Goal: Task Accomplishment & Management: Manage account settings

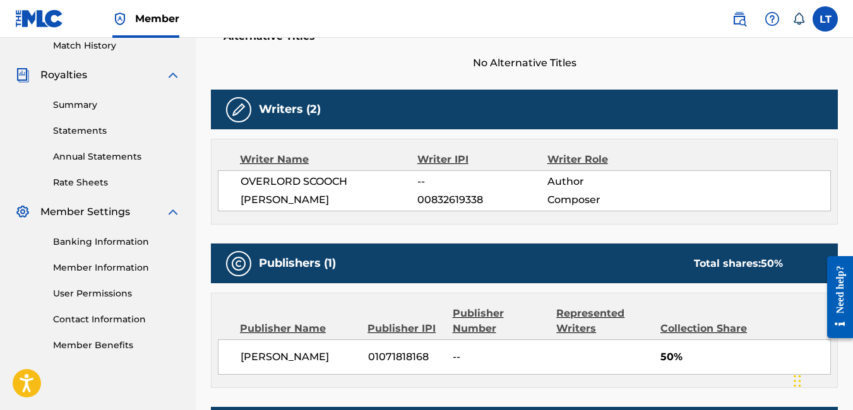
scroll to position [355, 0]
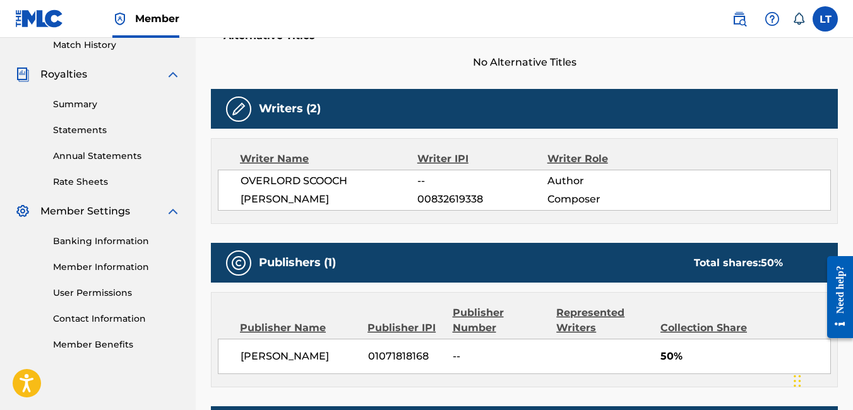
click at [455, 116] on div "Writers (2)" at bounding box center [524, 109] width 627 height 40
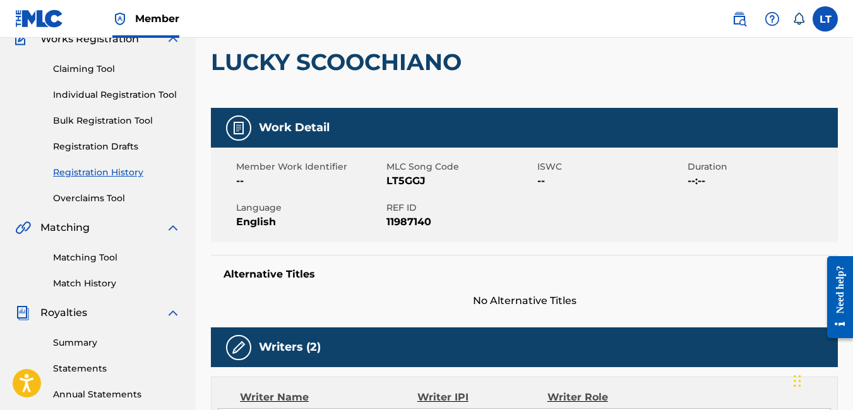
scroll to position [116, 0]
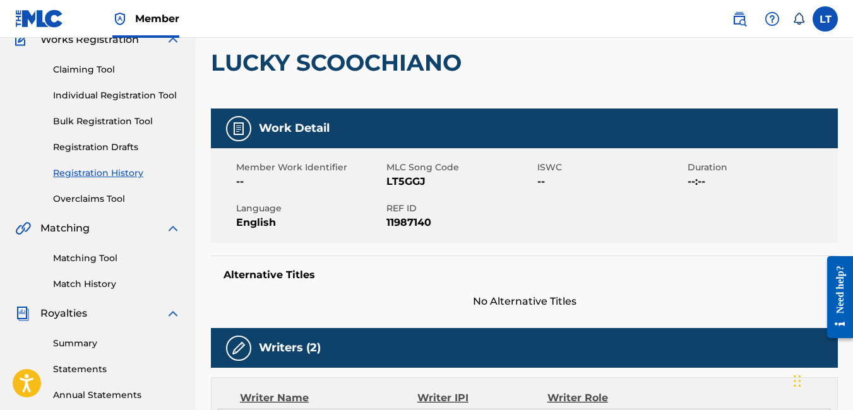
click at [137, 97] on link "Individual Registration Tool" at bounding box center [117, 95] width 128 height 13
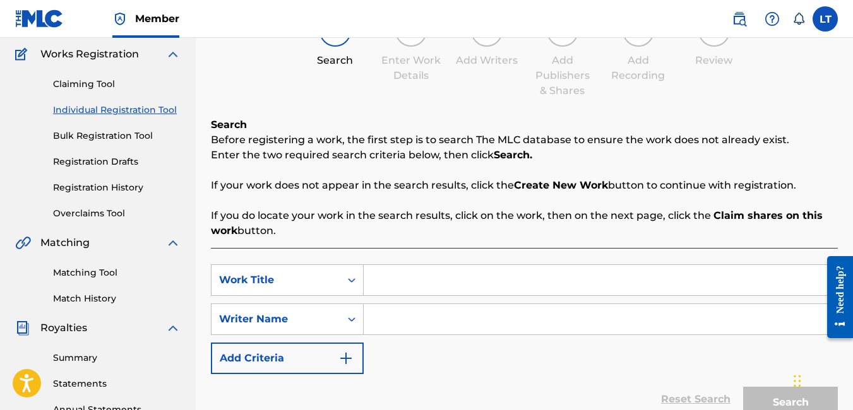
scroll to position [102, 0]
click at [425, 287] on input "Search Form" at bounding box center [600, 279] width 473 height 30
type input "GET 2 IT"
click at [412, 304] on input "Search Form" at bounding box center [600, 319] width 473 height 30
type input "P"
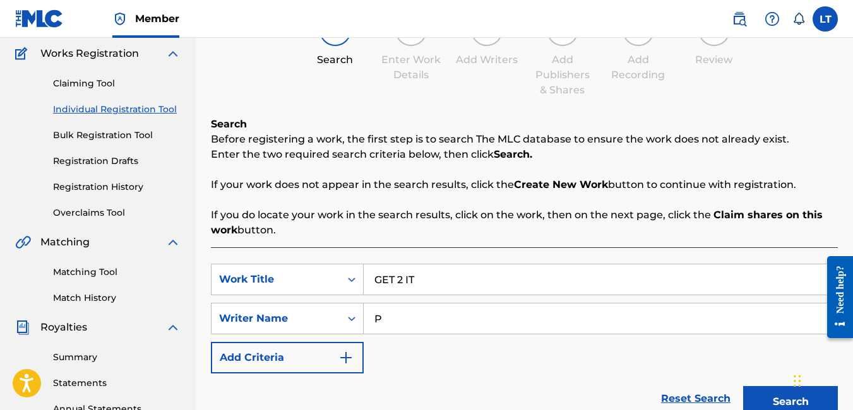
click at [780, 392] on button "Search" at bounding box center [790, 402] width 95 height 32
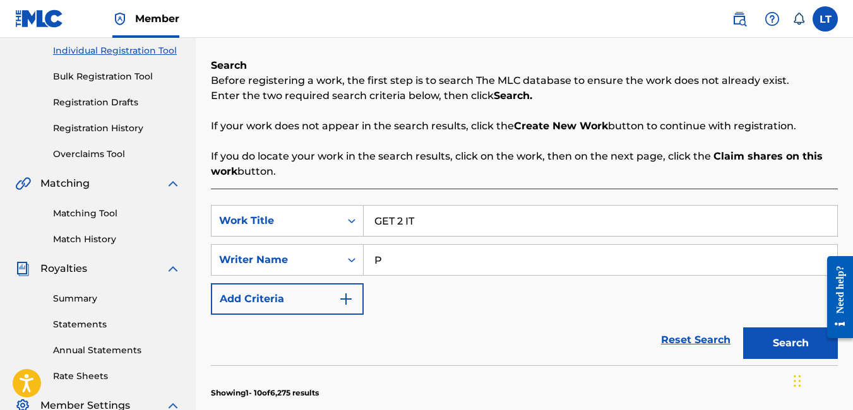
scroll to position [151, 0]
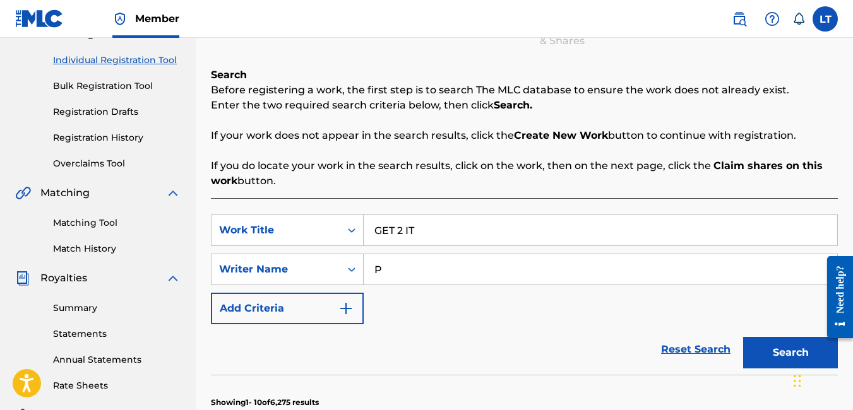
click at [389, 270] on input "P" at bounding box center [600, 269] width 473 height 30
type input "[PERSON_NAME]"
click at [762, 363] on button "Search" at bounding box center [790, 353] width 95 height 32
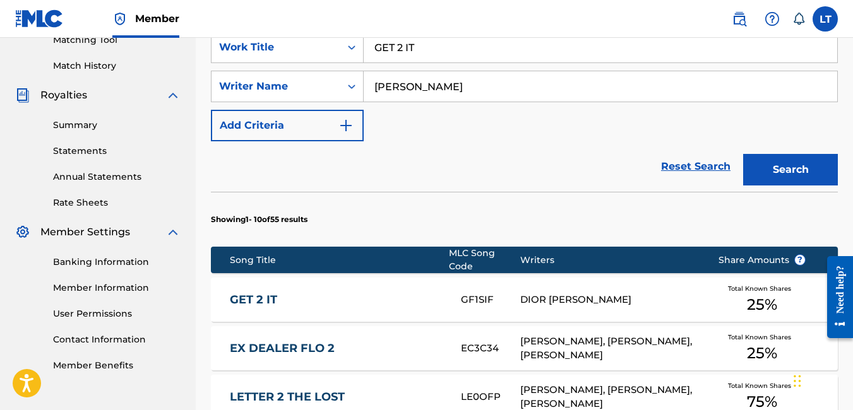
scroll to position [335, 0]
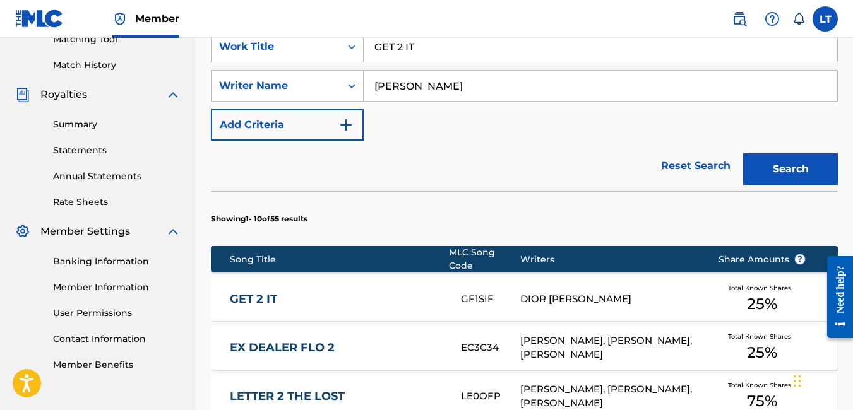
click at [258, 293] on link "GET 2 IT" at bounding box center [337, 299] width 214 height 15
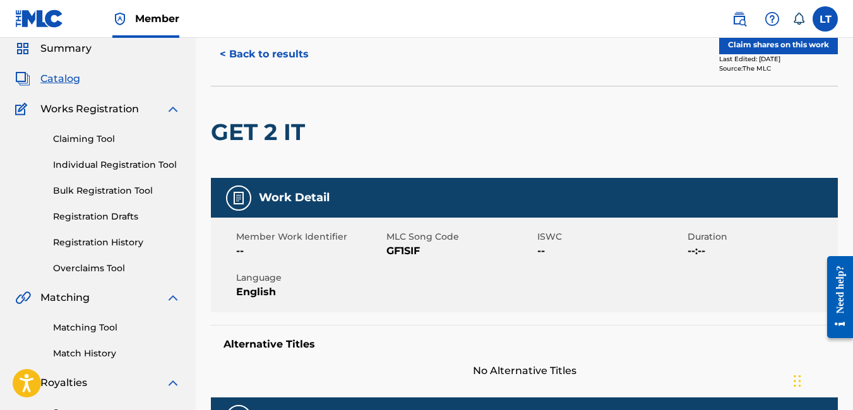
scroll to position [7, 0]
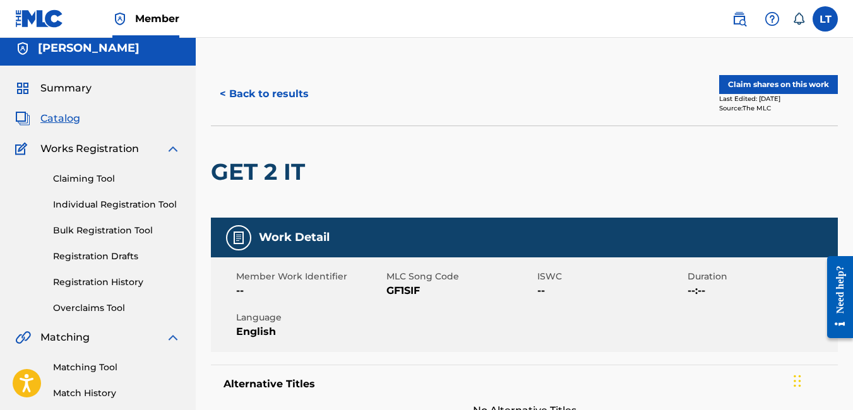
click at [761, 83] on button "Claim shares on this work" at bounding box center [778, 84] width 119 height 19
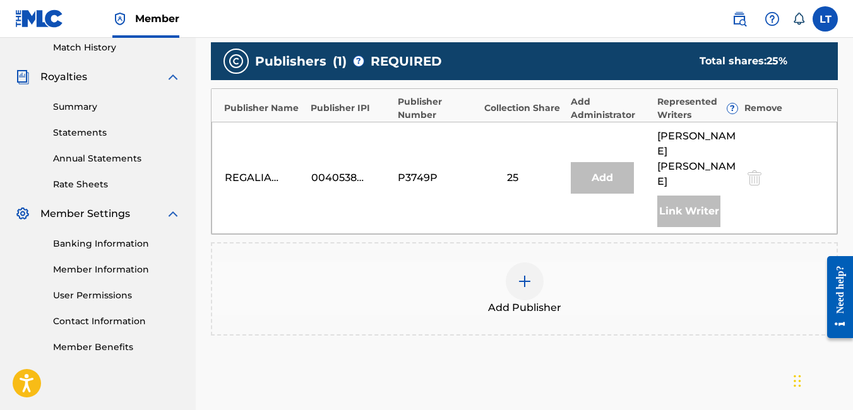
scroll to position [348, 0]
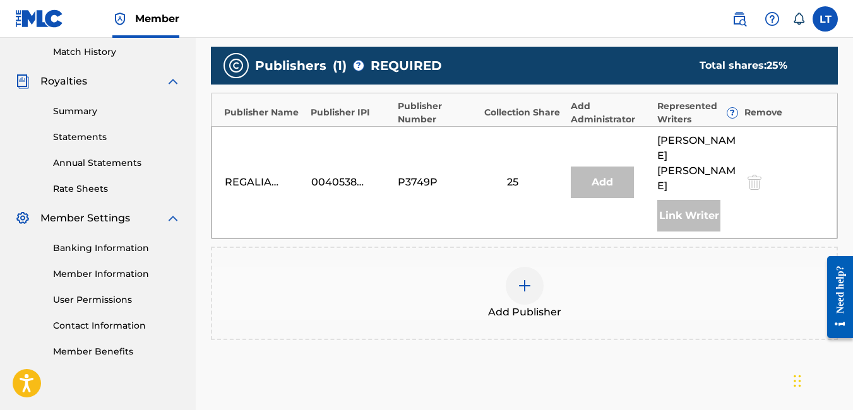
click at [525, 278] on img at bounding box center [524, 285] width 15 height 15
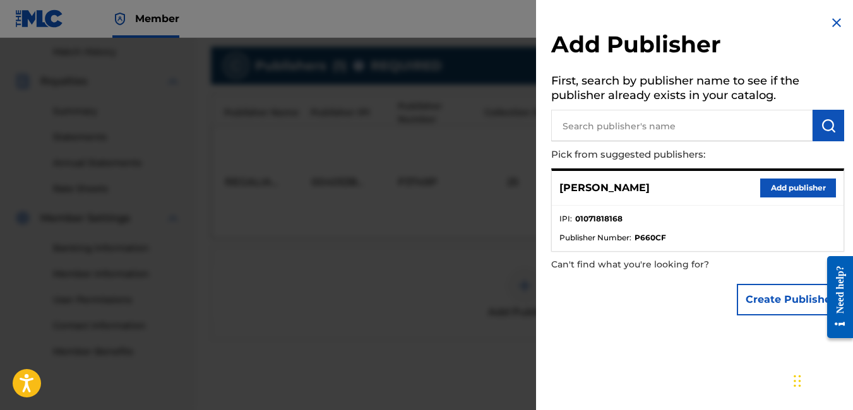
click at [783, 187] on button "Add publisher" at bounding box center [798, 188] width 76 height 19
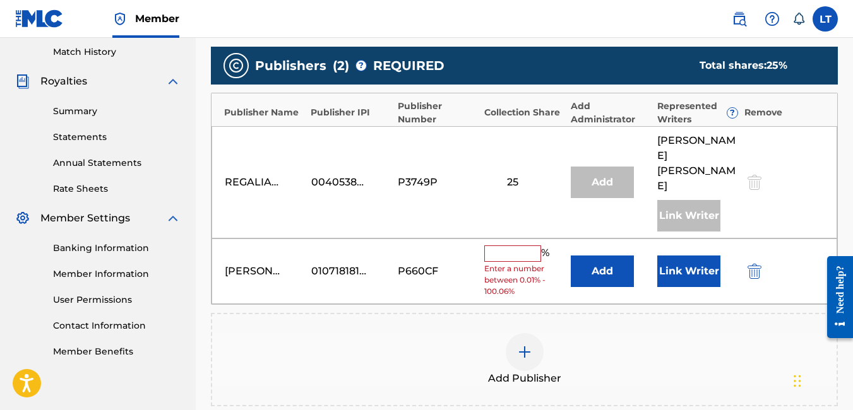
click at [500, 246] on input "text" at bounding box center [512, 254] width 57 height 16
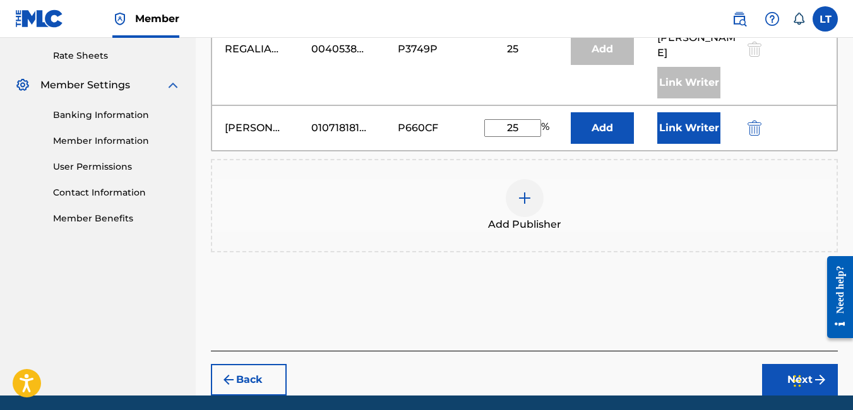
scroll to position [485, 0]
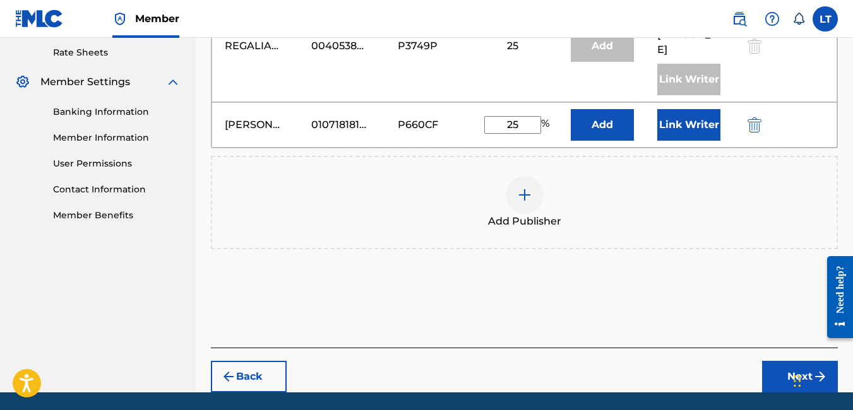
type input "25"
click at [781, 372] on button "Next" at bounding box center [800, 377] width 76 height 32
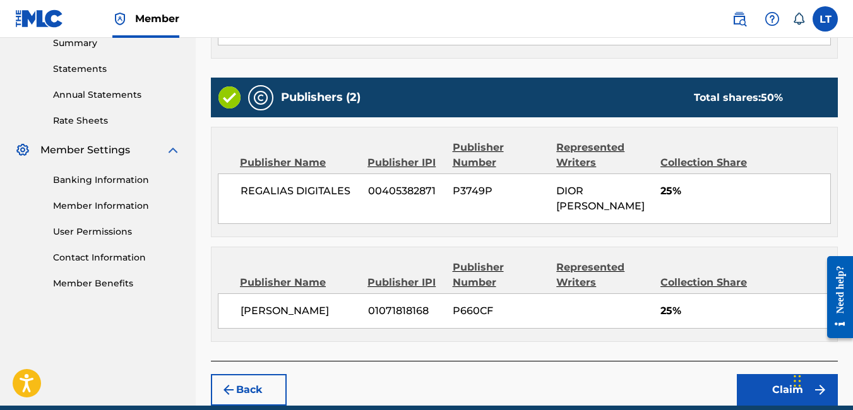
scroll to position [473, 0]
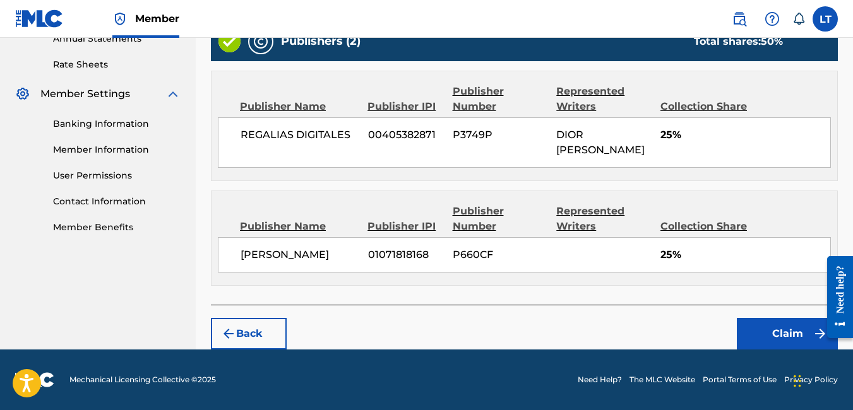
click at [780, 336] on button "Claim" at bounding box center [787, 334] width 101 height 32
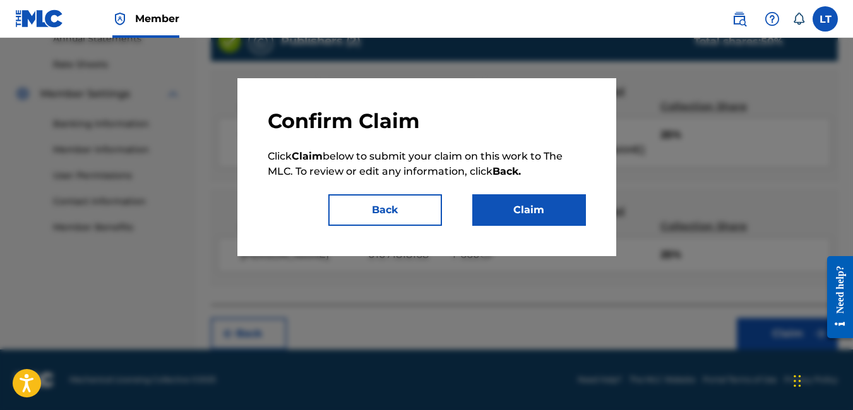
click at [545, 218] on button "Claim" at bounding box center [529, 210] width 114 height 32
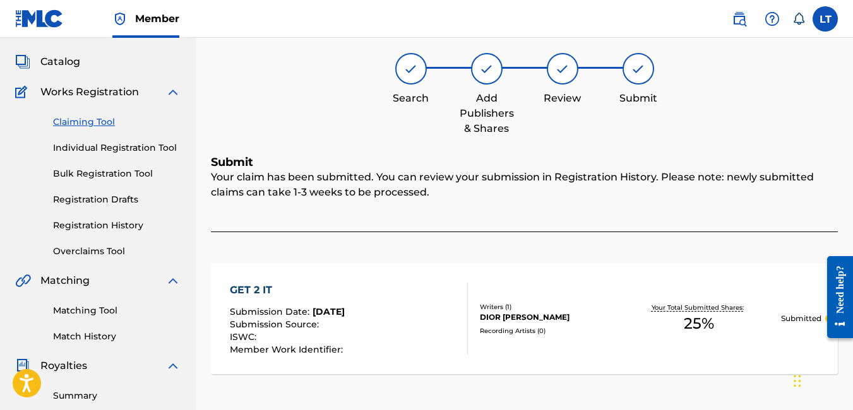
scroll to position [0, 0]
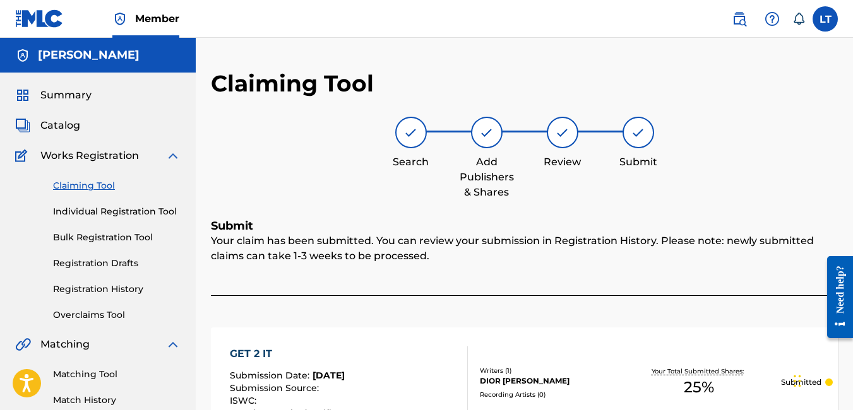
click at [91, 186] on link "Claiming Tool" at bounding box center [117, 185] width 128 height 13
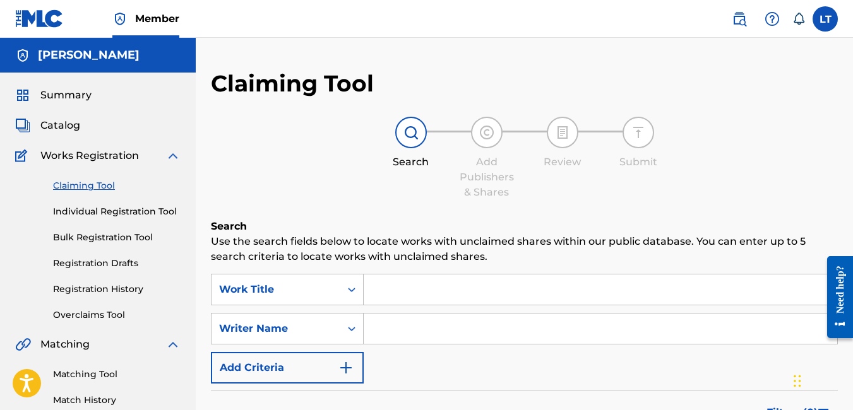
click at [412, 328] on input "Search Form" at bounding box center [600, 329] width 473 height 30
click at [378, 296] on input "Search Form" at bounding box center [600, 290] width 473 height 30
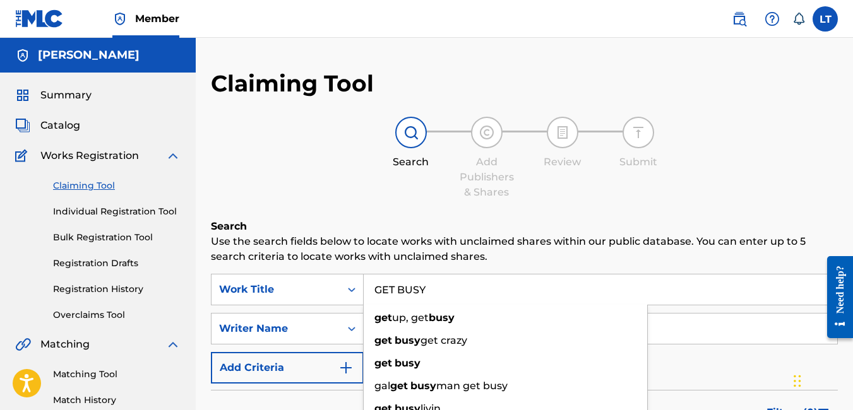
type input "GET BUSY"
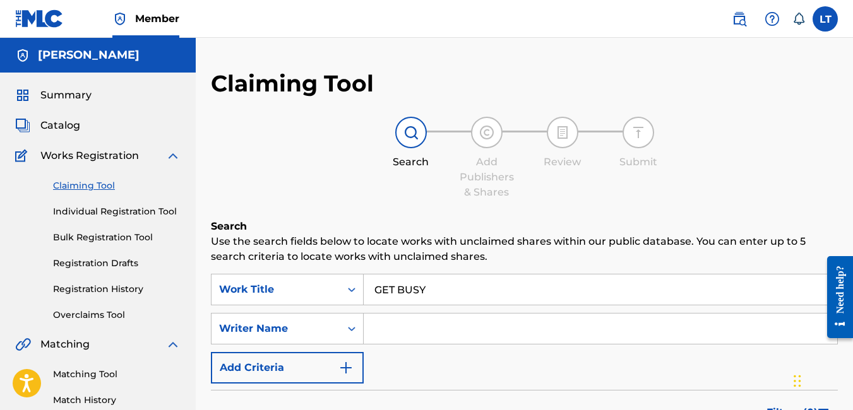
click at [422, 213] on div "Claiming Tool Search Add Publishers & Shares Review Submit Search Use the searc…" at bounding box center [524, 309] width 627 height 480
click at [397, 327] on input "Search Form" at bounding box center [600, 329] width 473 height 30
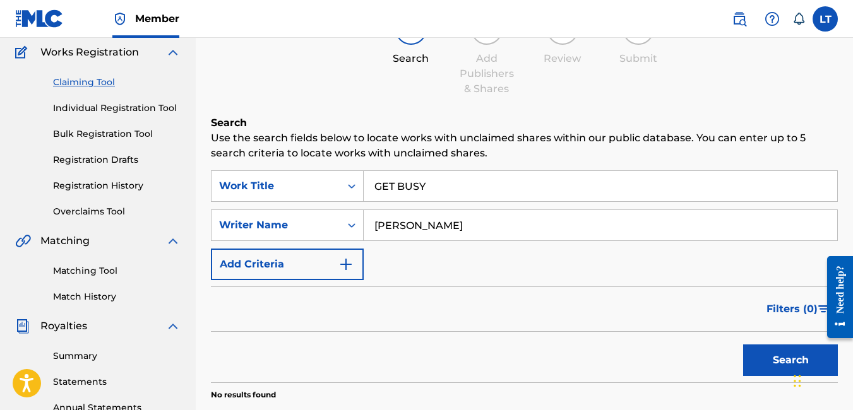
scroll to position [113, 0]
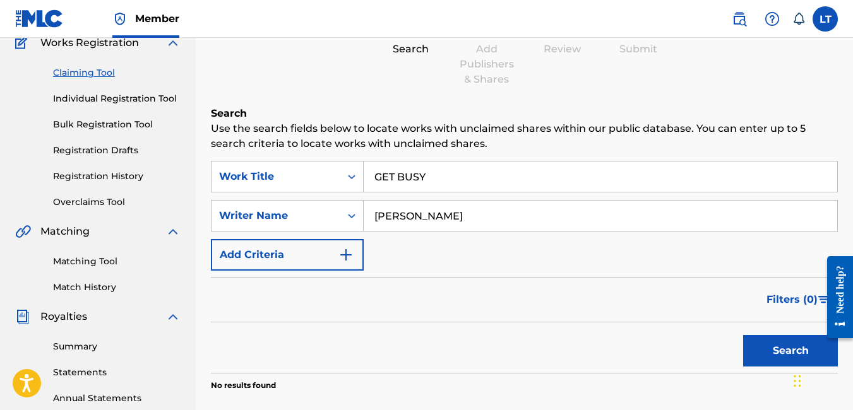
click at [773, 350] on button "Search" at bounding box center [790, 351] width 95 height 32
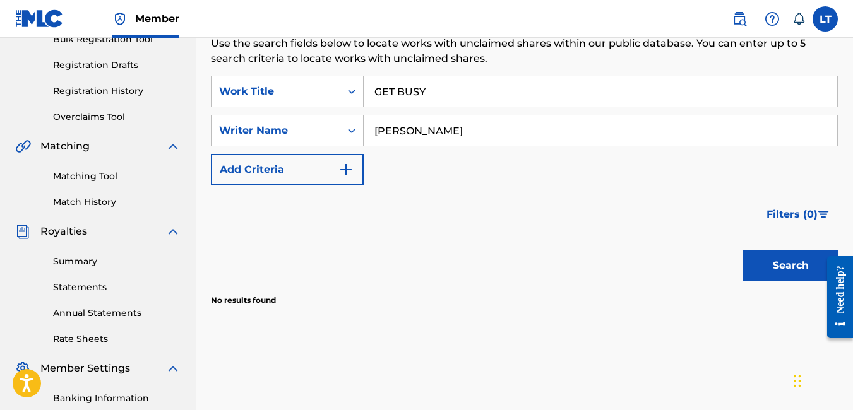
click at [501, 133] on input "[PERSON_NAME]" at bounding box center [600, 131] width 473 height 30
type input "D"
type input "[PERSON_NAME]"
click at [774, 254] on button "Search" at bounding box center [790, 266] width 95 height 32
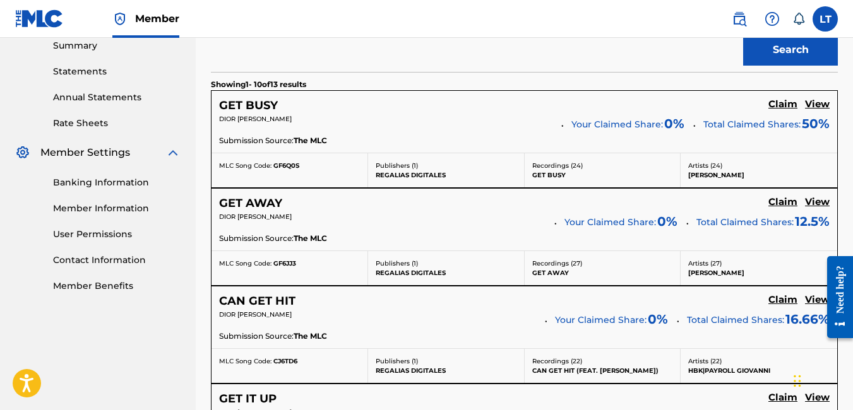
scroll to position [413, 0]
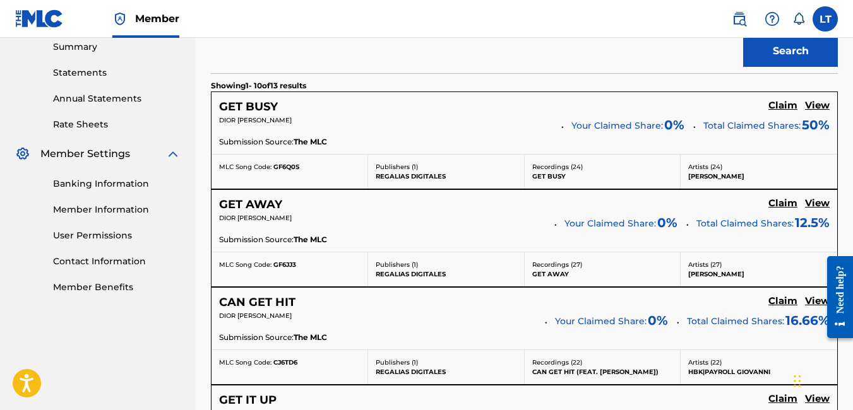
click at [626, 129] on span "Your Claimed Share:" at bounding box center [617, 125] width 92 height 13
click at [776, 106] on h5 "Claim" at bounding box center [782, 106] width 29 height 12
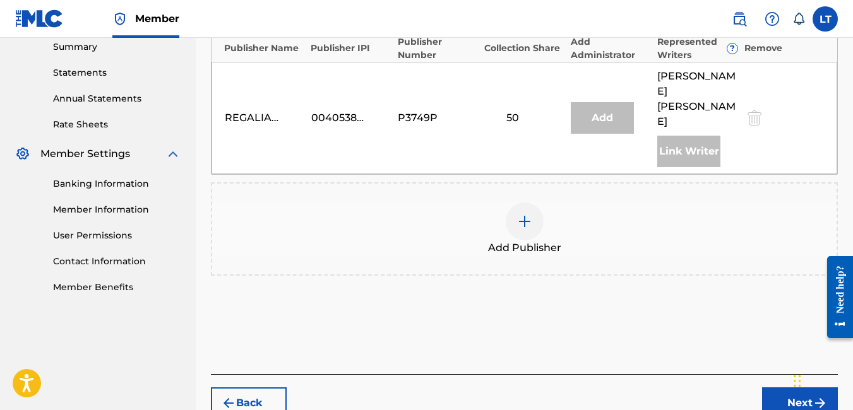
click at [526, 214] on img at bounding box center [524, 221] width 15 height 15
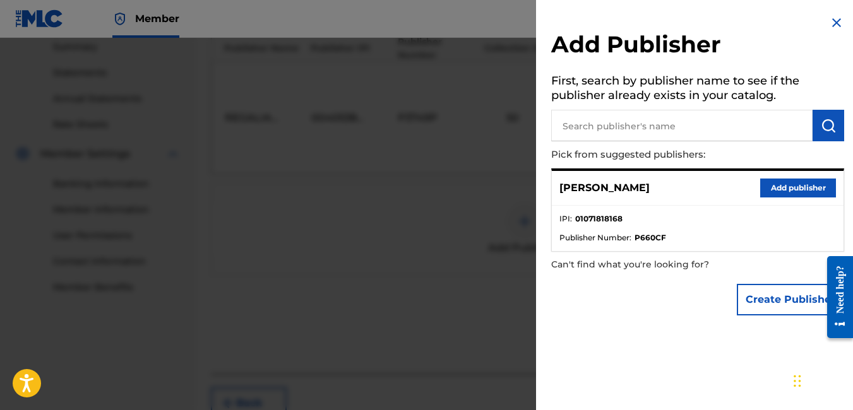
click at [792, 186] on button "Add publisher" at bounding box center [798, 188] width 76 height 19
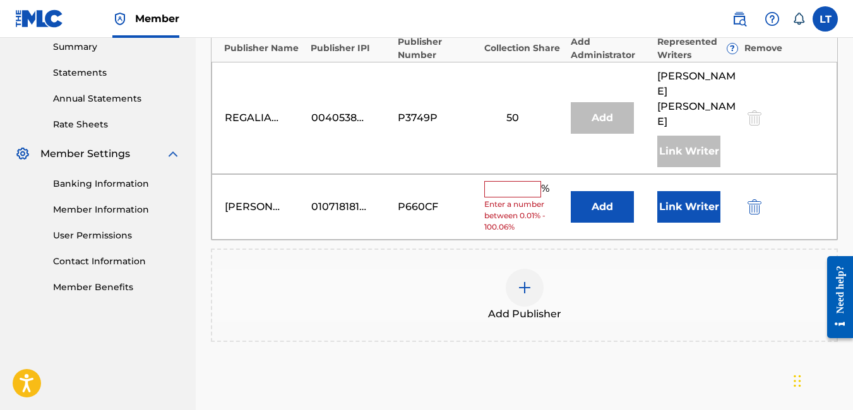
click at [526, 181] on input "text" at bounding box center [512, 189] width 57 height 16
type input "50"
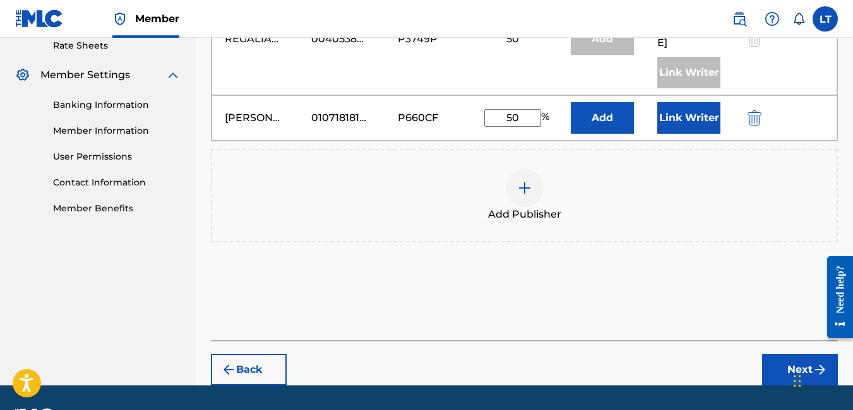
scroll to position [513, 0]
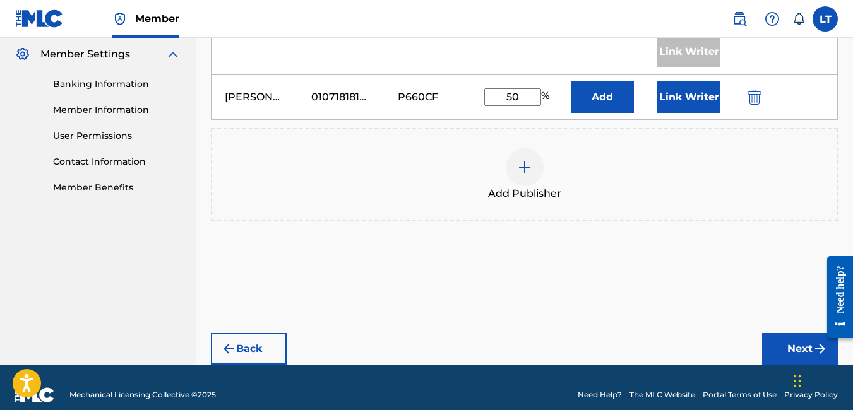
click at [787, 333] on button "Next" at bounding box center [800, 349] width 76 height 32
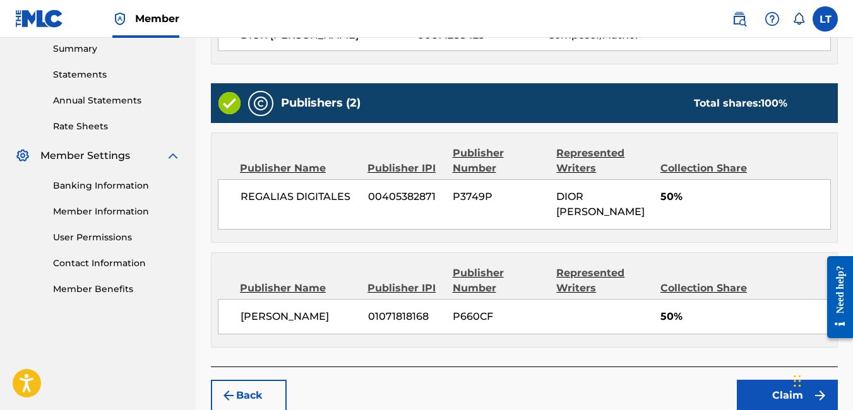
scroll to position [473, 0]
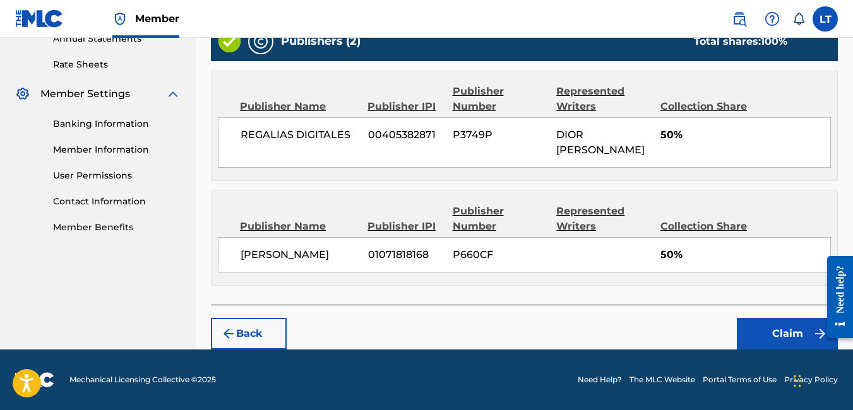
click at [763, 334] on button "Claim" at bounding box center [787, 334] width 101 height 32
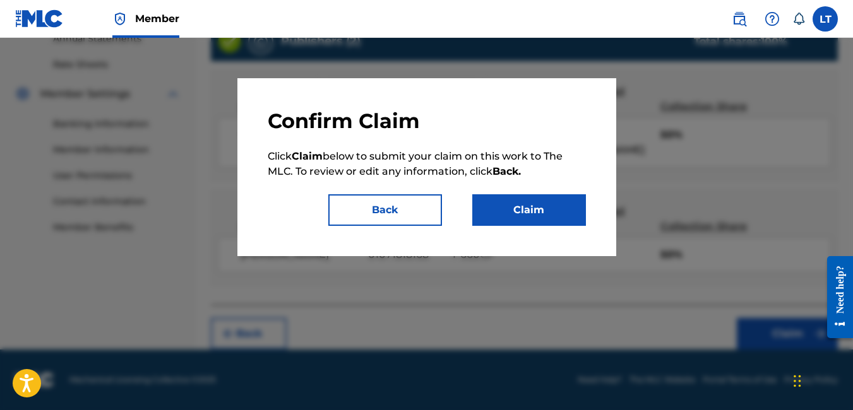
click at [514, 206] on button "Claim" at bounding box center [529, 210] width 114 height 32
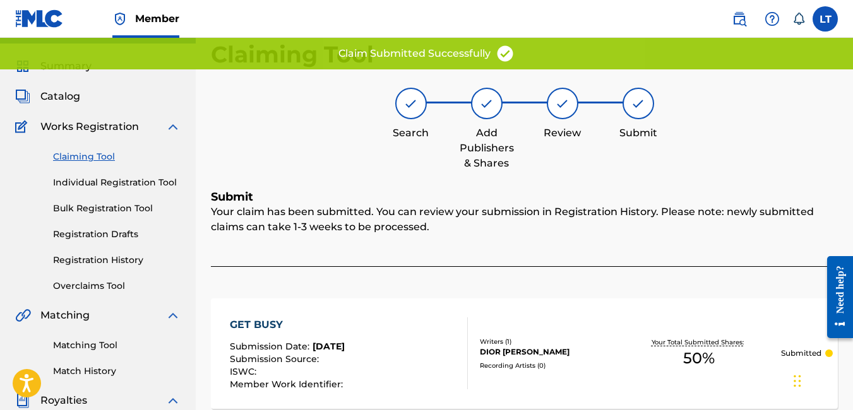
scroll to position [0, 0]
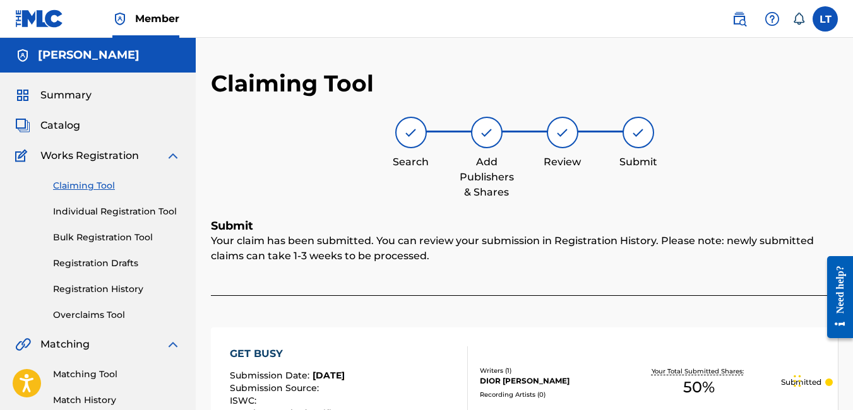
click at [98, 184] on link "Claiming Tool" at bounding box center [117, 185] width 128 height 13
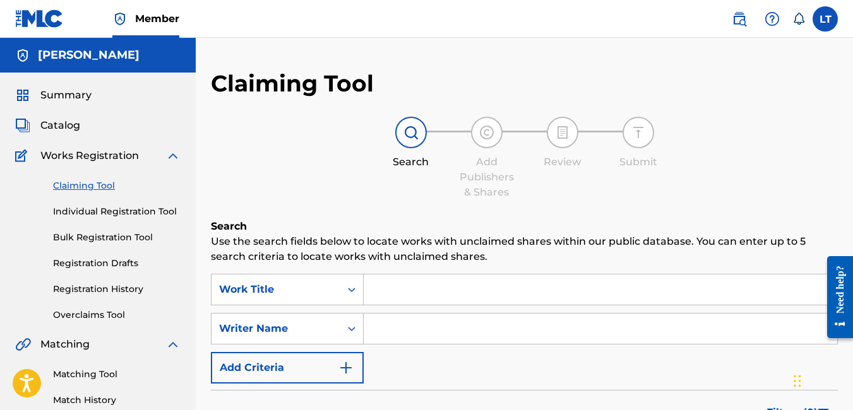
click at [391, 297] on input "Search Form" at bounding box center [600, 290] width 473 height 30
click at [386, 332] on input "Search Form" at bounding box center [600, 329] width 473 height 30
type input "[PERSON_NAME]"
click at [419, 283] on input "Search Form" at bounding box center [600, 290] width 473 height 30
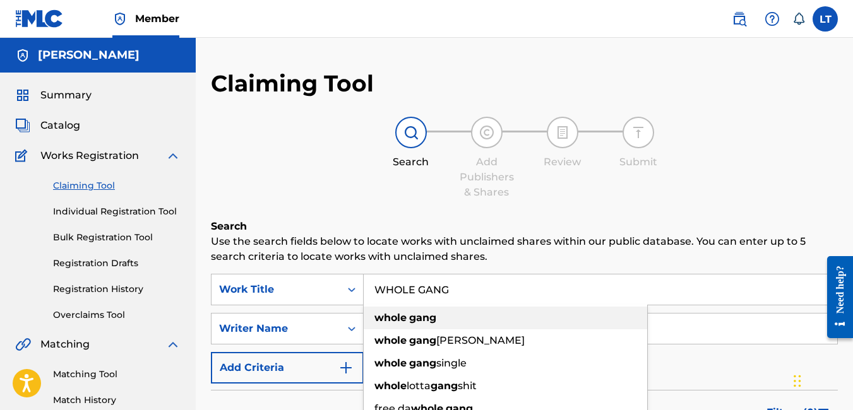
click at [437, 322] on div "whole gang" at bounding box center [505, 318] width 283 height 23
type input "whole gang"
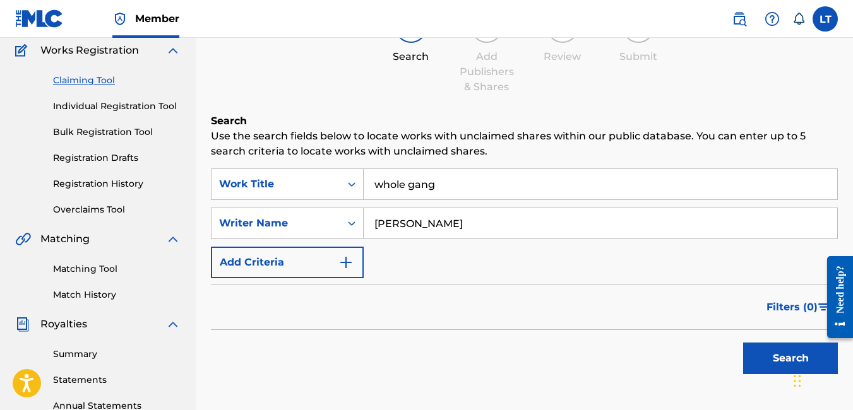
scroll to position [106, 0]
click at [768, 367] on button "Search" at bounding box center [790, 358] width 95 height 32
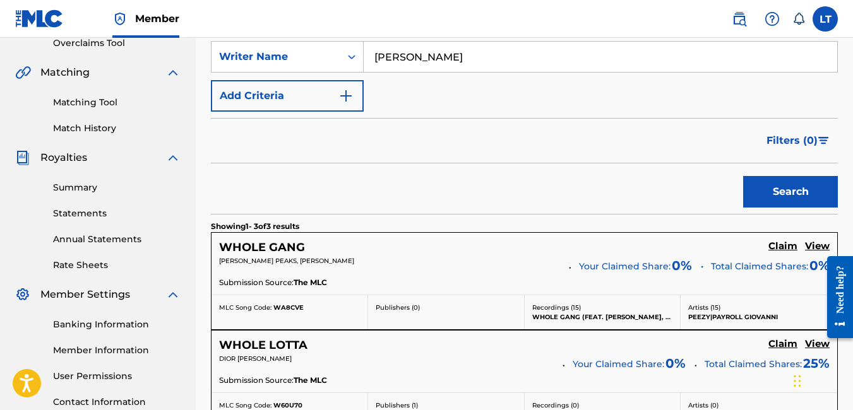
scroll to position [290, 0]
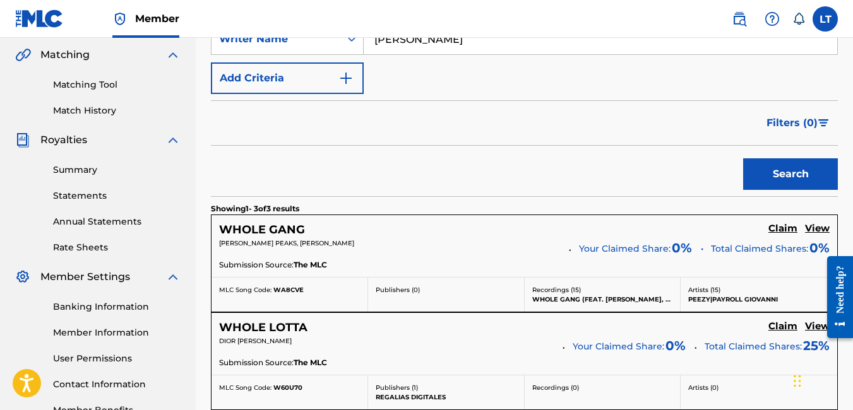
click at [778, 230] on h5 "Claim" at bounding box center [782, 229] width 29 height 12
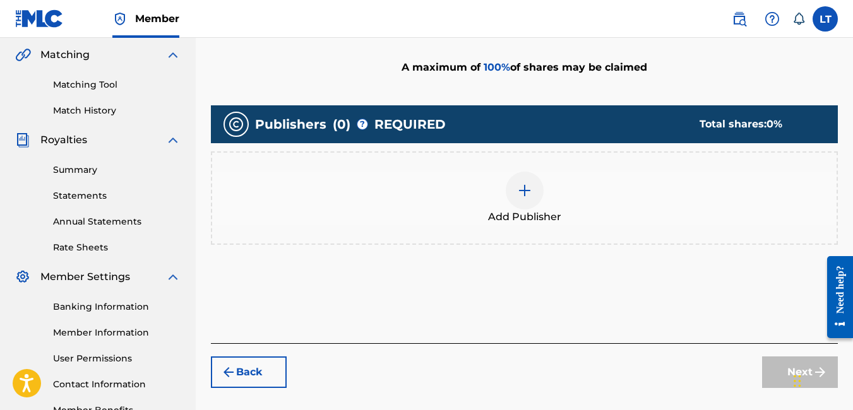
click at [523, 189] on img at bounding box center [524, 190] width 15 height 15
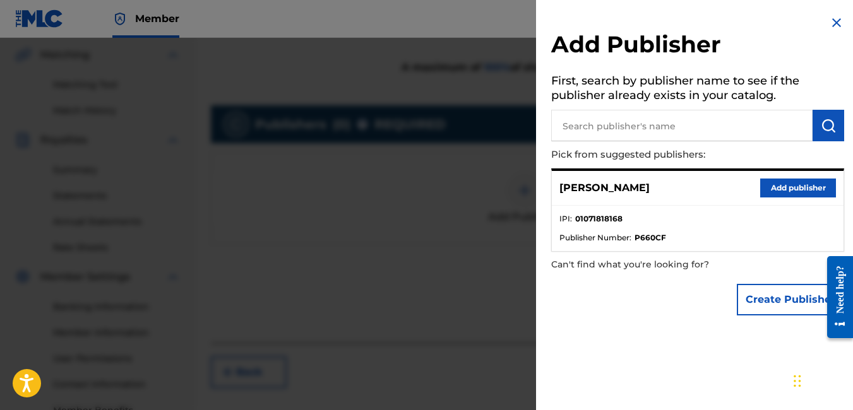
click at [832, 27] on img at bounding box center [836, 22] width 15 height 15
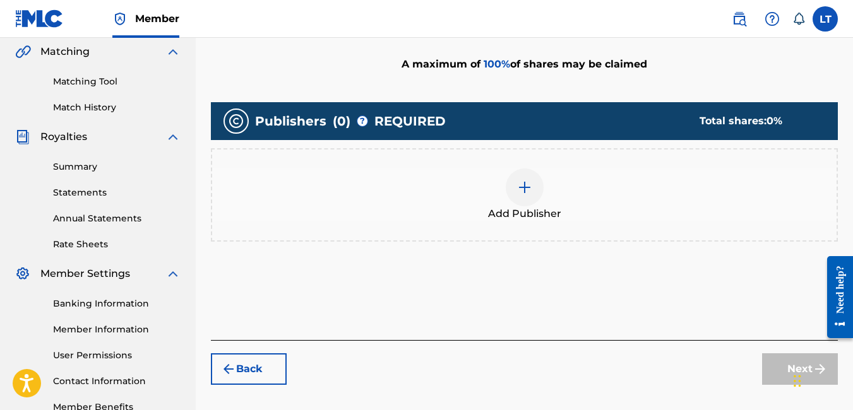
scroll to position [286, 0]
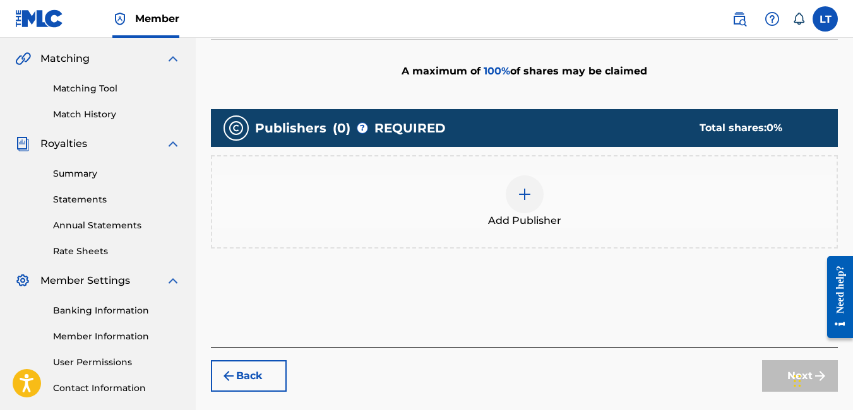
click at [525, 196] on img at bounding box center [524, 194] width 15 height 15
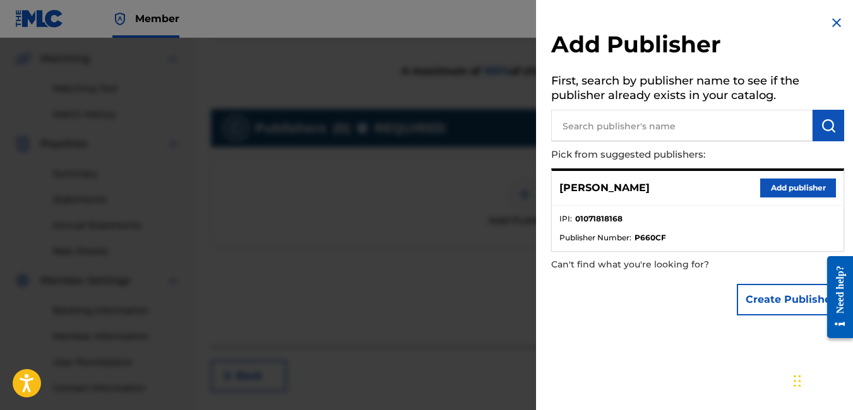
click at [766, 190] on button "Add publisher" at bounding box center [798, 188] width 76 height 19
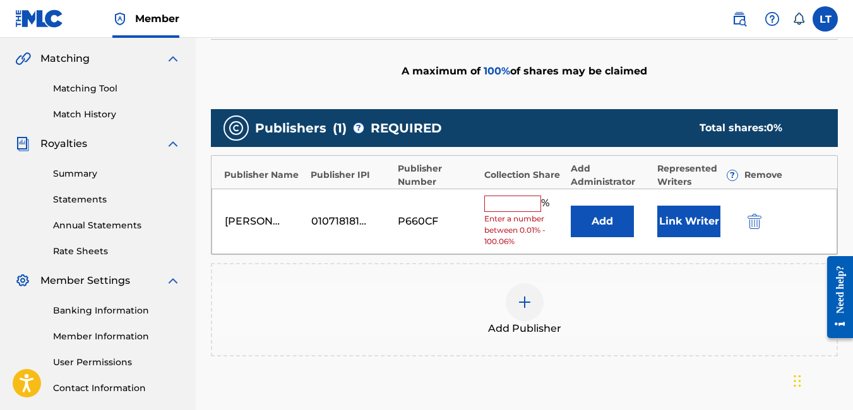
click at [526, 208] on input "text" at bounding box center [512, 204] width 57 height 16
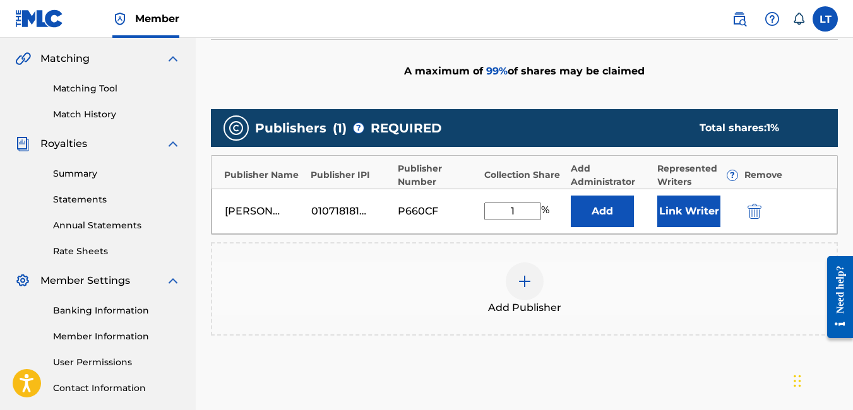
type input "1"
click at [607, 304] on div "Add Publisher" at bounding box center [524, 289] width 624 height 53
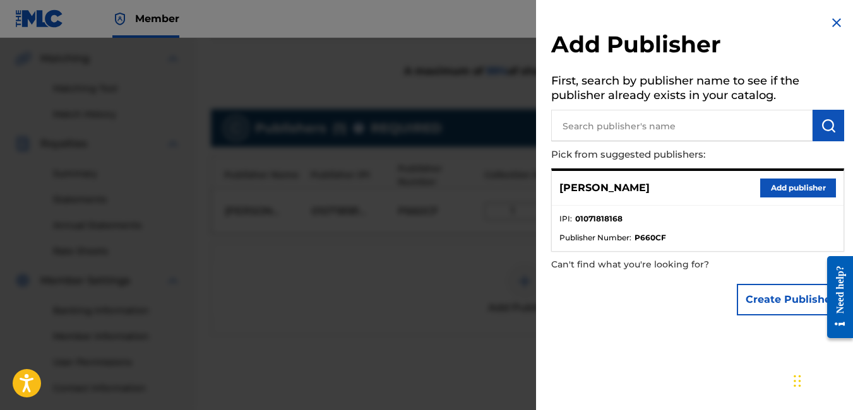
click at [834, 24] on img at bounding box center [836, 22] width 15 height 15
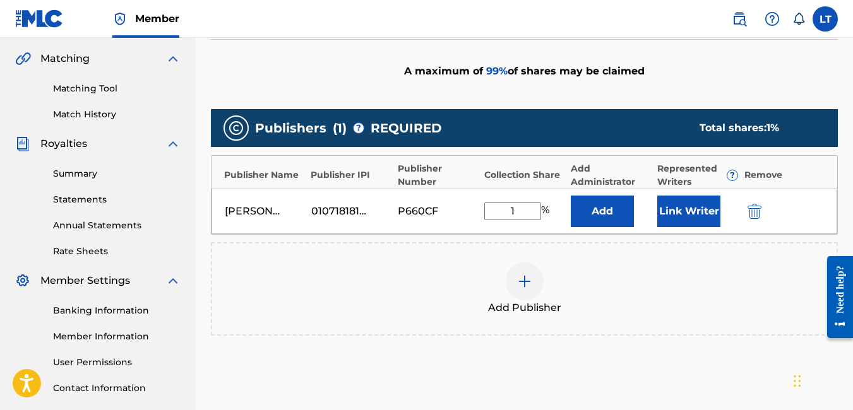
click at [516, 209] on input "1" at bounding box center [512, 212] width 57 height 18
type input "10"
click at [414, 271] on div "Add Publisher" at bounding box center [524, 289] width 624 height 53
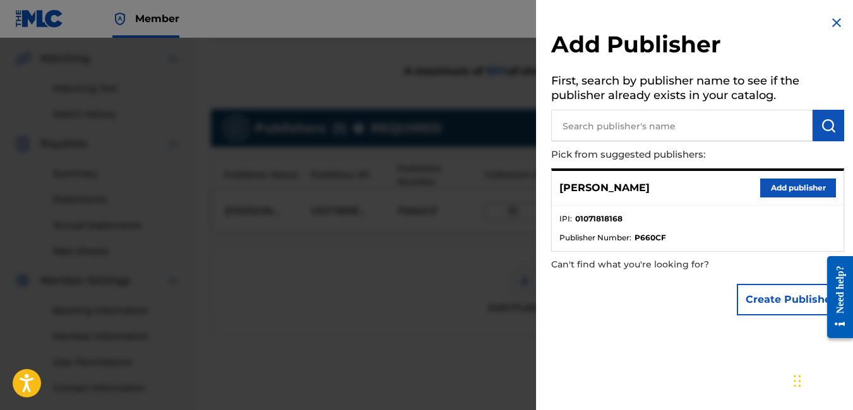
click at [830, 23] on img at bounding box center [836, 22] width 15 height 15
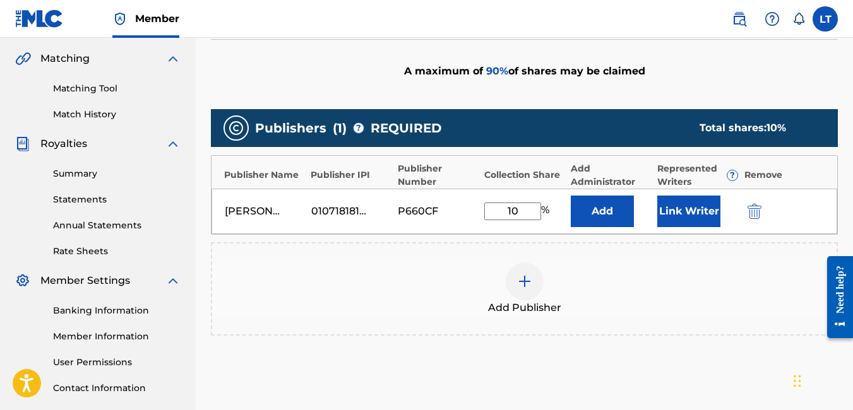
scroll to position [399, 0]
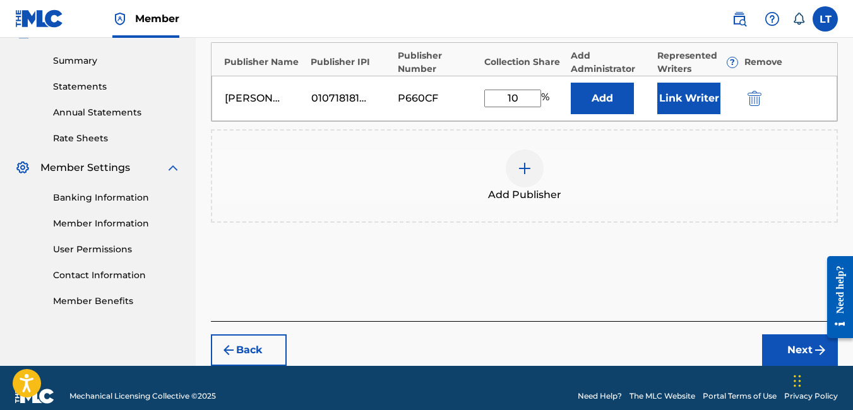
click at [778, 359] on button "Next" at bounding box center [800, 351] width 76 height 32
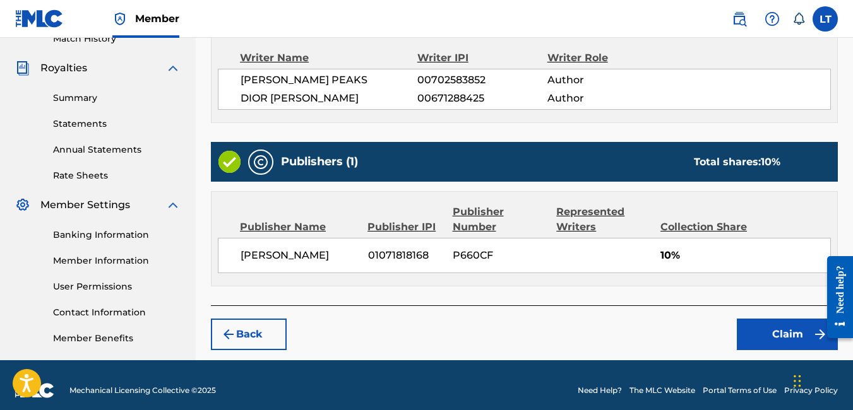
scroll to position [372, 0]
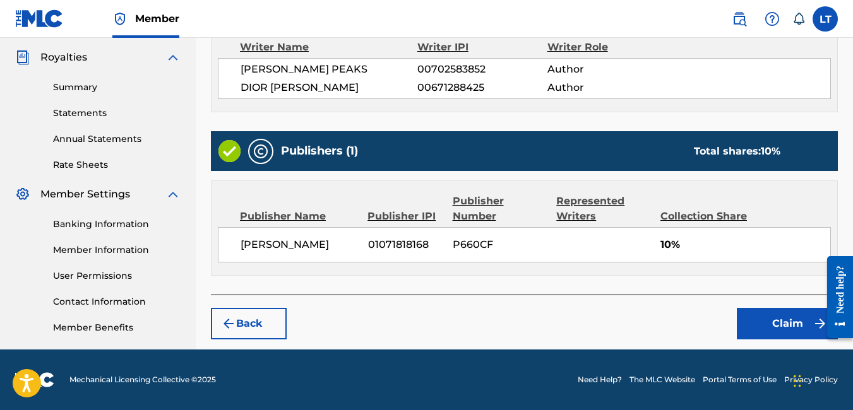
click at [754, 324] on button "Claim" at bounding box center [787, 324] width 101 height 32
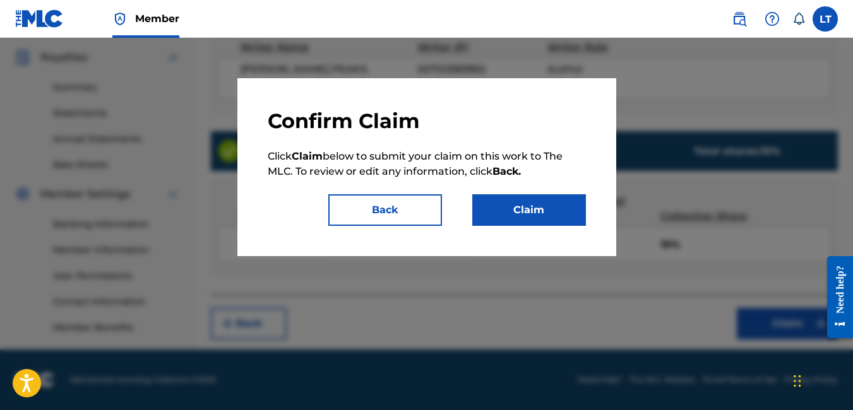
click at [552, 194] on button "Claim" at bounding box center [529, 210] width 114 height 32
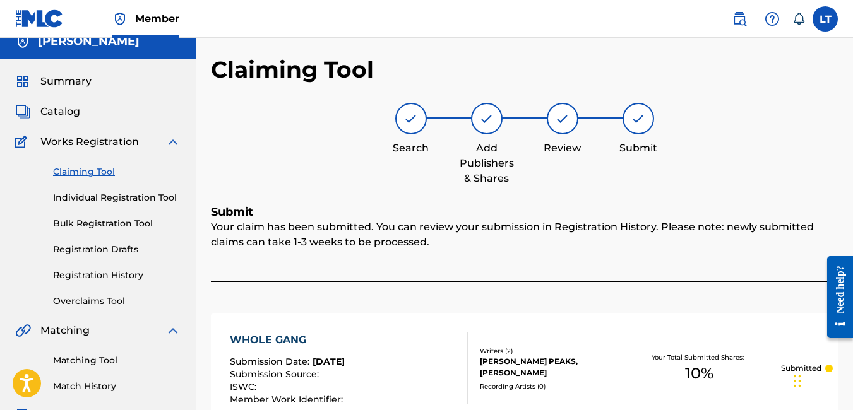
scroll to position [0, 0]
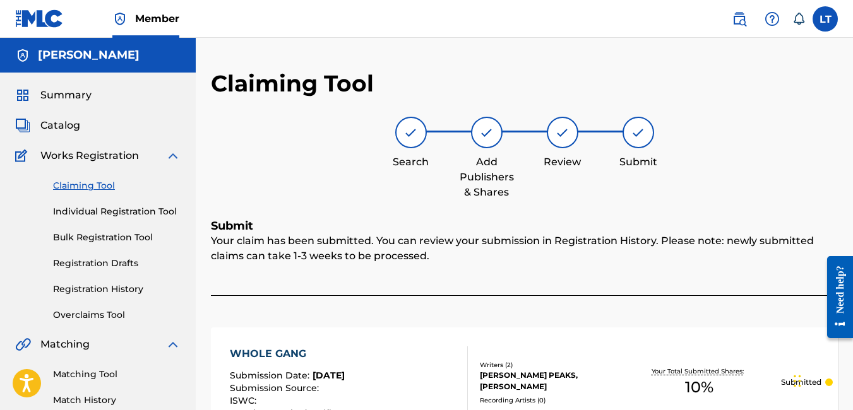
click at [92, 184] on link "Claiming Tool" at bounding box center [117, 185] width 128 height 13
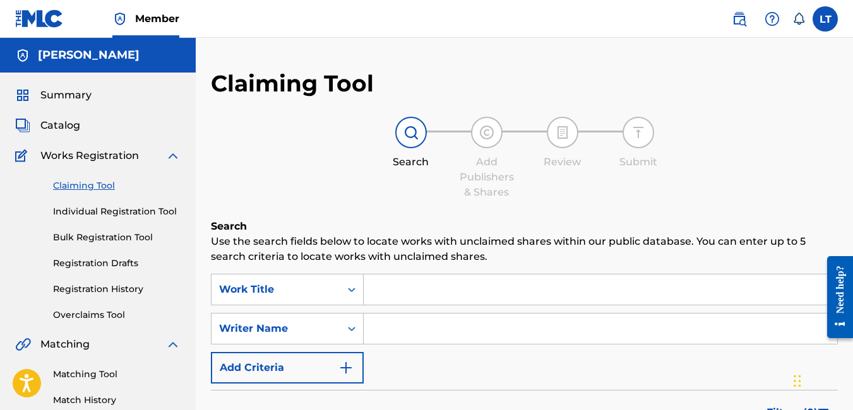
click at [434, 290] on input "Search Form" at bounding box center [600, 290] width 473 height 30
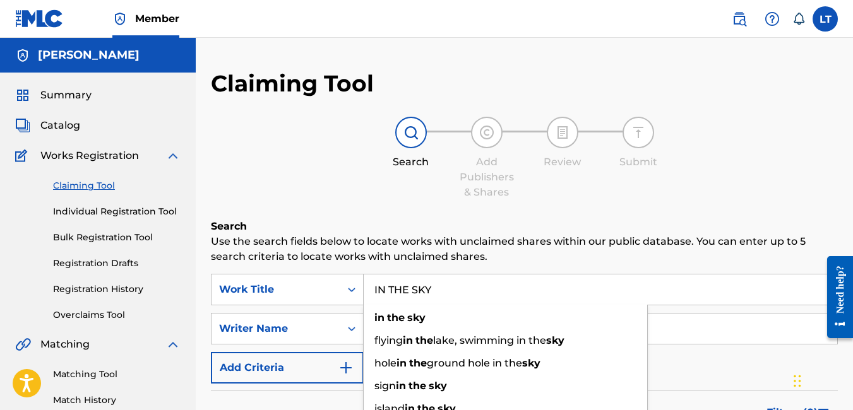
type input "IN THE SKY"
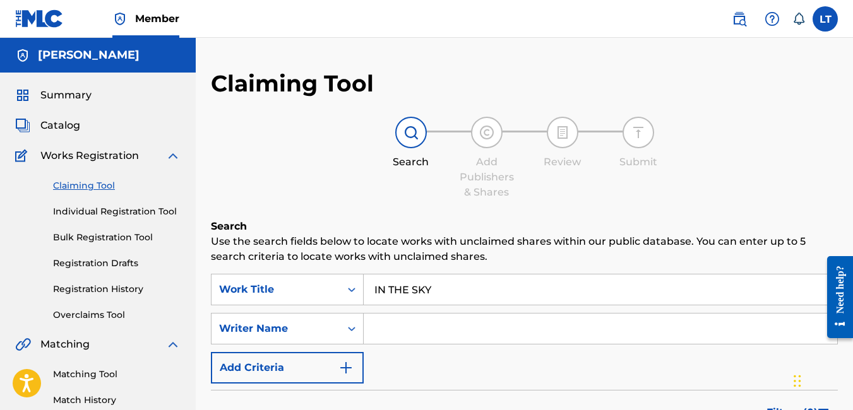
click at [690, 331] on input "Search Form" at bounding box center [600, 329] width 473 height 30
type input "[PERSON_NAME]"
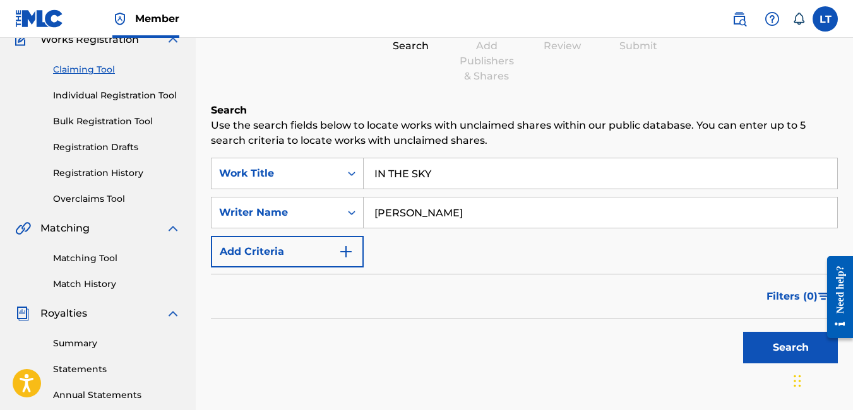
scroll to position [122, 0]
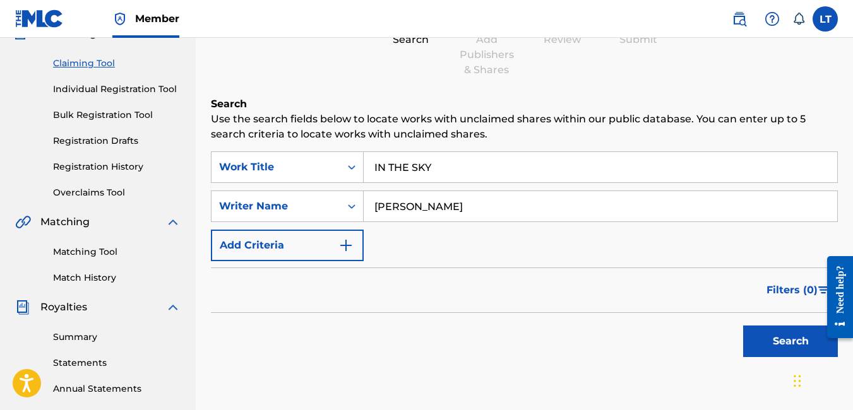
click at [779, 332] on button "Search" at bounding box center [790, 342] width 95 height 32
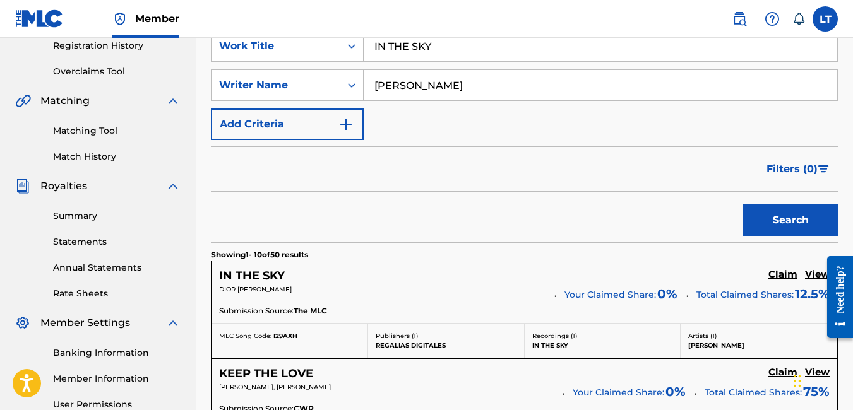
scroll to position [244, 0]
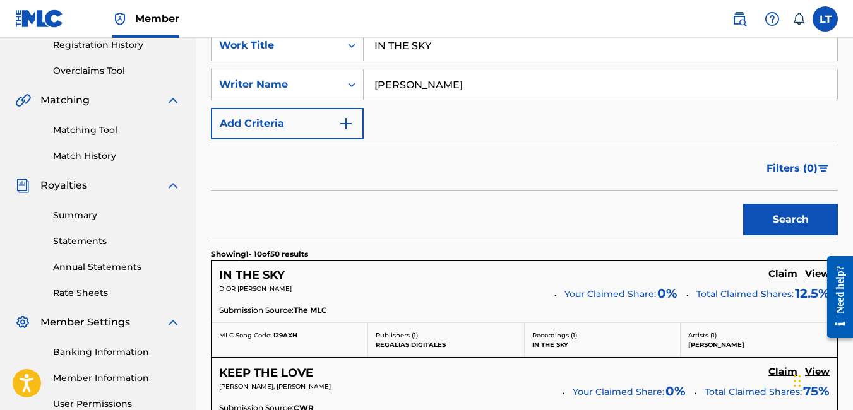
click at [780, 273] on h5 "Claim" at bounding box center [782, 274] width 29 height 12
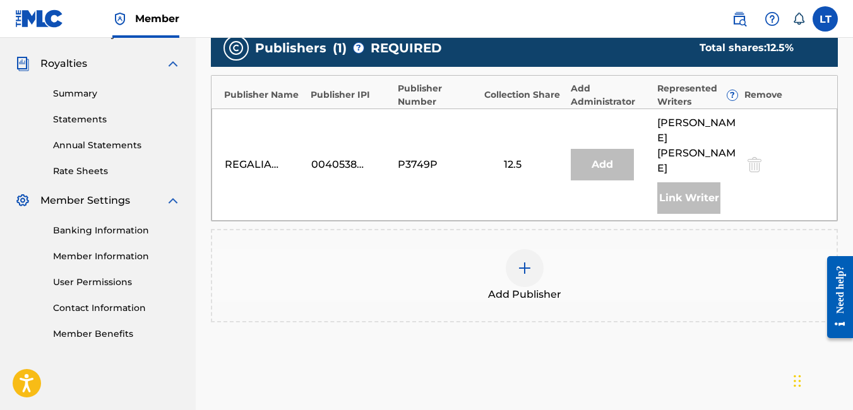
scroll to position [367, 0]
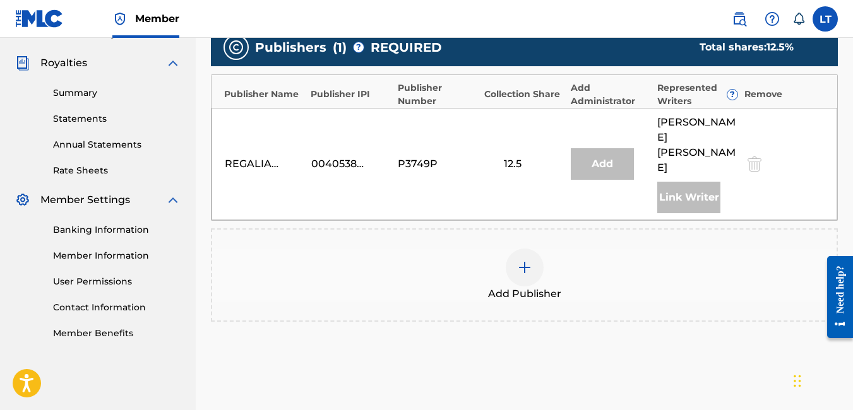
click at [518, 263] on div at bounding box center [525, 268] width 38 height 38
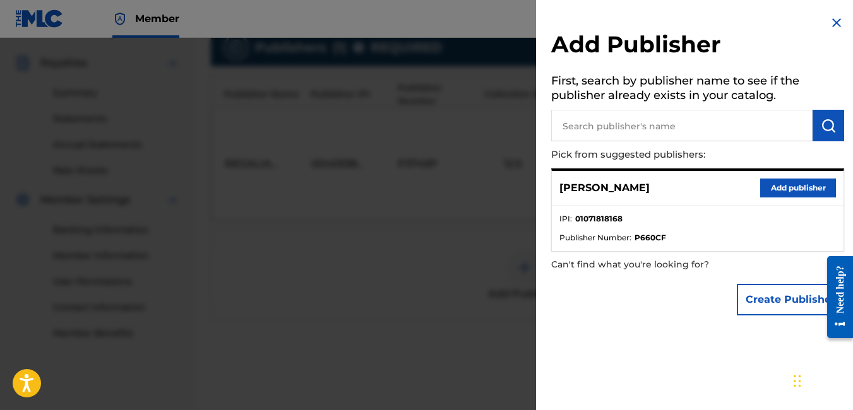
click at [770, 185] on button "Add publisher" at bounding box center [798, 188] width 76 height 19
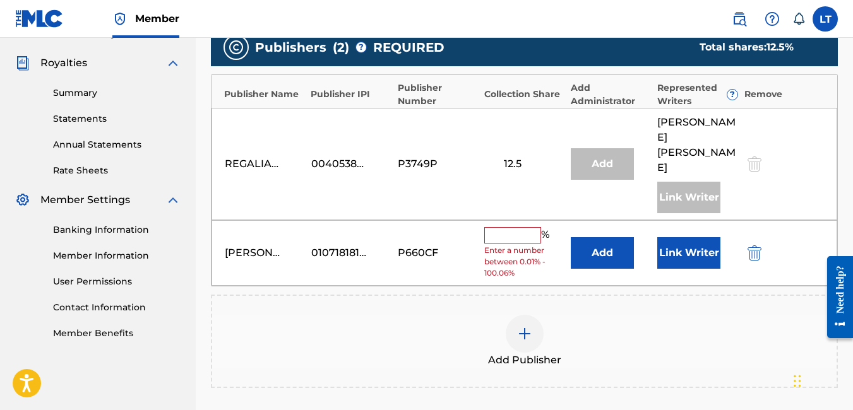
click at [524, 227] on input "text" at bounding box center [512, 235] width 57 height 16
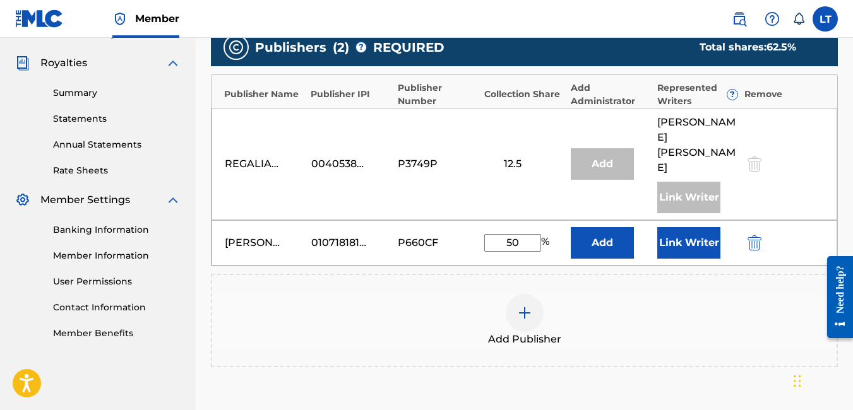
type input "50"
click at [723, 274] on div "Add Publisher" at bounding box center [524, 320] width 627 height 93
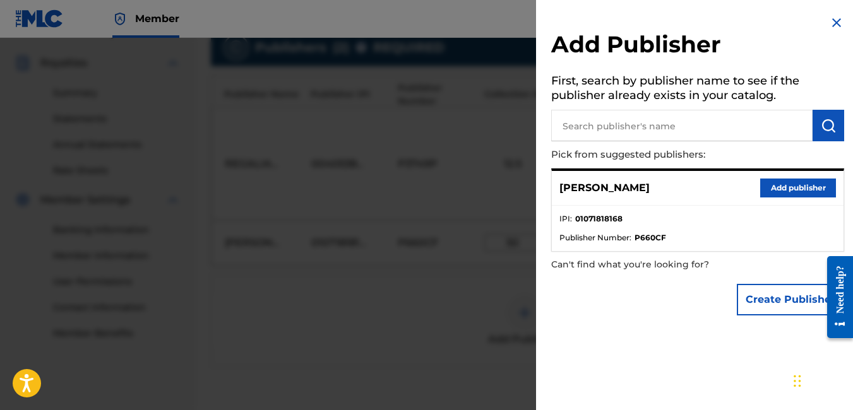
click at [793, 185] on button "Add publisher" at bounding box center [798, 188] width 76 height 19
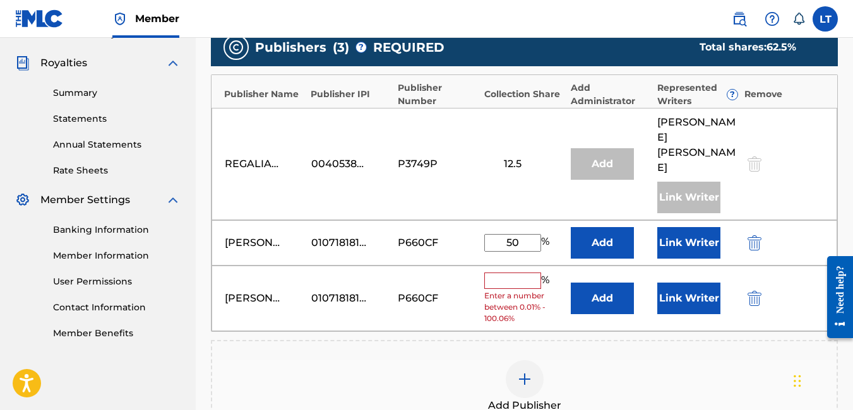
click at [751, 291] on img "submit" at bounding box center [754, 298] width 14 height 15
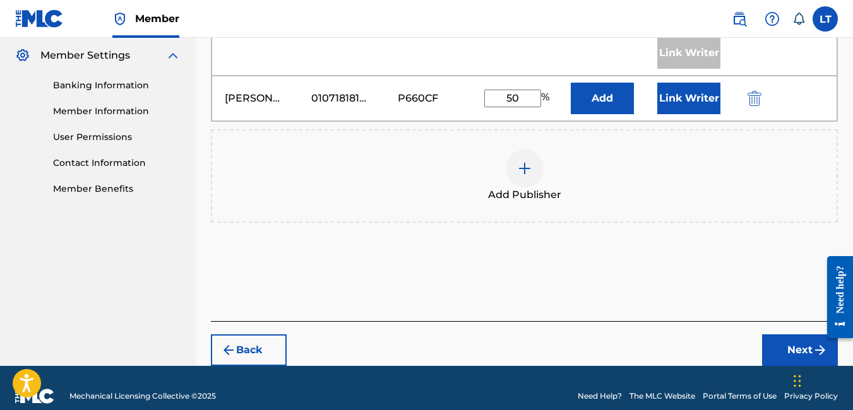
scroll to position [513, 0]
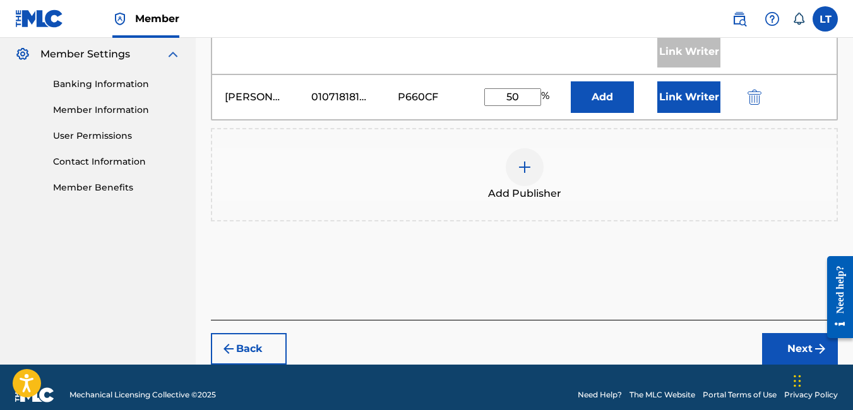
click at [797, 333] on button "Next" at bounding box center [800, 349] width 76 height 32
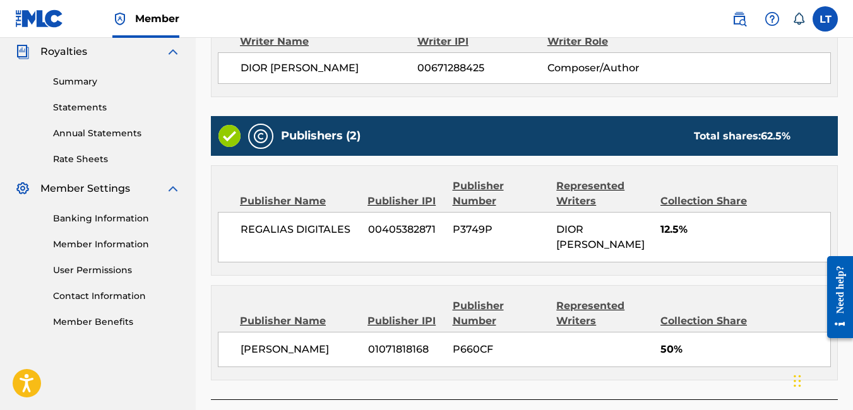
scroll to position [473, 0]
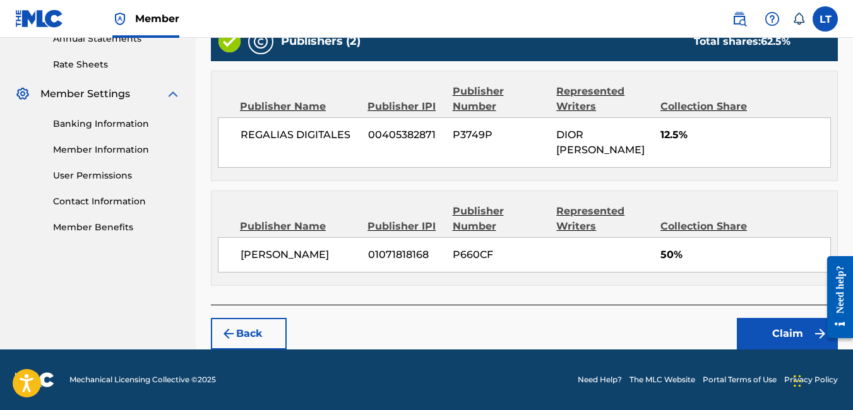
click at [783, 329] on button "Claim" at bounding box center [787, 334] width 101 height 32
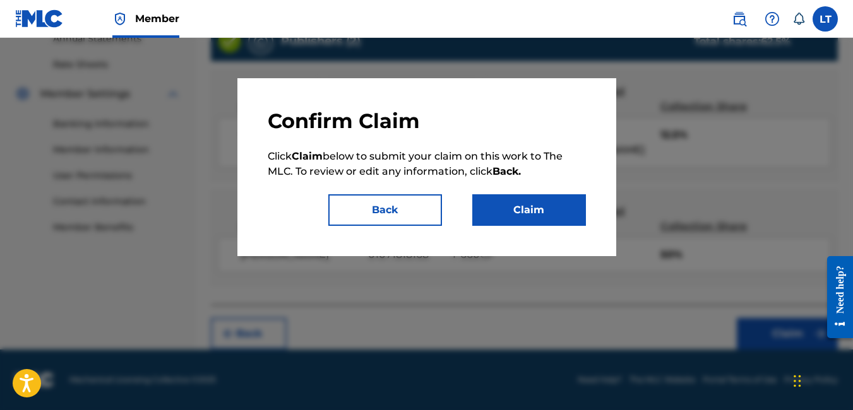
click at [553, 202] on button "Claim" at bounding box center [529, 210] width 114 height 32
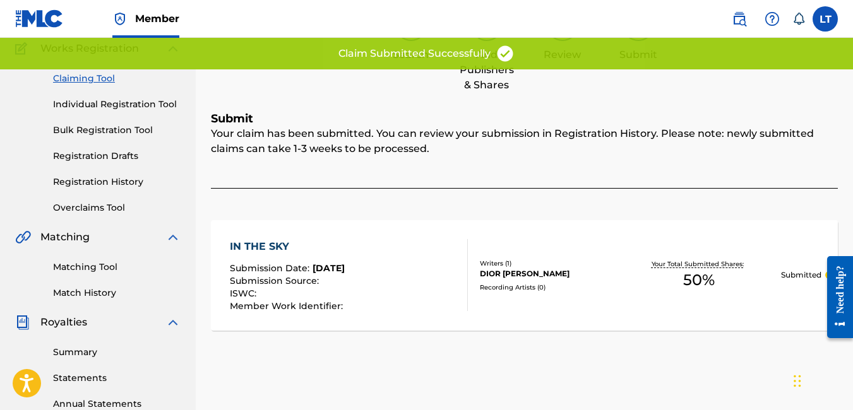
scroll to position [0, 0]
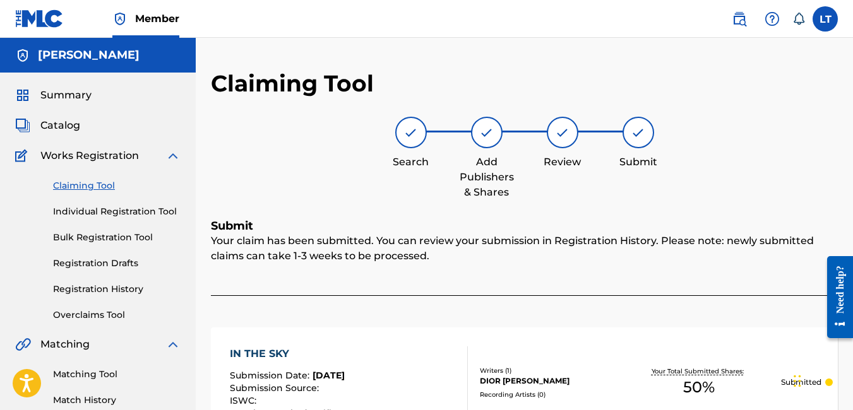
click at [86, 187] on link "Claiming Tool" at bounding box center [117, 185] width 128 height 13
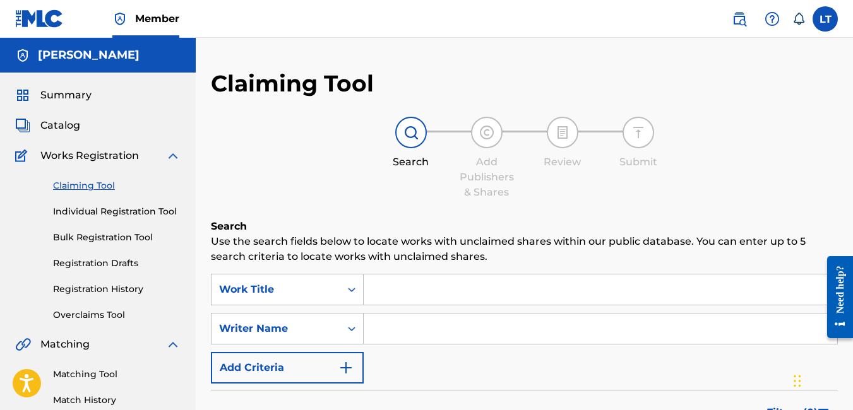
click at [408, 304] on input "Search Form" at bounding box center [600, 290] width 473 height 30
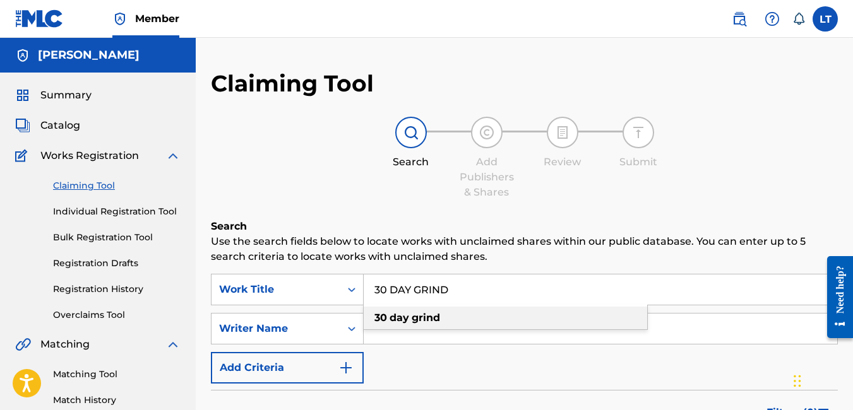
click at [412, 311] on div "30 day grind" at bounding box center [505, 318] width 283 height 23
type input "30 day grind"
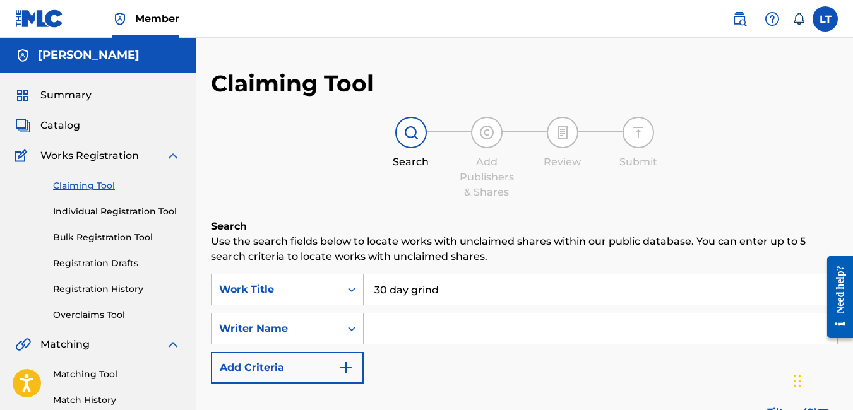
click at [412, 326] on input "Search Form" at bounding box center [600, 329] width 473 height 30
type input "[PERSON_NAME]"
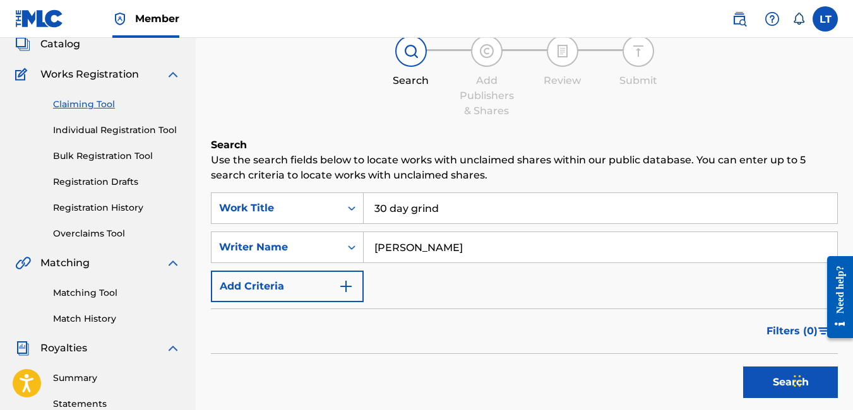
scroll to position [116, 0]
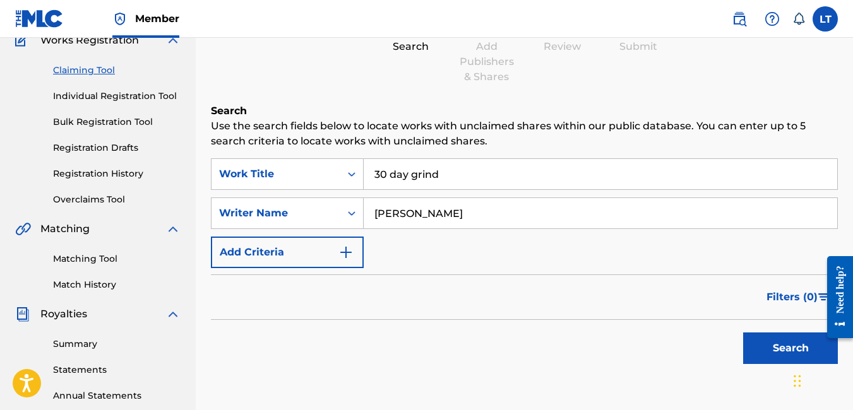
click at [760, 341] on button "Search" at bounding box center [790, 349] width 95 height 32
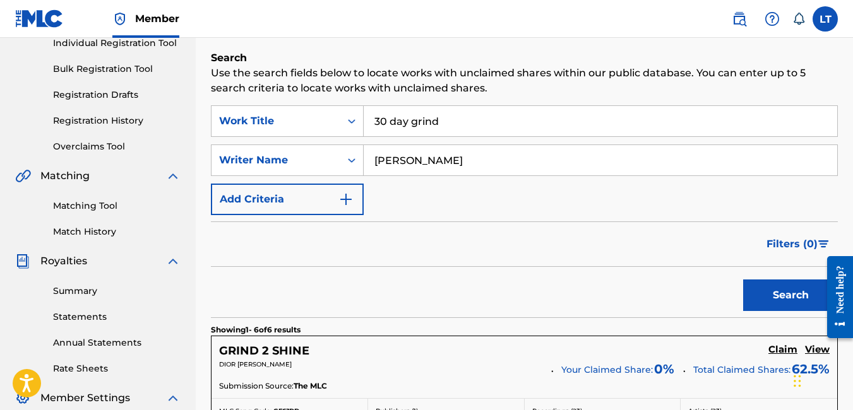
scroll to position [212, 0]
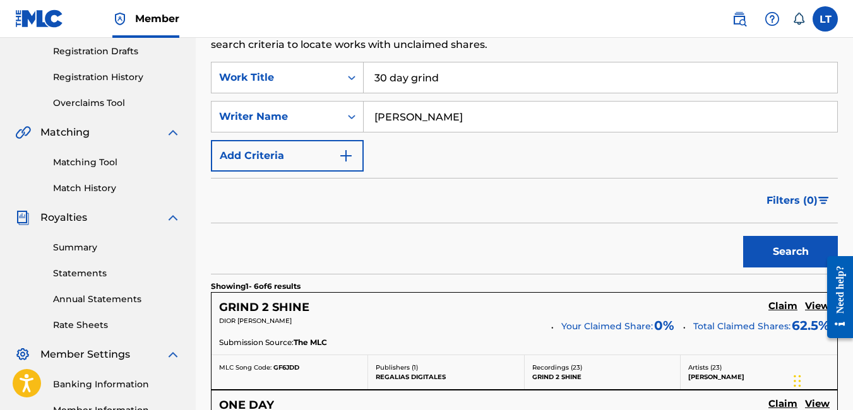
click at [456, 88] on input "30 day grind" at bounding box center [600, 77] width 473 height 30
type input "3"
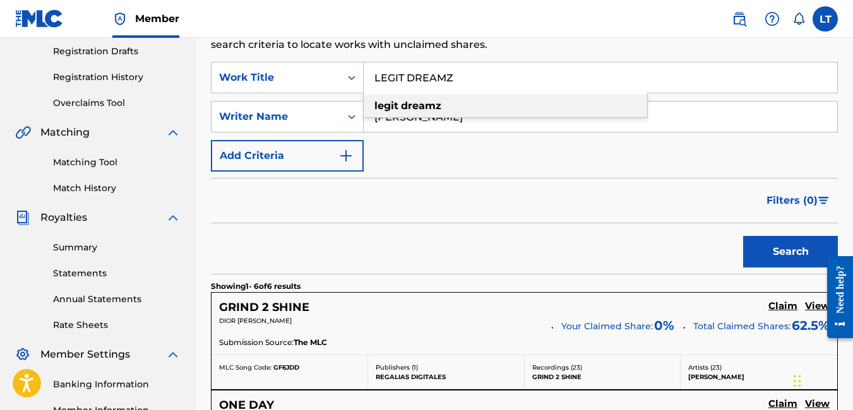
click at [444, 105] on div "legit dreamz" at bounding box center [505, 106] width 283 height 23
type input "legit dreamz"
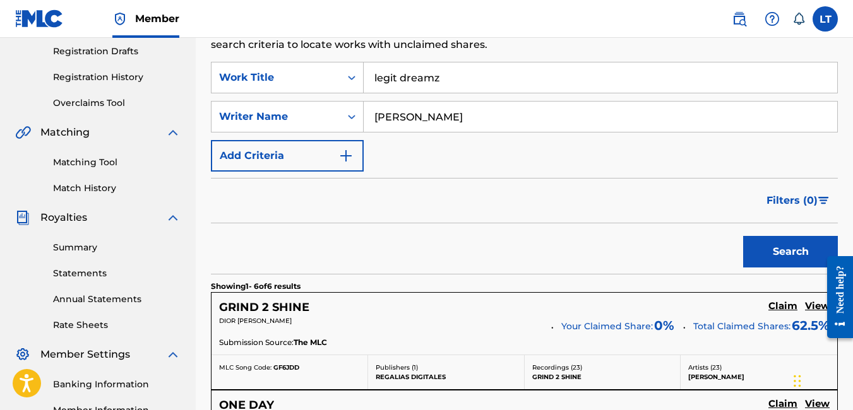
click at [787, 246] on button "Search" at bounding box center [790, 252] width 95 height 32
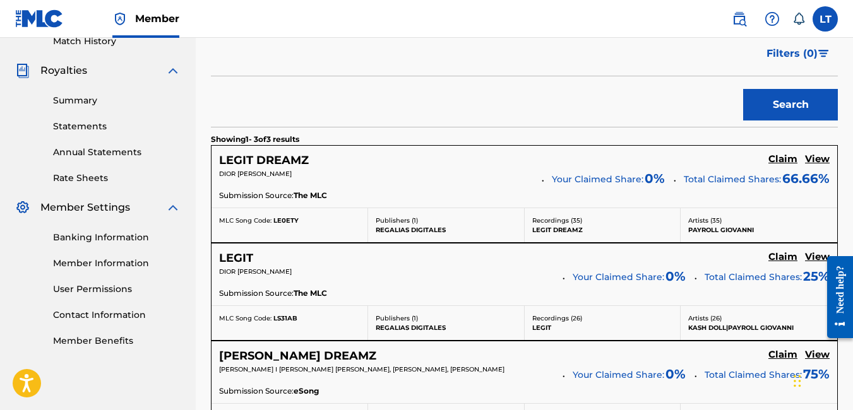
scroll to position [357, 0]
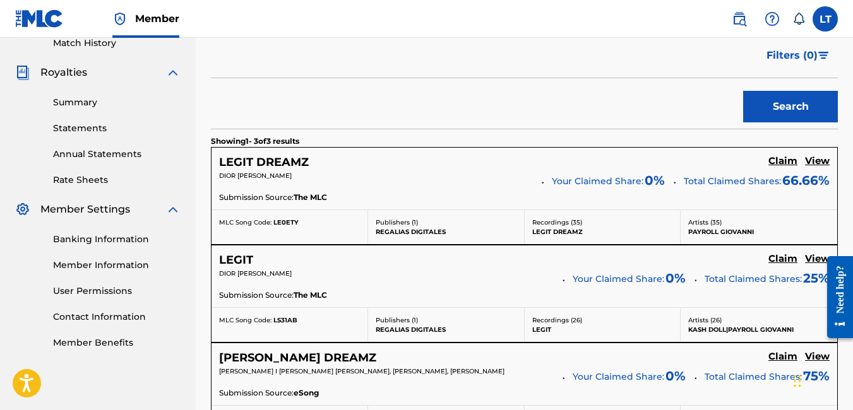
click at [780, 163] on h5 "Claim" at bounding box center [782, 161] width 29 height 12
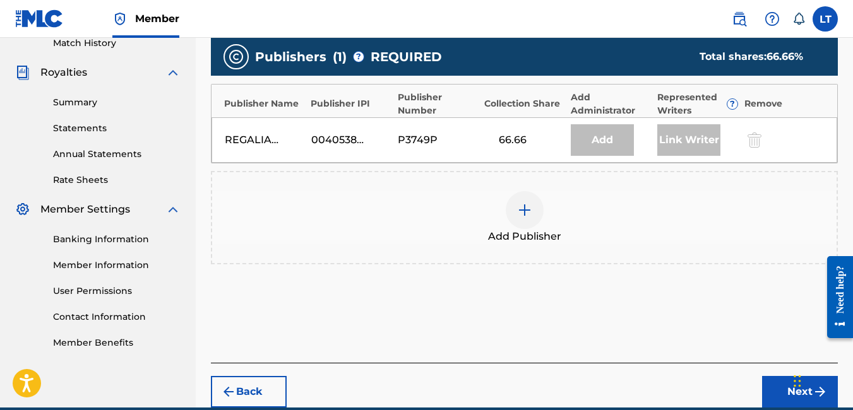
click at [781, 157] on div "REGALIAS DIGITALES 00405382871 P3749P 66.66 Add Link Writer" at bounding box center [524, 139] width 626 height 45
click at [528, 218] on div at bounding box center [525, 210] width 38 height 38
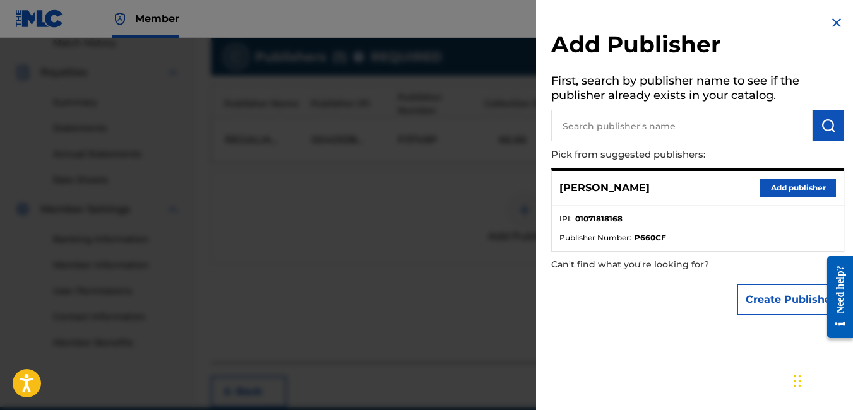
click at [598, 128] on input "text" at bounding box center [681, 126] width 261 height 32
click at [760, 194] on button "Add publisher" at bounding box center [798, 188] width 76 height 19
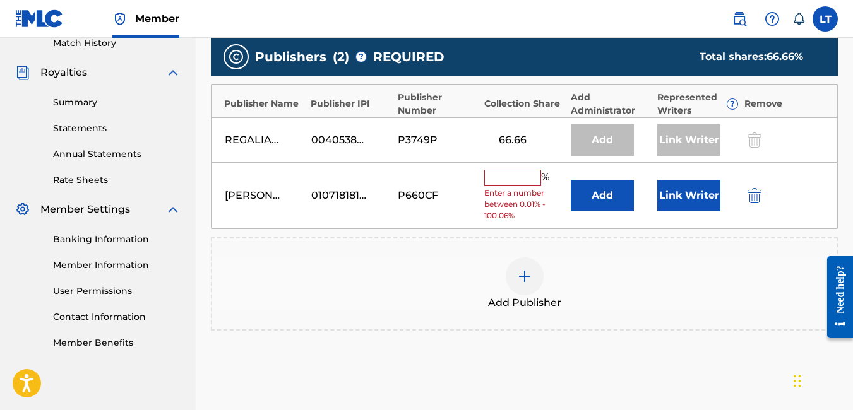
click at [531, 181] on input "text" at bounding box center [512, 178] width 57 height 16
type input "25"
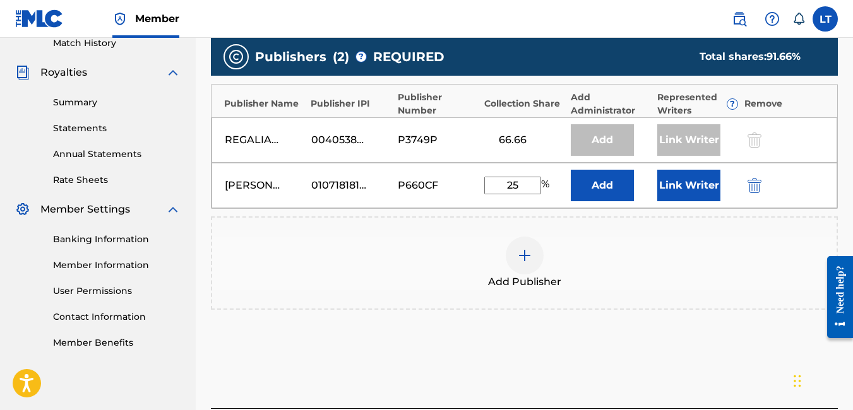
click at [687, 182] on button "Link Writer" at bounding box center [688, 186] width 63 height 32
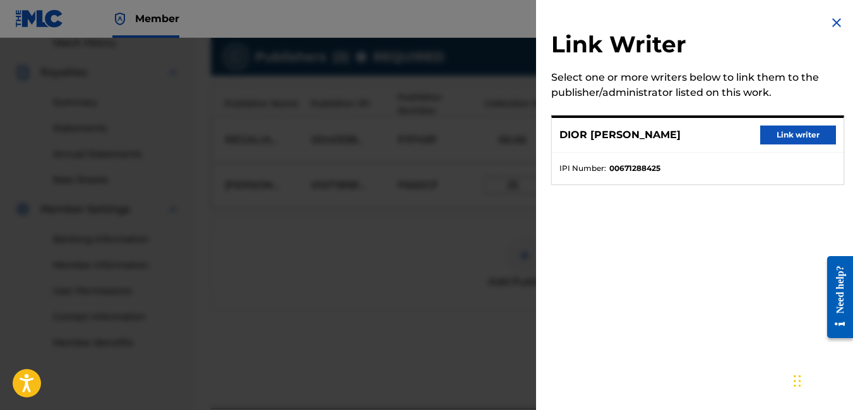
click at [832, 22] on img at bounding box center [836, 22] width 15 height 15
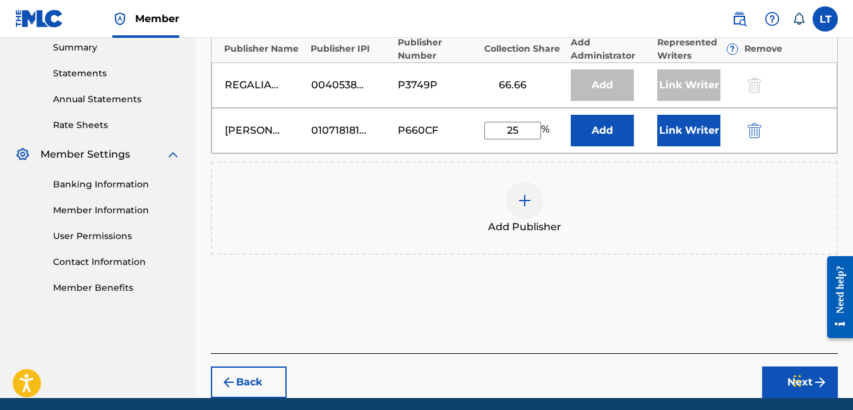
scroll to position [413, 0]
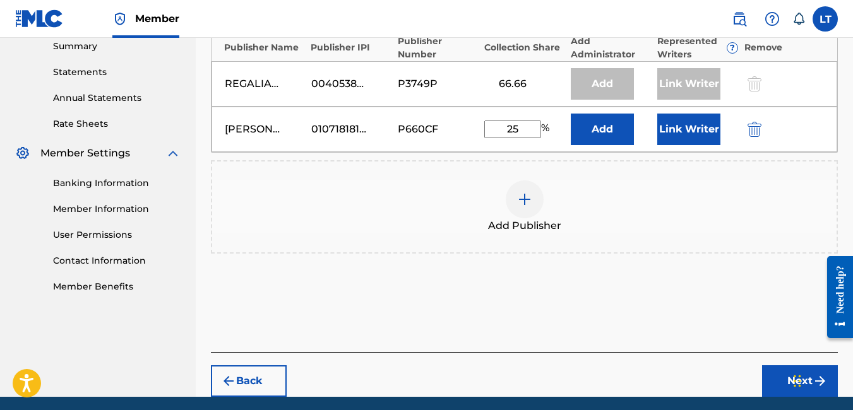
click at [785, 381] on button "Next" at bounding box center [800, 381] width 76 height 32
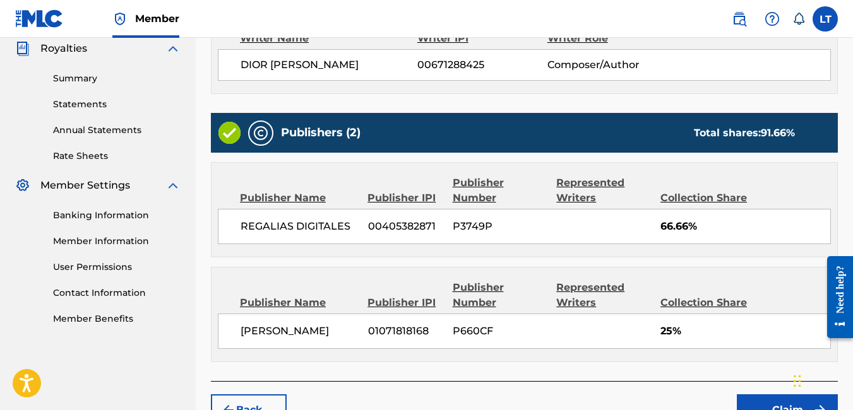
scroll to position [458, 0]
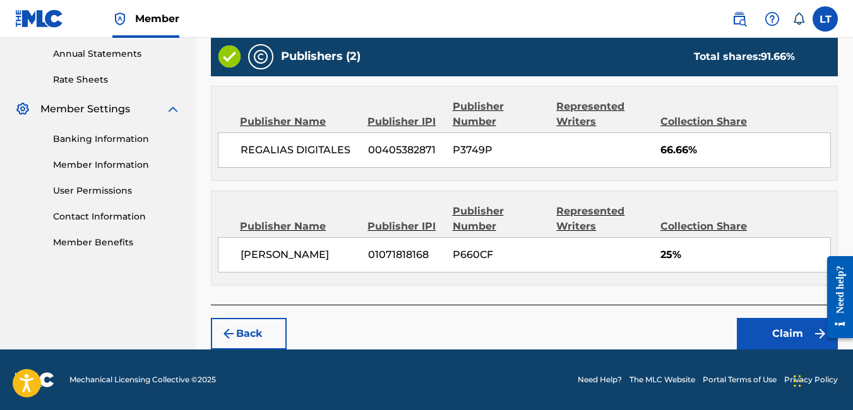
click at [764, 325] on button "Claim" at bounding box center [787, 334] width 101 height 32
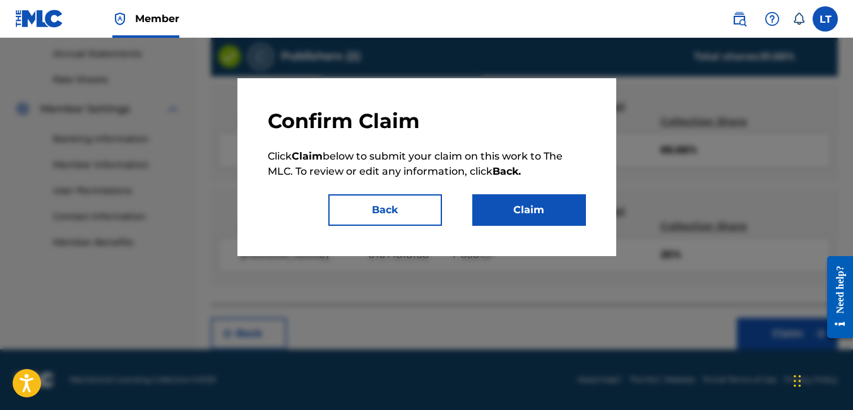
click at [570, 205] on button "Claim" at bounding box center [529, 210] width 114 height 32
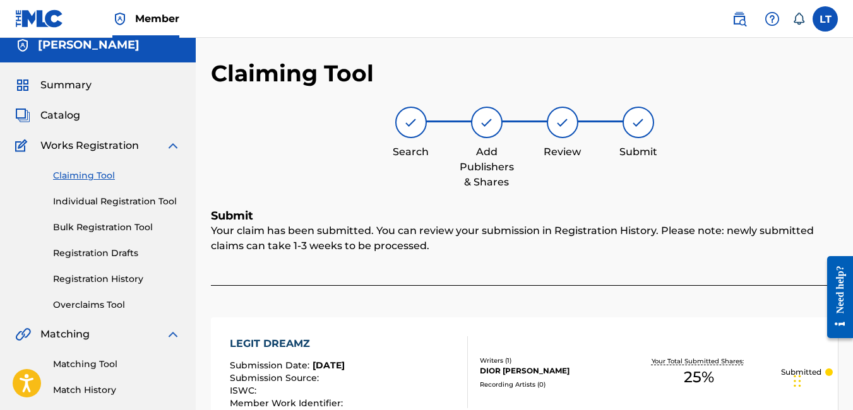
scroll to position [0, 0]
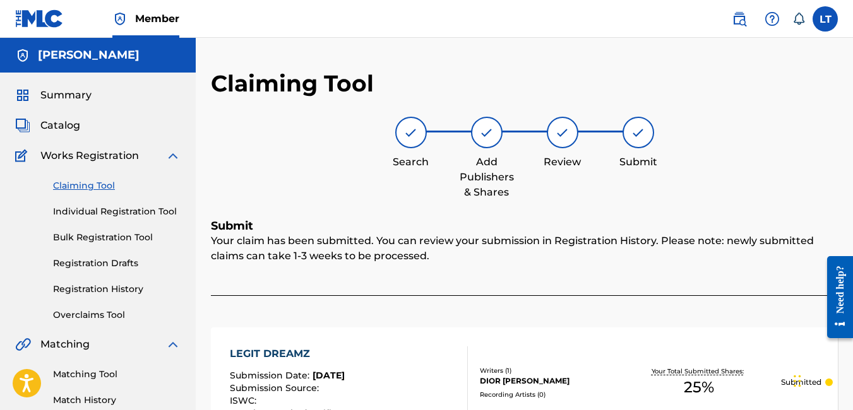
click at [93, 187] on link "Claiming Tool" at bounding box center [117, 185] width 128 height 13
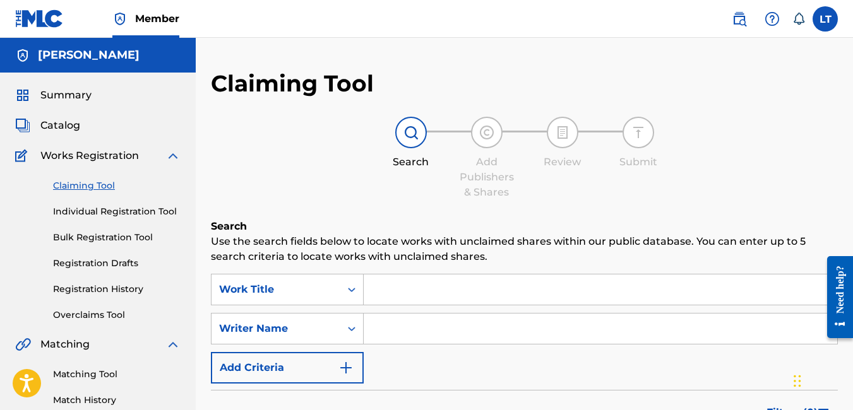
click at [405, 287] on input "Search Form" at bounding box center [600, 290] width 473 height 30
click at [385, 335] on input "Search Form" at bounding box center [600, 329] width 473 height 30
click at [372, 288] on input "Search Form" at bounding box center [600, 290] width 473 height 30
type input "PWMWYMI"
click at [395, 323] on input "Search Form" at bounding box center [600, 329] width 473 height 30
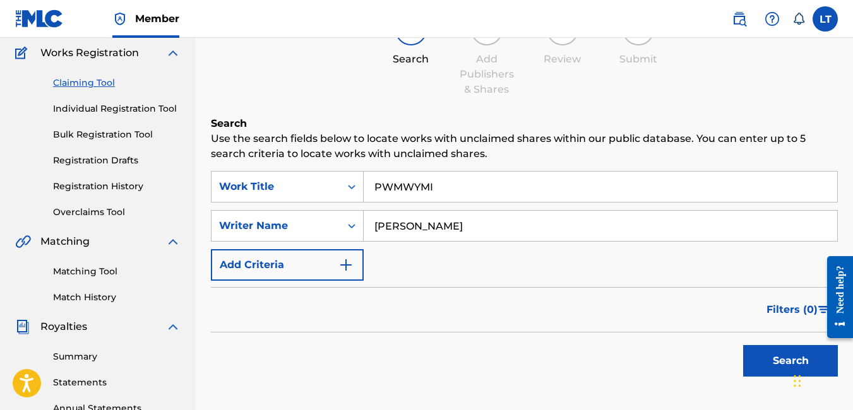
scroll to position [104, 0]
click at [752, 348] on button "Search" at bounding box center [790, 361] width 95 height 32
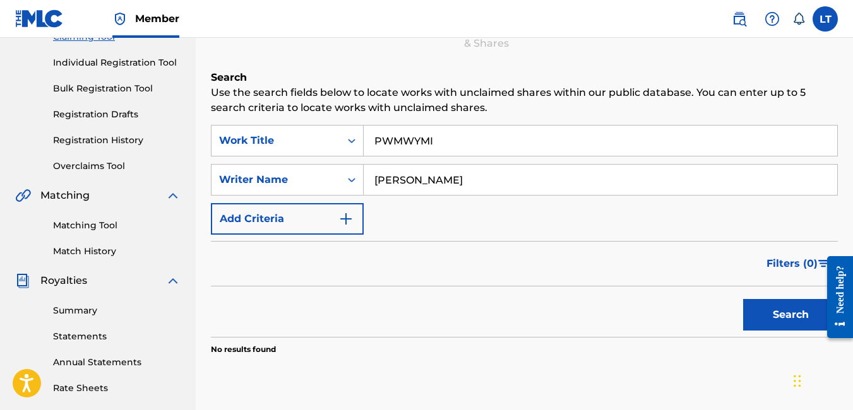
scroll to position [148, 0]
click at [460, 174] on input "[PERSON_NAME]" at bounding box center [600, 180] width 473 height 30
type input "l"
click at [785, 316] on button "Search" at bounding box center [790, 316] width 95 height 32
click at [409, 182] on input "[PERSON_NAME]" at bounding box center [600, 180] width 473 height 30
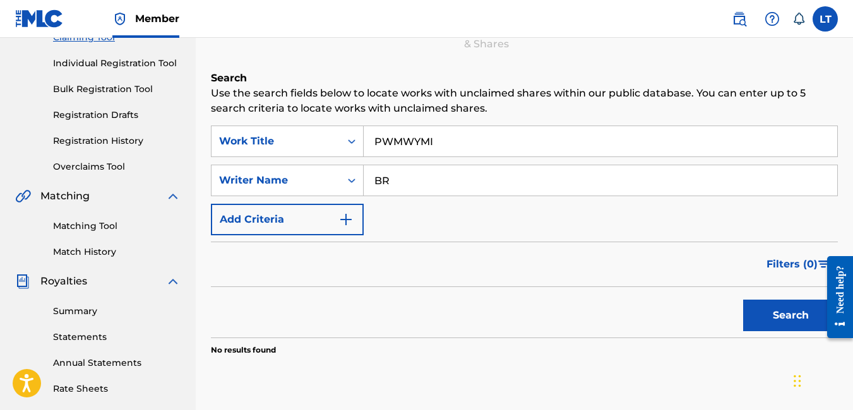
type input "B"
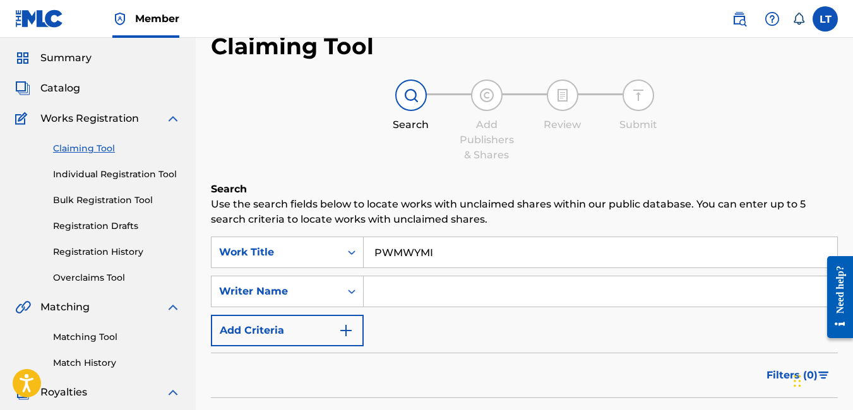
scroll to position [37, 0]
click at [81, 147] on link "Claiming Tool" at bounding box center [117, 149] width 128 height 13
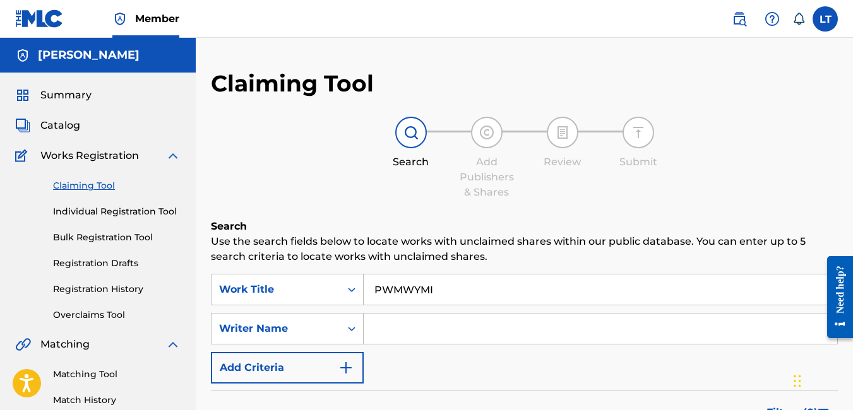
click at [444, 292] on input "PWMWYMI" at bounding box center [600, 290] width 473 height 30
type input "P"
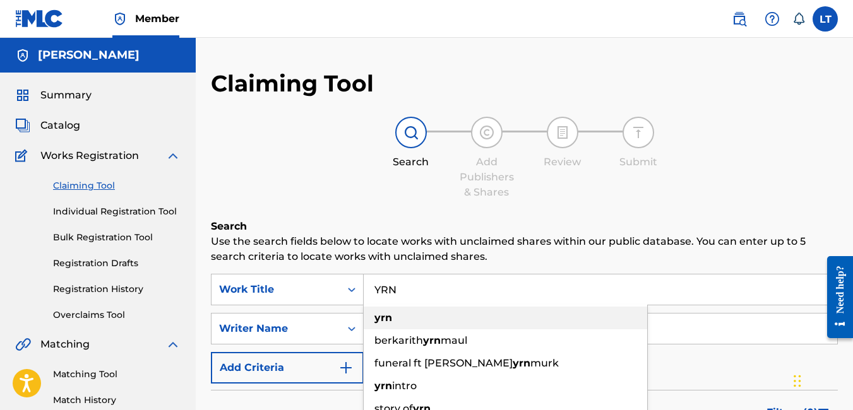
click at [418, 326] on div "yrn" at bounding box center [505, 318] width 283 height 23
type input "yrn"
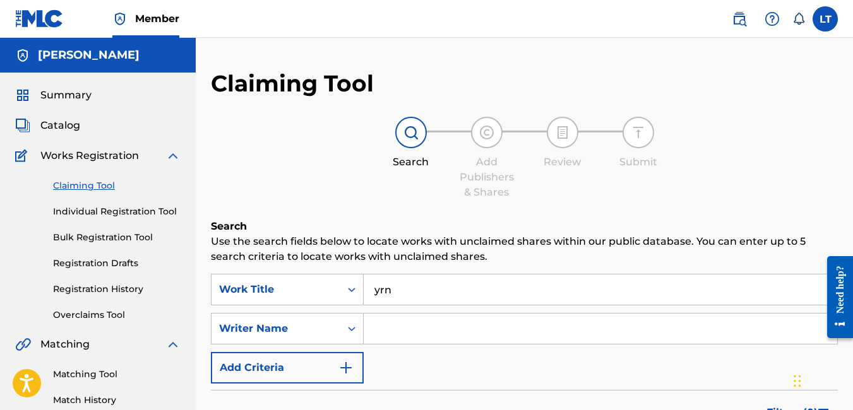
click at [418, 330] on input "Search Form" at bounding box center [600, 329] width 473 height 30
type input "[PERSON_NAME] PEAKS"
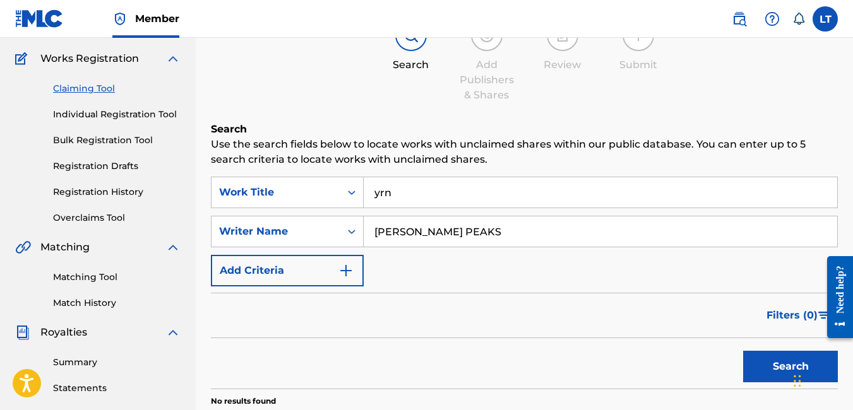
scroll to position [98, 0]
click at [744, 364] on button "Search" at bounding box center [790, 366] width 95 height 32
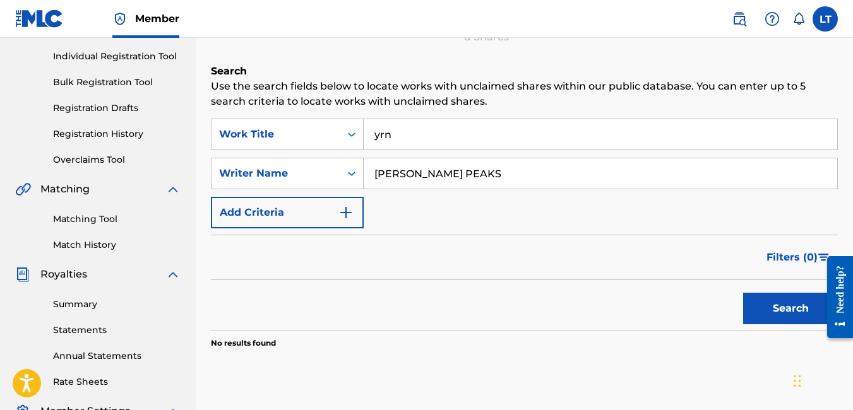
scroll to position [154, 0]
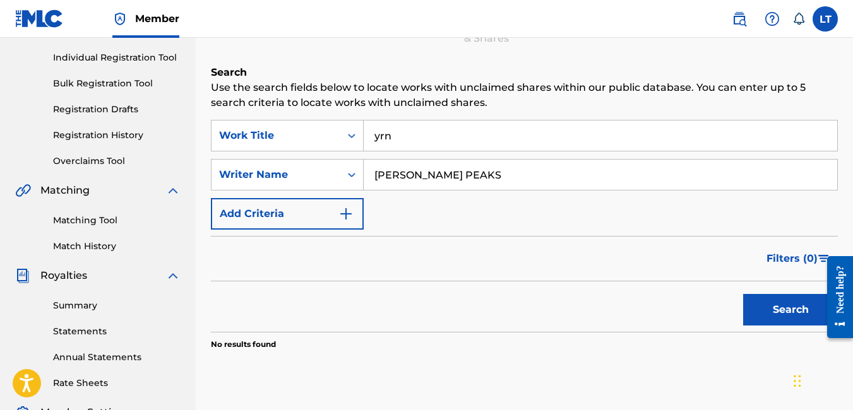
click at [414, 138] on input "yrn" at bounding box center [600, 136] width 473 height 30
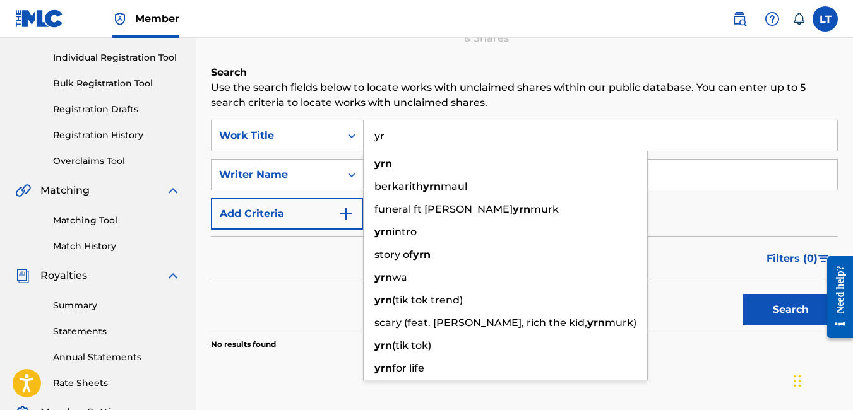
type input "y"
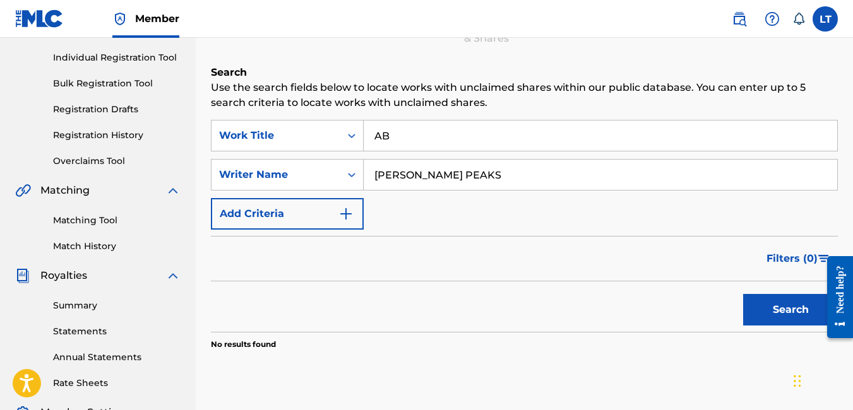
type input "A"
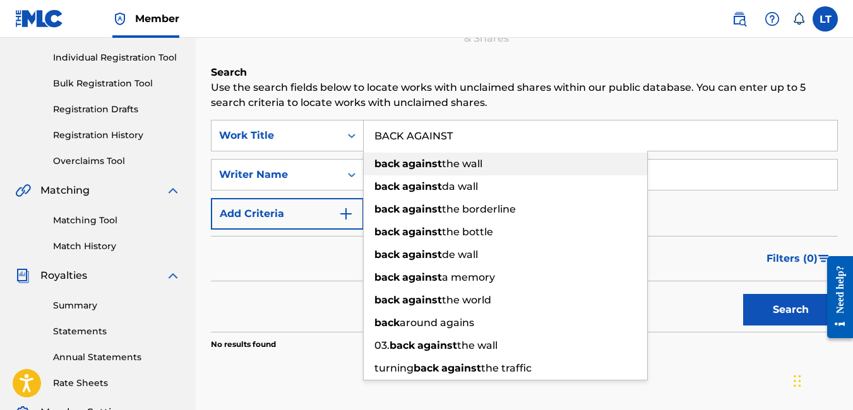
click at [424, 167] on strong "against" at bounding box center [422, 164] width 40 height 12
type input "back against the wall"
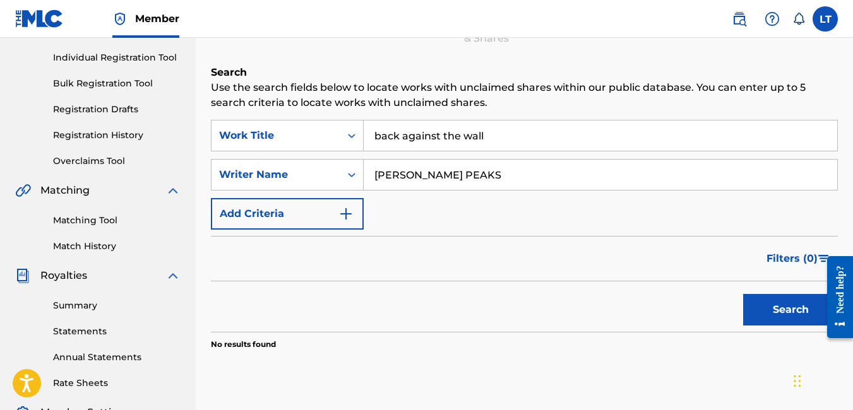
click at [781, 316] on button "Search" at bounding box center [790, 310] width 95 height 32
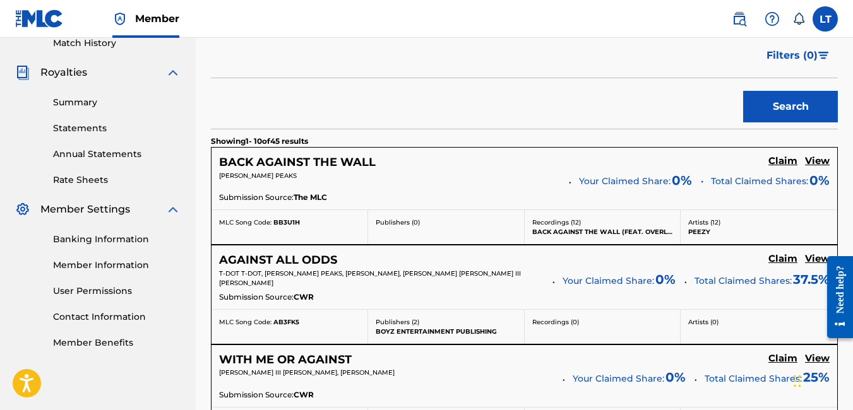
scroll to position [355, 0]
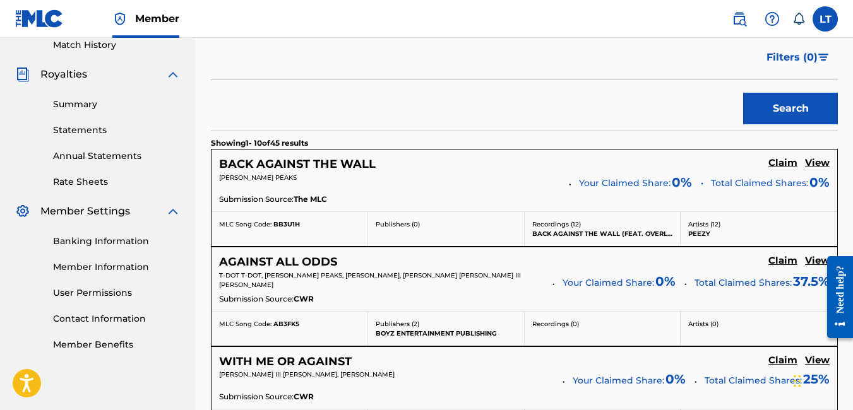
click at [445, 192] on div "[PERSON_NAME] PEAKS Your Claimed Share: 0 % Total Claimed Shares: 0%" at bounding box center [524, 183] width 610 height 20
click at [785, 165] on h5 "Claim" at bounding box center [782, 163] width 29 height 12
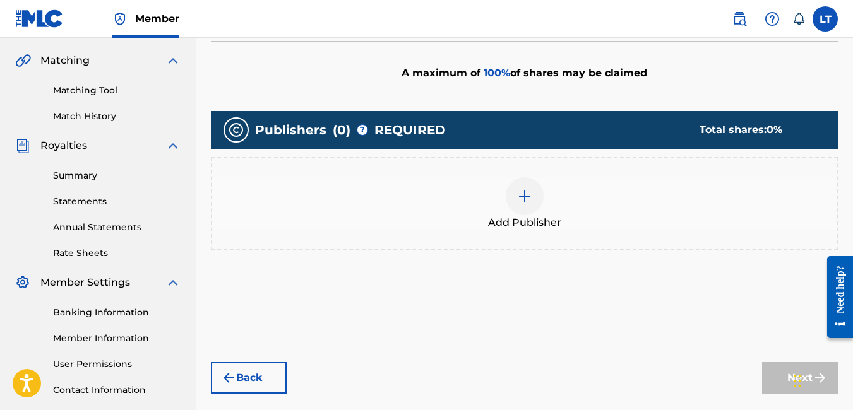
scroll to position [283, 0]
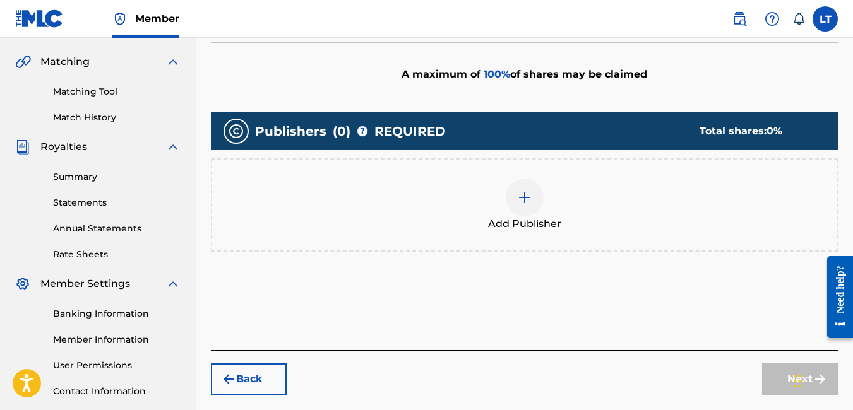
click at [525, 200] on img at bounding box center [524, 197] width 15 height 15
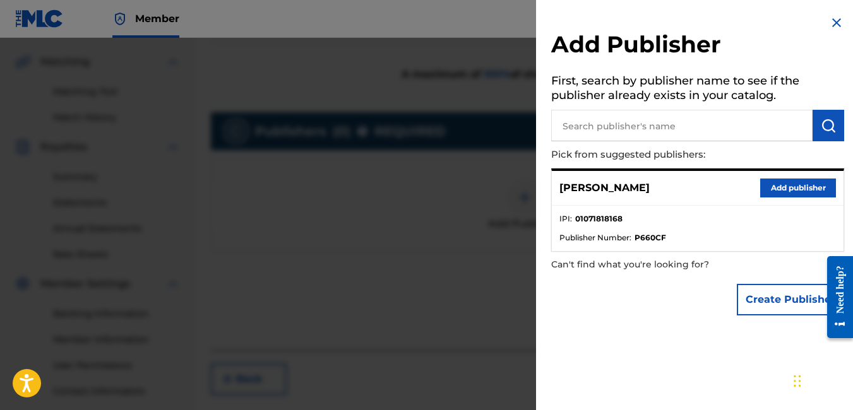
click at [775, 198] on div "[PERSON_NAME] Add publisher" at bounding box center [698, 188] width 292 height 35
click at [779, 184] on button "Add publisher" at bounding box center [798, 188] width 76 height 19
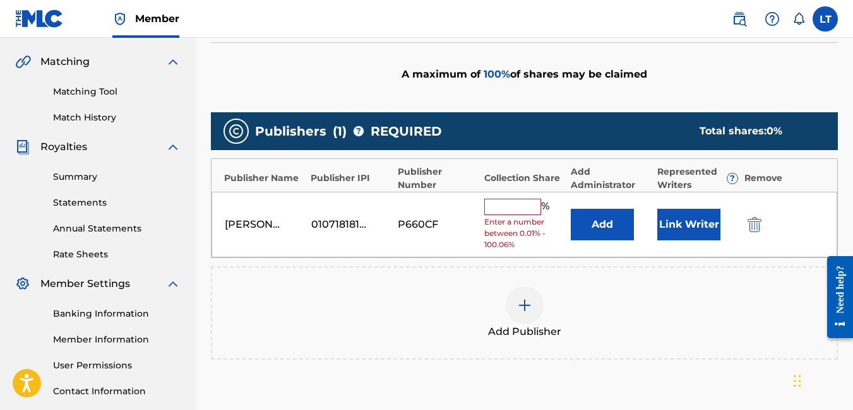
click at [498, 210] on input "text" at bounding box center [512, 207] width 57 height 16
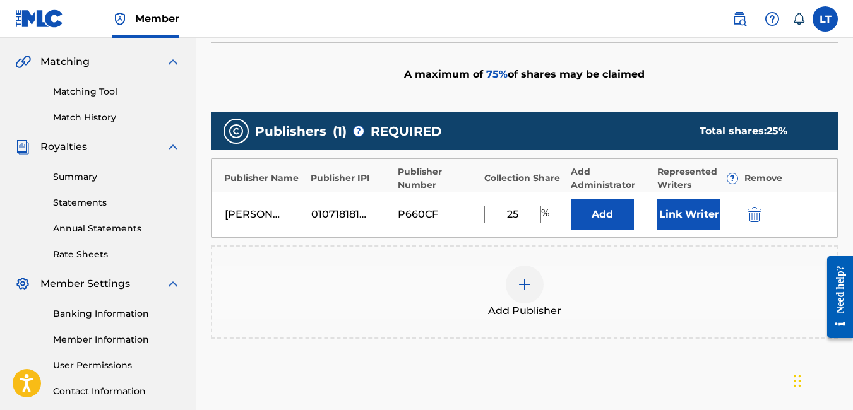
scroll to position [415, 0]
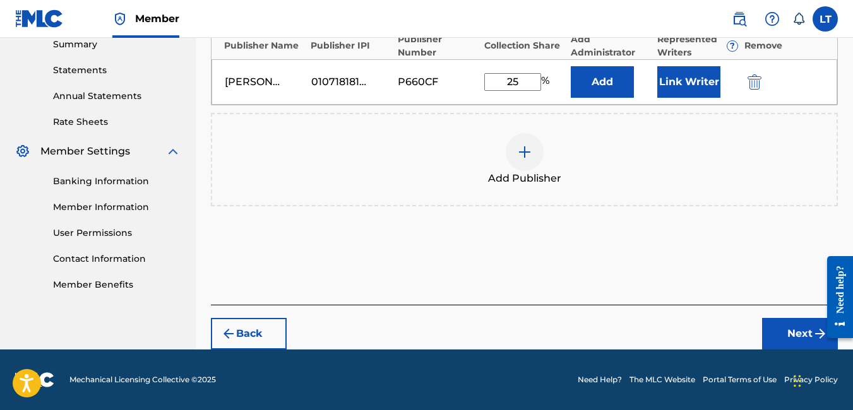
type input "25"
click at [787, 328] on button "Next" at bounding box center [800, 334] width 76 height 32
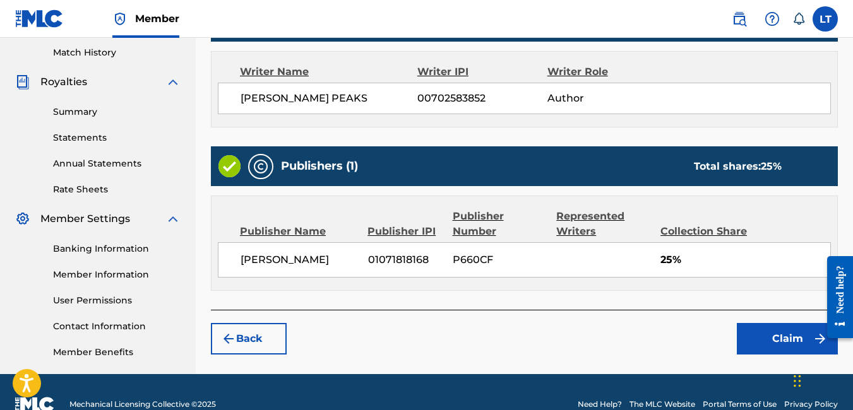
scroll to position [348, 0]
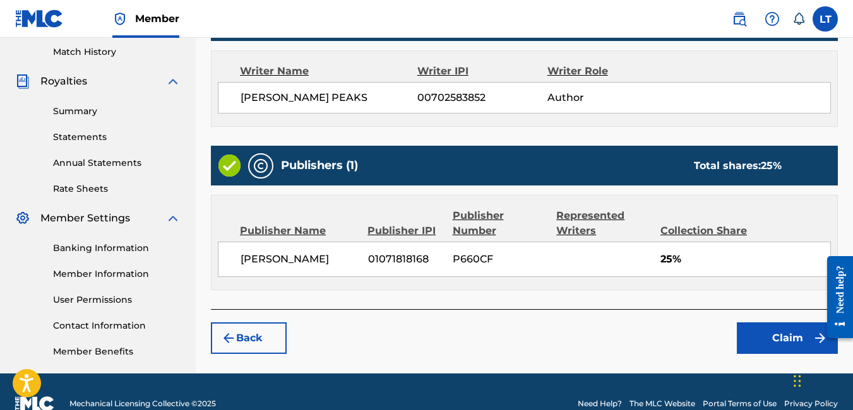
click at [779, 332] on button "Claim" at bounding box center [787, 339] width 101 height 32
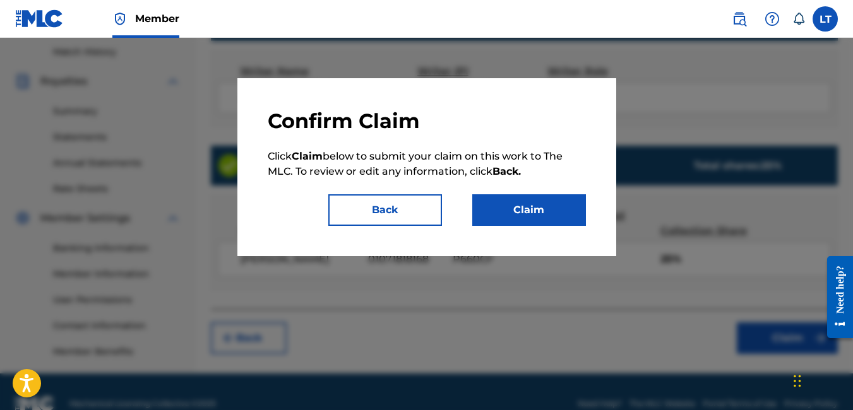
click at [530, 218] on button "Claim" at bounding box center [529, 210] width 114 height 32
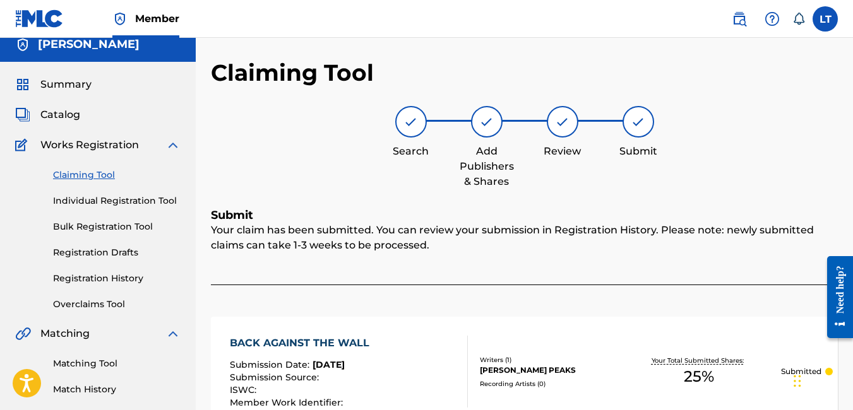
scroll to position [10, 0]
click at [89, 173] on link "Claiming Tool" at bounding box center [117, 175] width 128 height 13
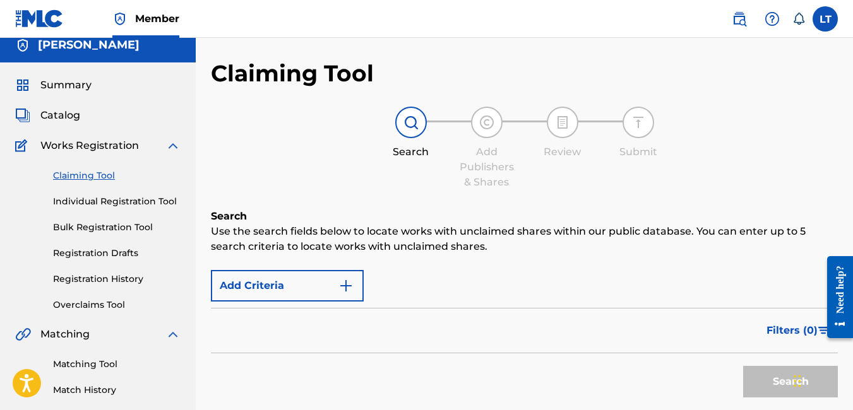
scroll to position [0, 0]
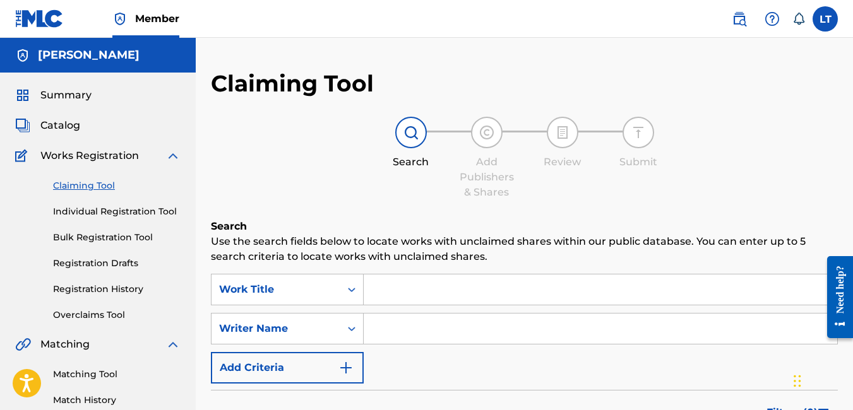
click at [428, 296] on input "Search Form" at bounding box center [600, 290] width 473 height 30
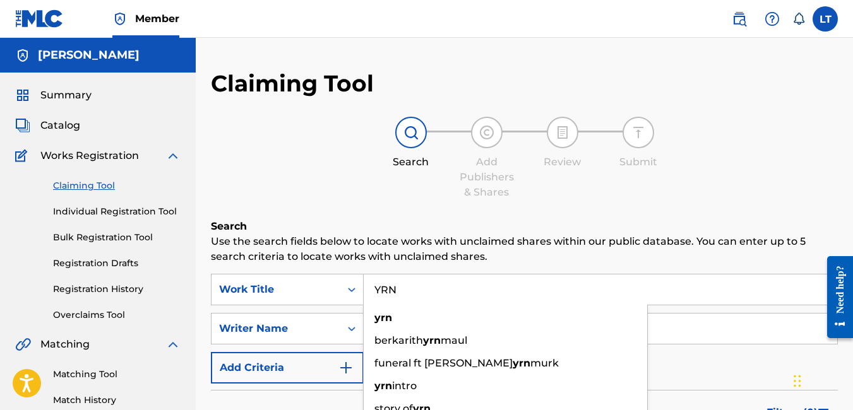
type input "YRN"
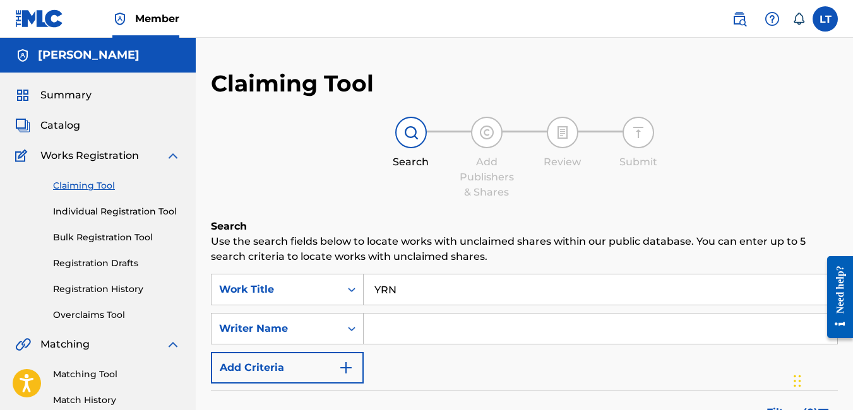
click at [478, 200] on div "Claiming Tool Search Add Publishers & Shares Review Submit Search Use the searc…" at bounding box center [524, 309] width 627 height 480
click at [410, 321] on input "Search Form" at bounding box center [600, 329] width 473 height 30
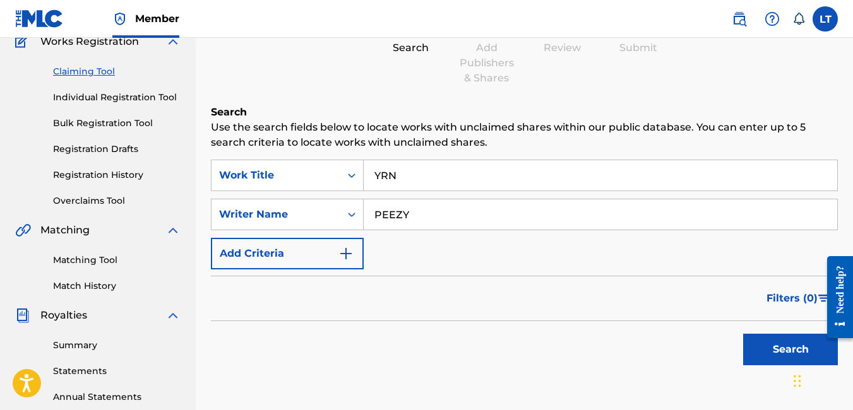
scroll to position [122, 0]
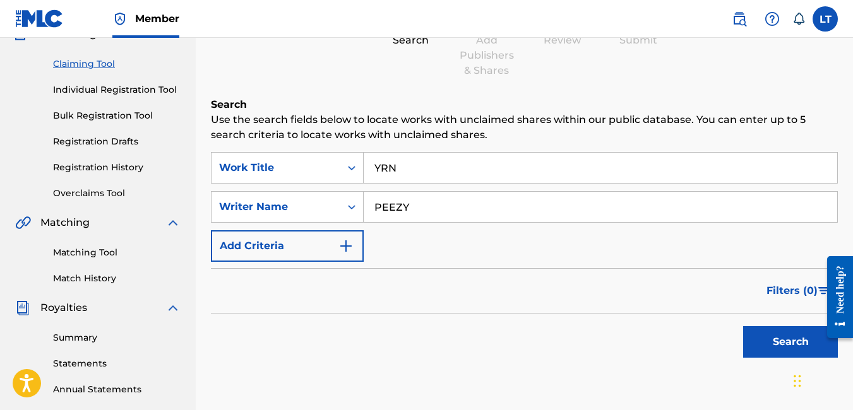
type input "PEEZY"
click at [784, 348] on button "Search" at bounding box center [790, 342] width 95 height 32
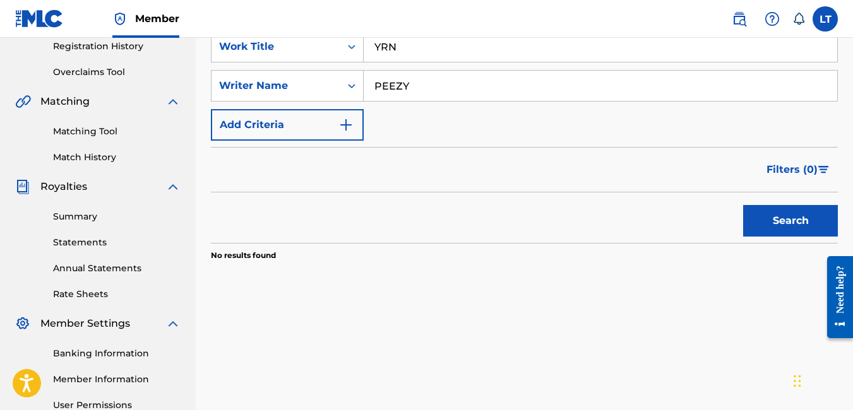
scroll to position [0, 0]
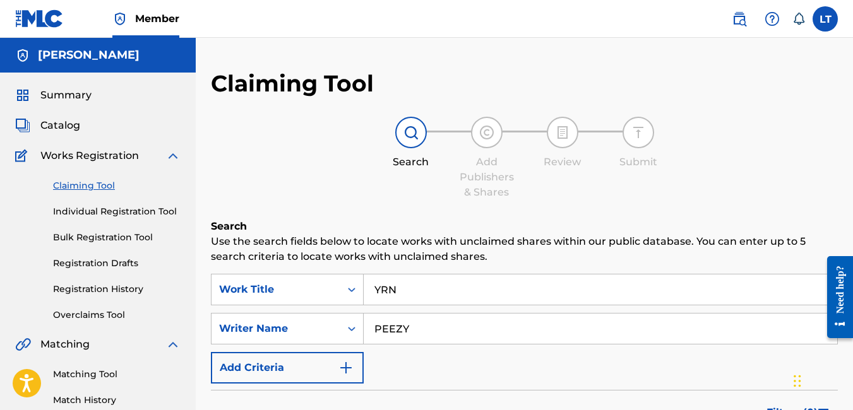
click at [93, 184] on link "Claiming Tool" at bounding box center [117, 185] width 128 height 13
click at [400, 284] on input "YRN" at bounding box center [600, 290] width 473 height 30
type input "Y"
click at [412, 327] on input "PEEZY" at bounding box center [600, 329] width 473 height 30
type input "P"
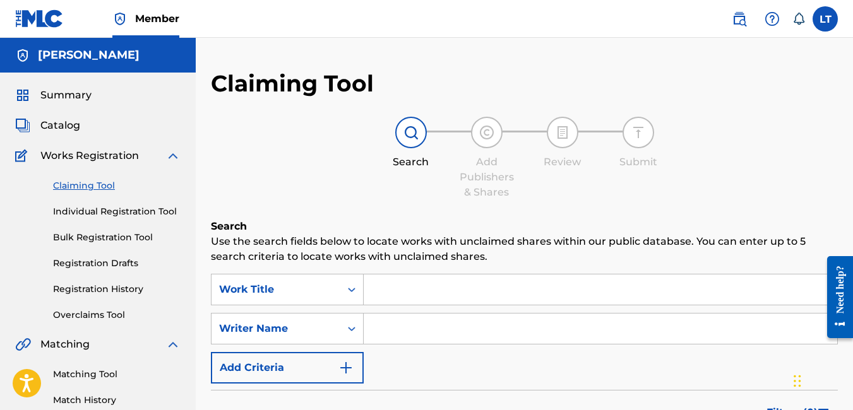
click at [404, 293] on input "Search Form" at bounding box center [600, 290] width 473 height 30
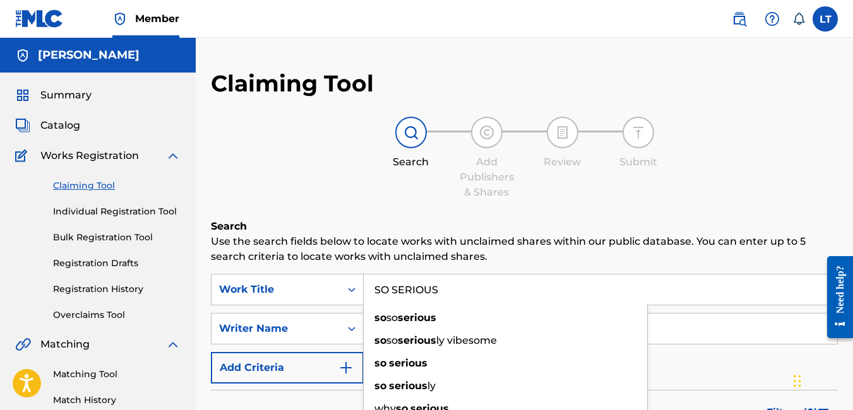
click at [460, 294] on input "SO SERIOUS" at bounding box center [600, 290] width 473 height 30
click at [516, 351] on div "so so serious ly vibesome" at bounding box center [505, 340] width 283 height 23
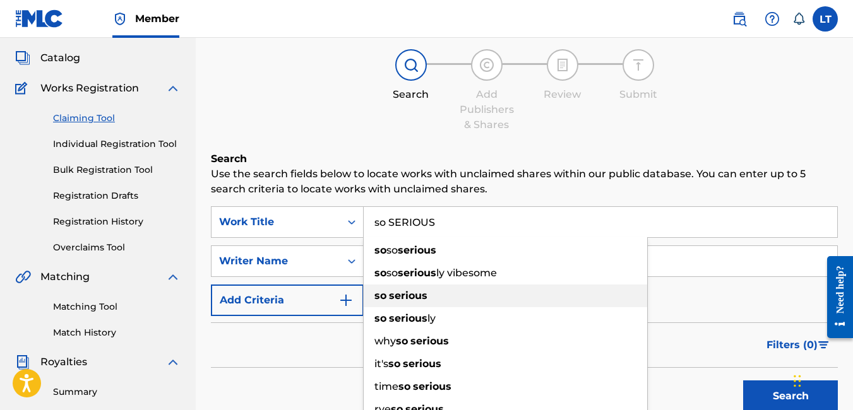
scroll to position [95, 0]
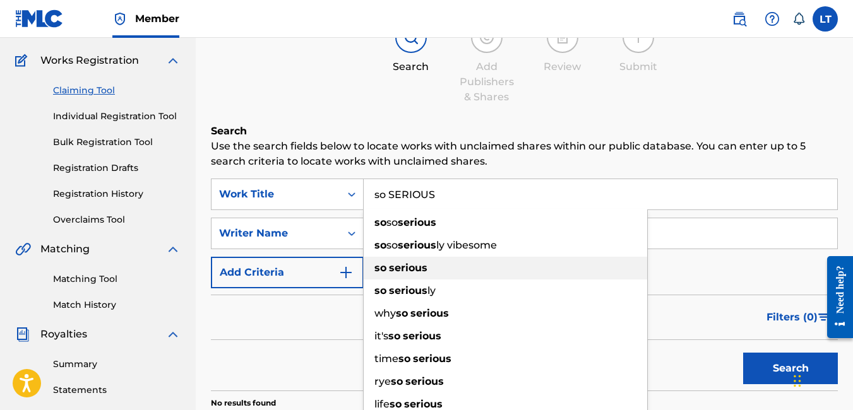
click at [430, 268] on div "so serious" at bounding box center [505, 268] width 283 height 23
type input "so serious"
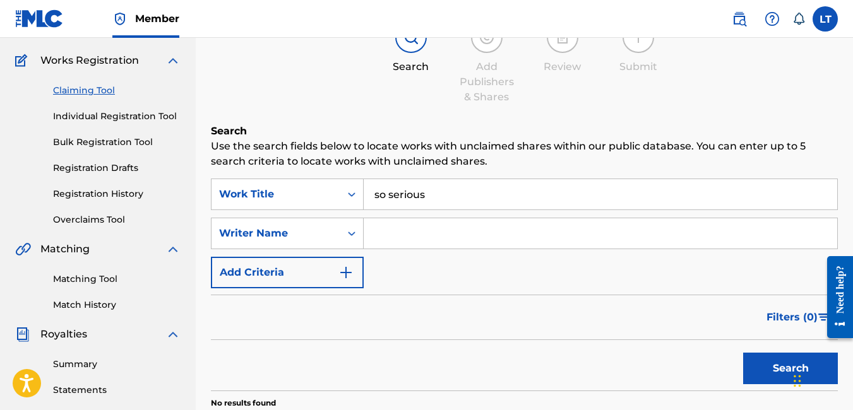
click at [416, 237] on input "Search Form" at bounding box center [600, 233] width 473 height 30
click at [406, 232] on input "DIOR" at bounding box center [600, 233] width 473 height 30
type input "[PERSON_NAME]"
click at [782, 367] on button "Search" at bounding box center [790, 369] width 95 height 32
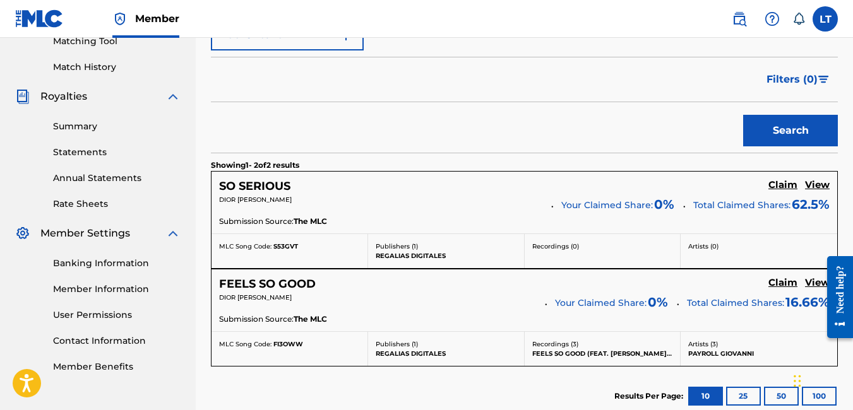
scroll to position [334, 0]
click at [518, 221] on div "Submission Source: The MLC" at bounding box center [524, 222] width 610 height 14
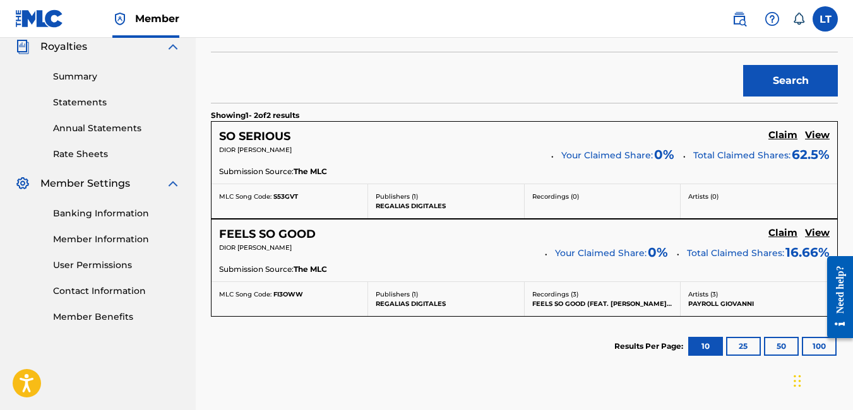
scroll to position [374, 0]
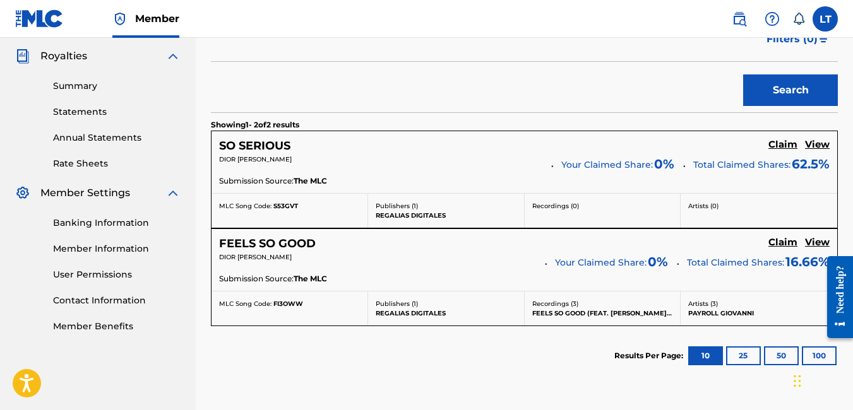
click at [778, 145] on h5 "Claim" at bounding box center [782, 145] width 29 height 12
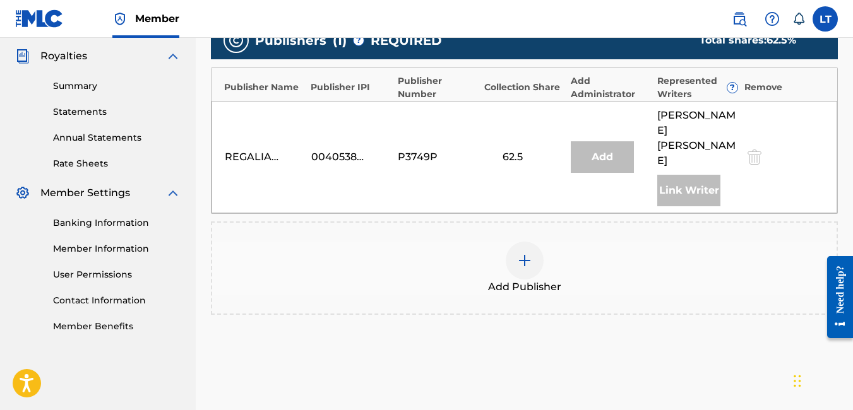
click at [526, 253] on img at bounding box center [524, 260] width 15 height 15
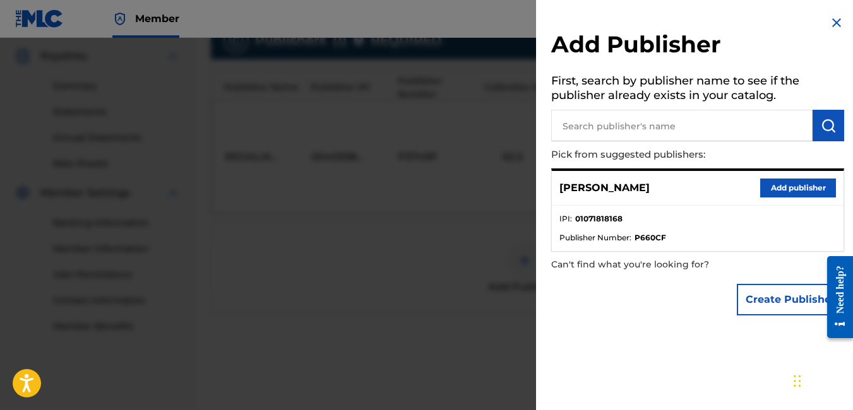
click at [792, 192] on button "Add publisher" at bounding box center [798, 188] width 76 height 19
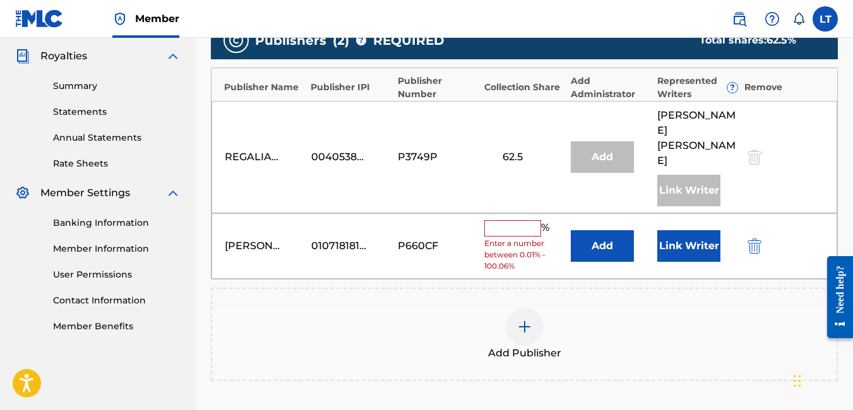
click at [516, 220] on input "text" at bounding box center [512, 228] width 57 height 16
type input "25"
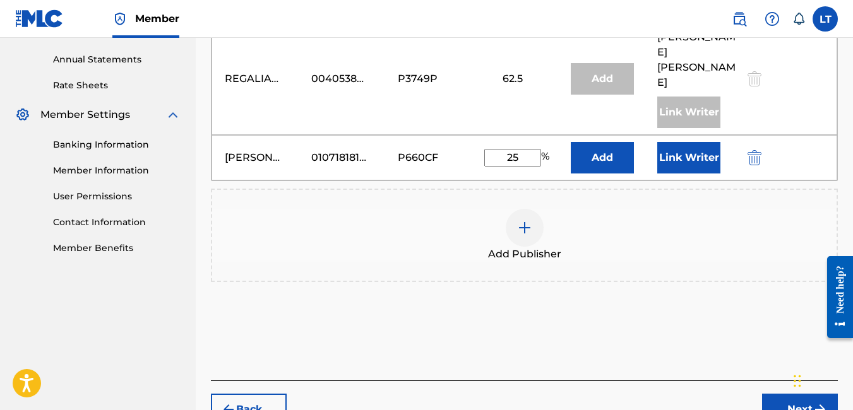
scroll to position [453, 0]
click at [776, 393] on button "Next" at bounding box center [800, 409] width 76 height 32
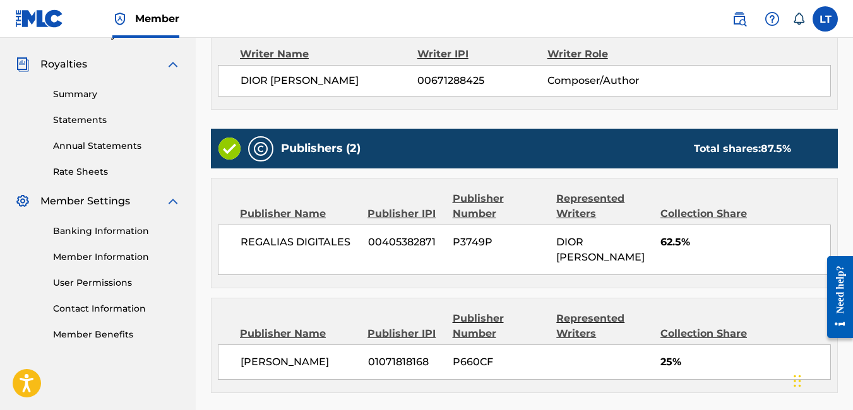
scroll to position [473, 0]
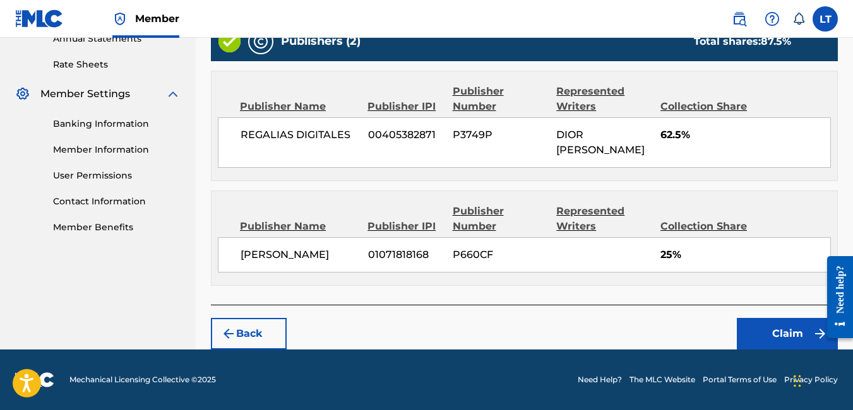
click at [771, 342] on button "Claim" at bounding box center [787, 334] width 101 height 32
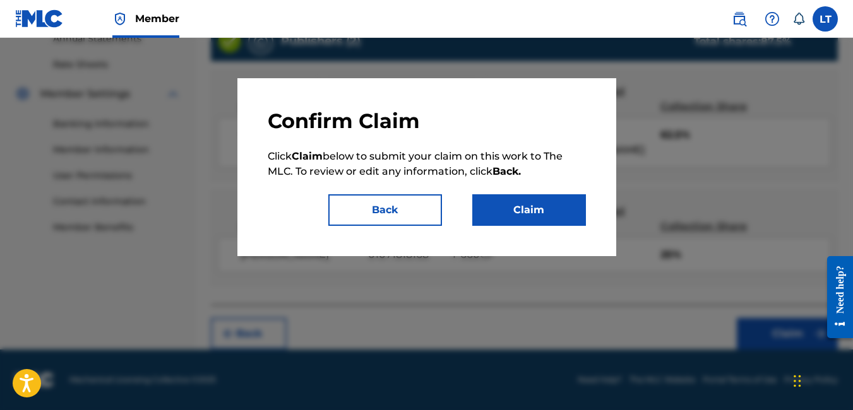
click at [539, 206] on button "Claim" at bounding box center [529, 210] width 114 height 32
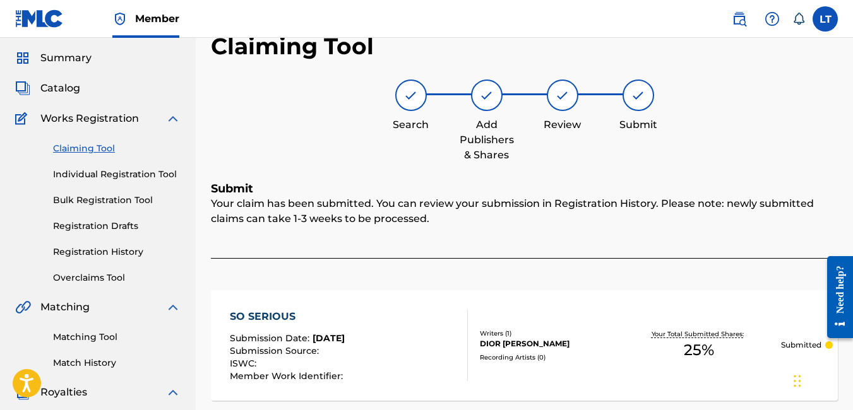
scroll to position [32, 0]
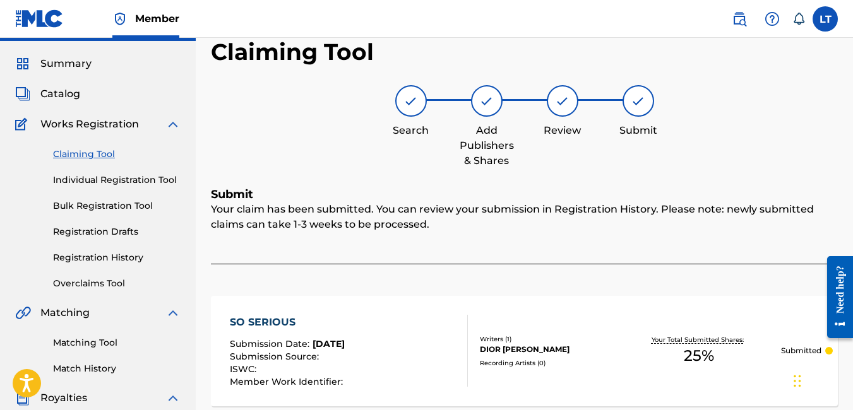
click at [83, 160] on link "Claiming Tool" at bounding box center [117, 154] width 128 height 13
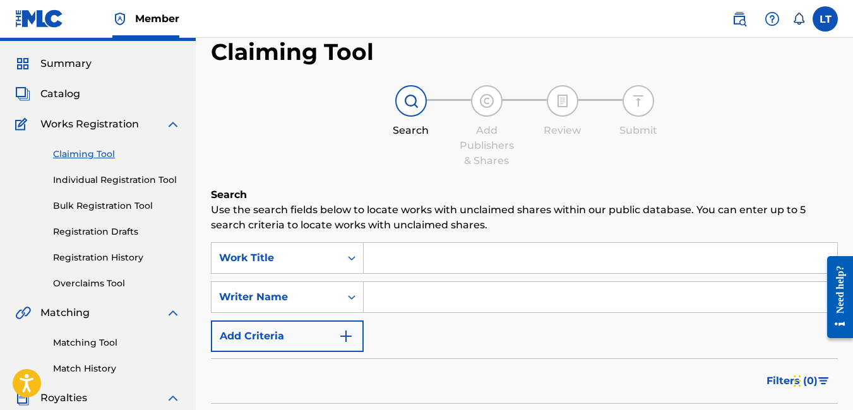
scroll to position [0, 0]
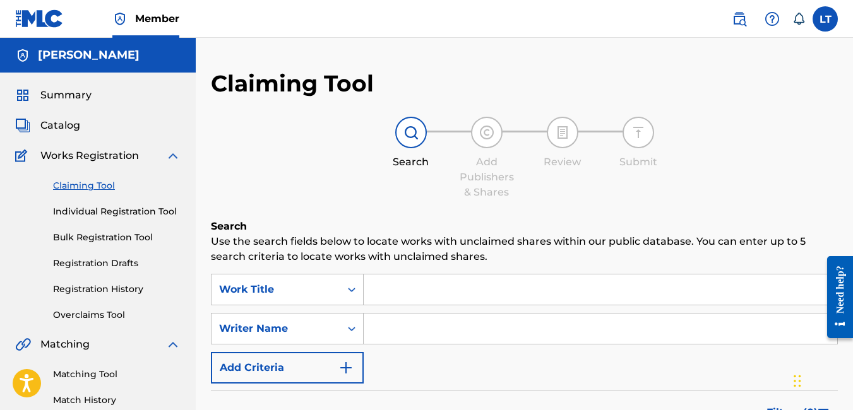
click at [403, 282] on input "Search Form" at bounding box center [600, 290] width 473 height 30
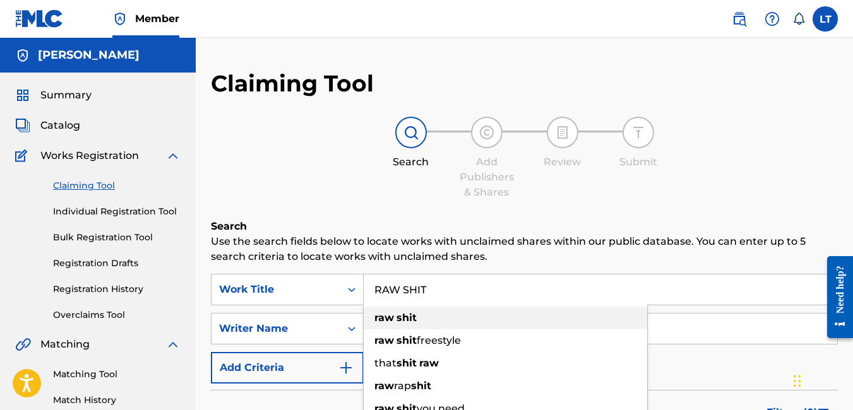
click at [392, 319] on strong "raw" at bounding box center [384, 318] width 20 height 12
type input "raw shit"
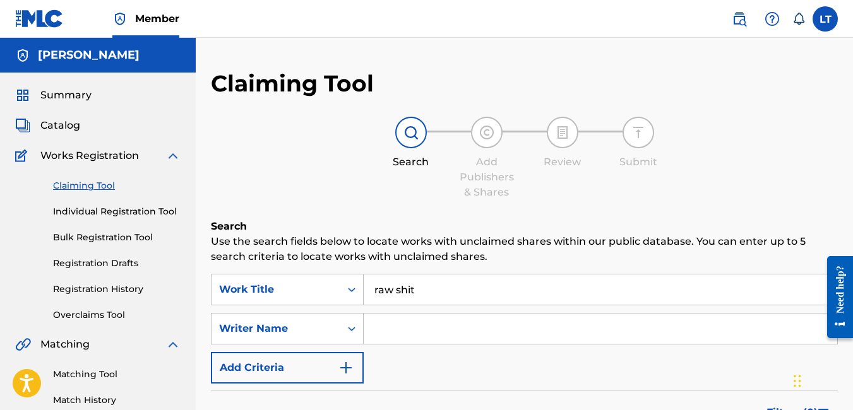
click at [390, 328] on input "Search Form" at bounding box center [600, 329] width 473 height 30
type input "[PERSON_NAME]"
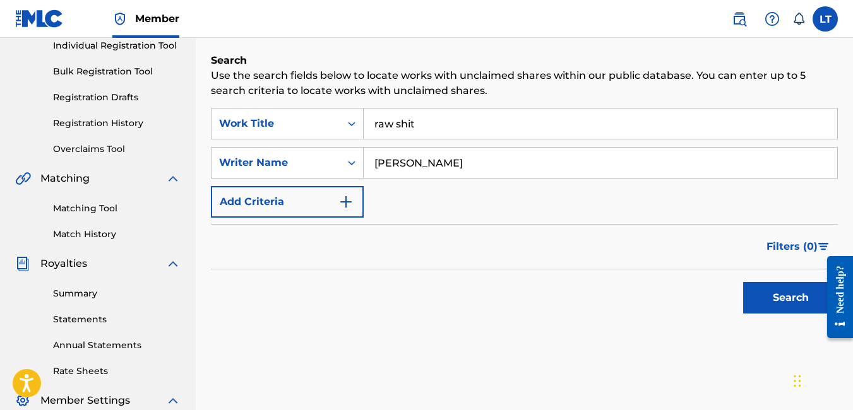
scroll to position [169, 0]
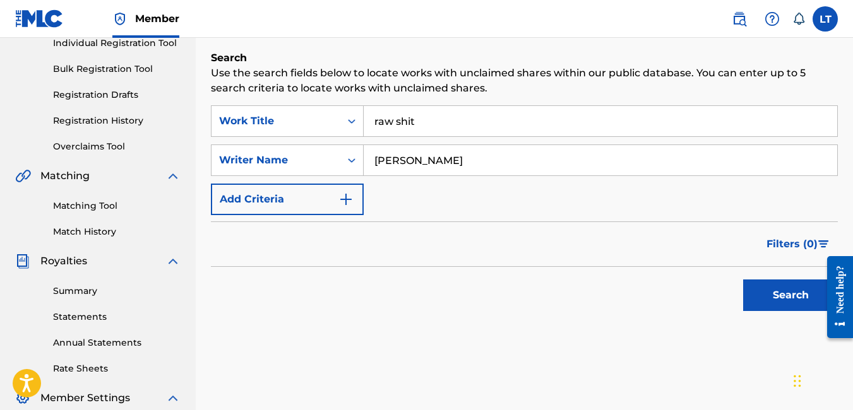
click at [764, 297] on button "Search" at bounding box center [790, 296] width 95 height 32
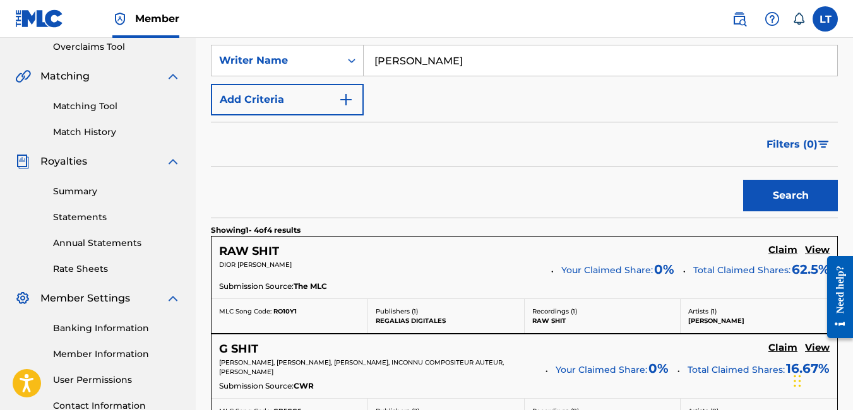
scroll to position [272, 0]
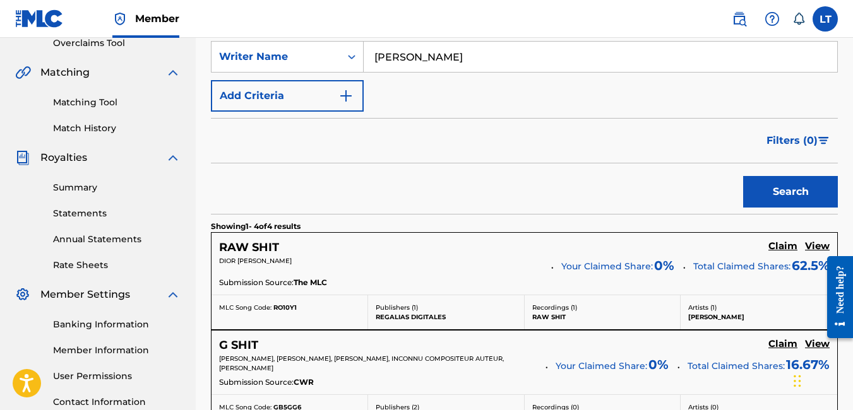
click at [778, 247] on h5 "Claim" at bounding box center [782, 246] width 29 height 12
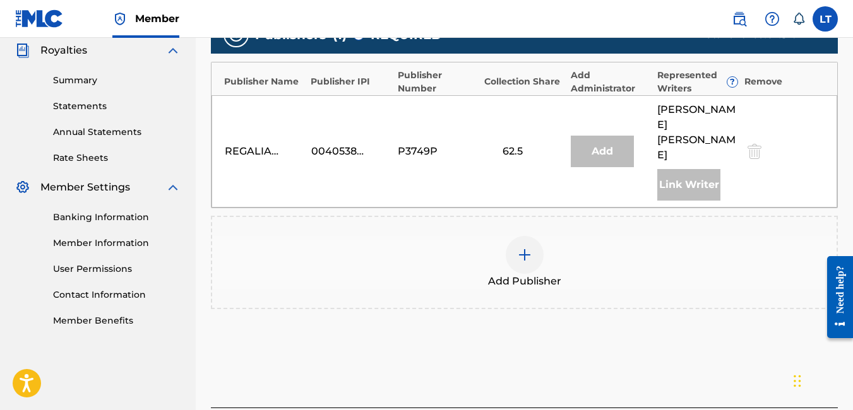
scroll to position [381, 0]
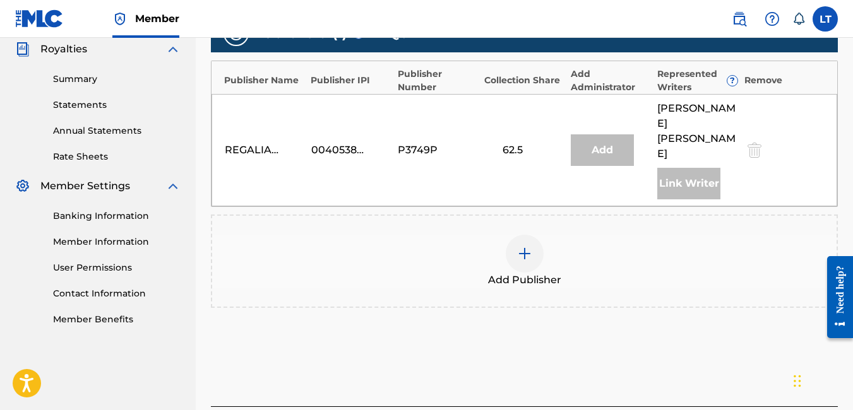
click at [525, 246] on img at bounding box center [524, 253] width 15 height 15
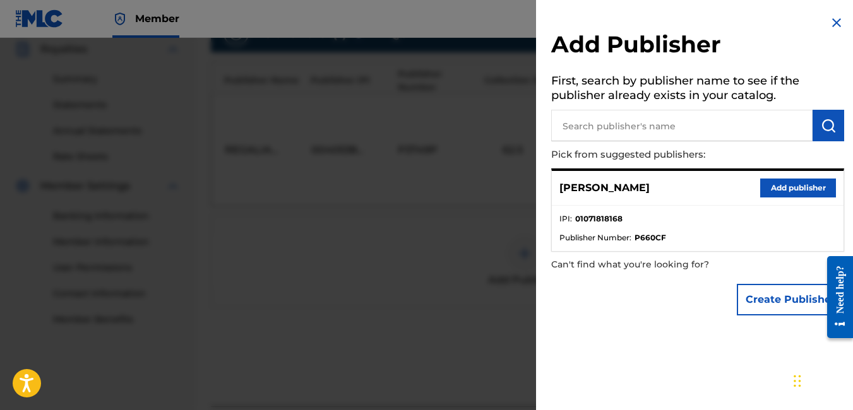
click at [768, 189] on button "Add publisher" at bounding box center [798, 188] width 76 height 19
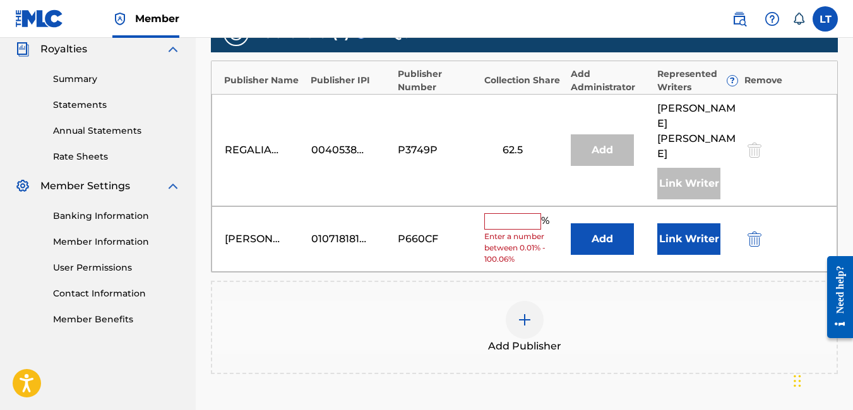
click at [521, 213] on input "text" at bounding box center [512, 221] width 57 height 16
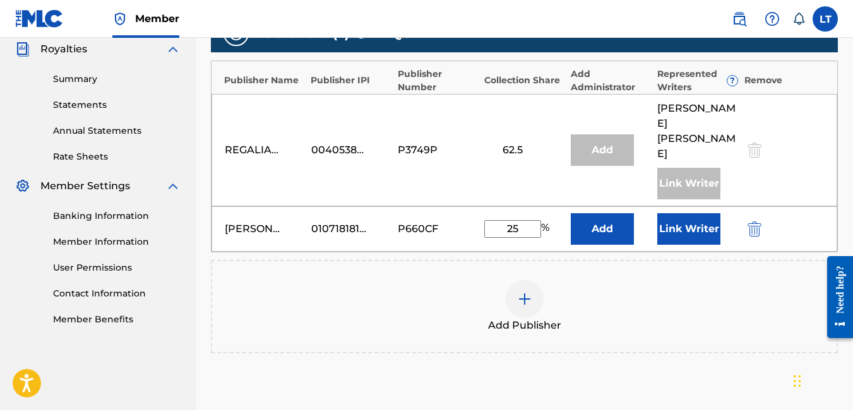
scroll to position [513, 0]
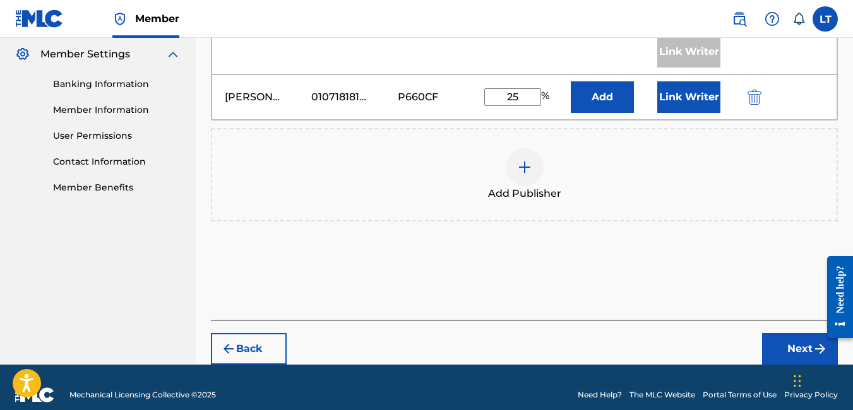
type input "25"
click at [769, 333] on button "Next" at bounding box center [800, 349] width 76 height 32
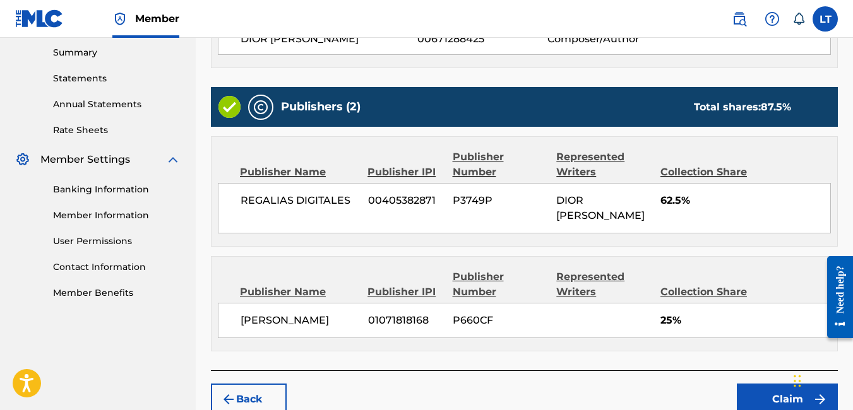
scroll to position [473, 0]
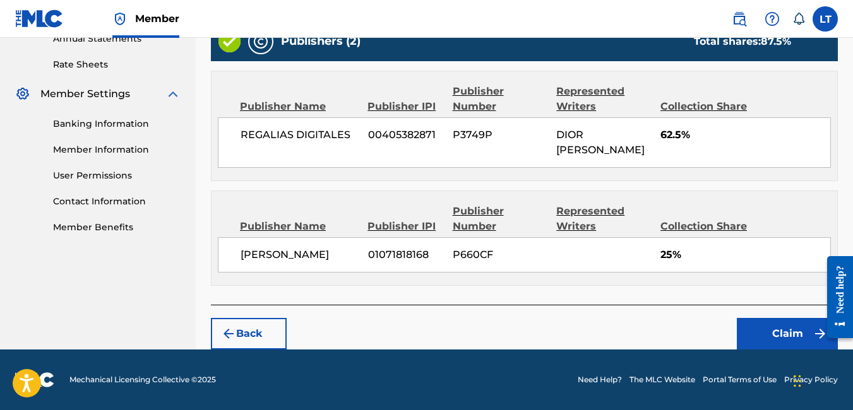
click at [775, 340] on button "Claim" at bounding box center [787, 334] width 101 height 32
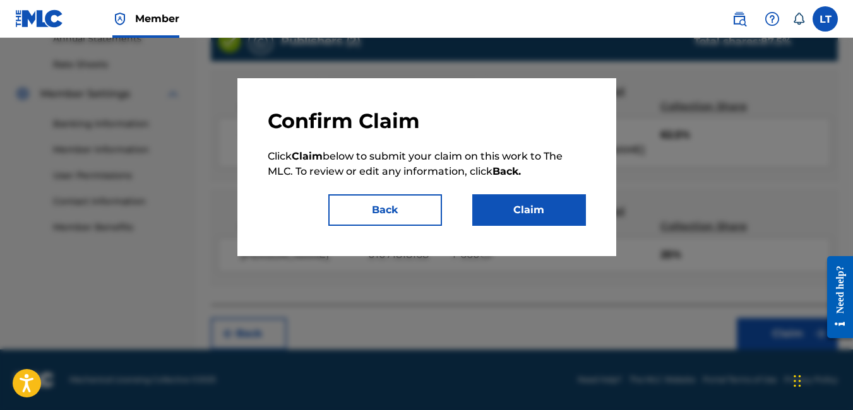
click at [514, 202] on button "Claim" at bounding box center [529, 210] width 114 height 32
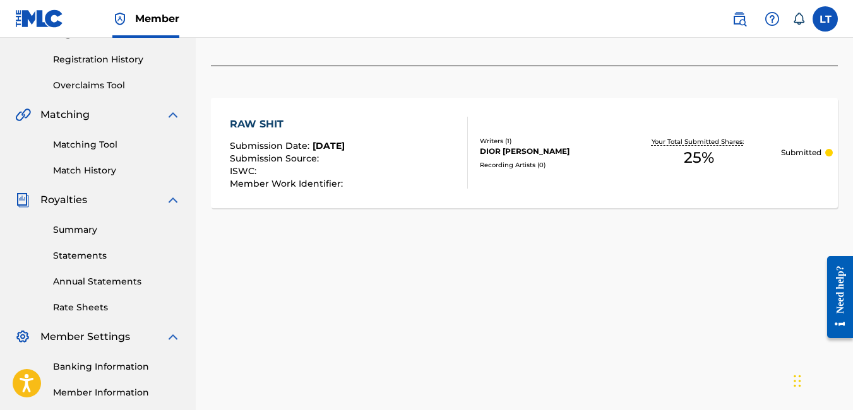
scroll to position [372, 0]
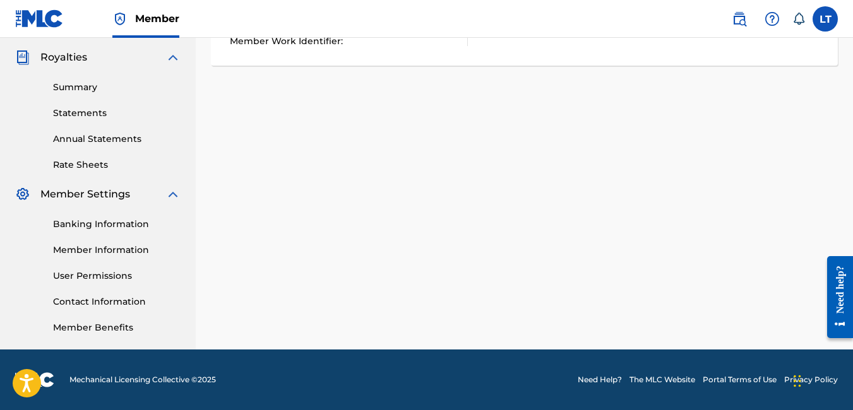
click at [112, 252] on link "Member Information" at bounding box center [117, 250] width 128 height 13
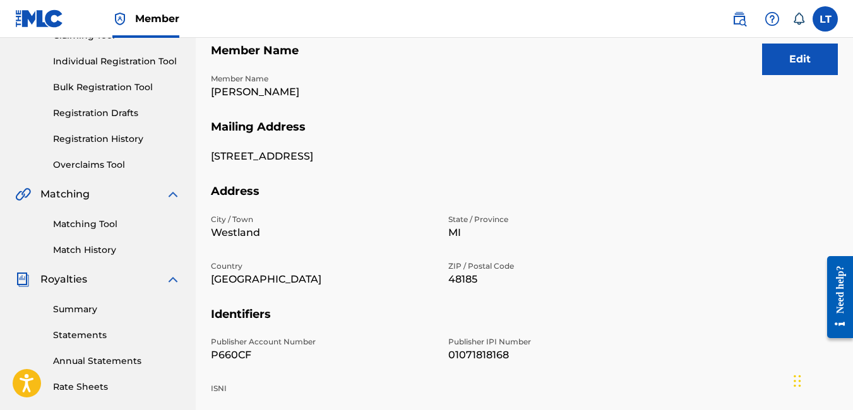
scroll to position [148, 0]
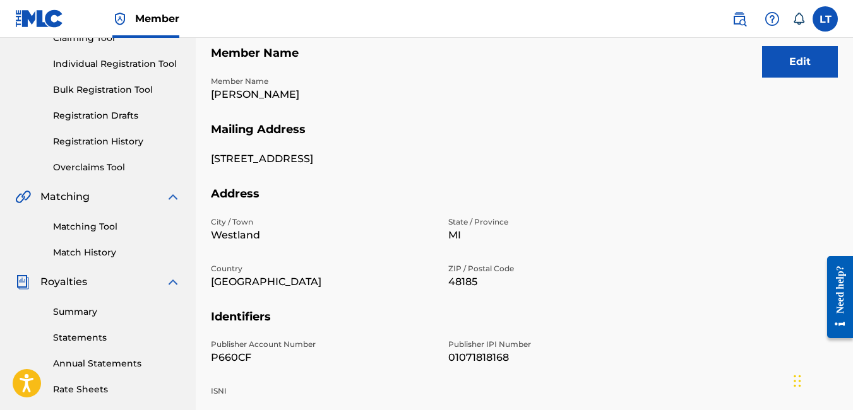
click at [780, 64] on button "Edit" at bounding box center [800, 62] width 76 height 32
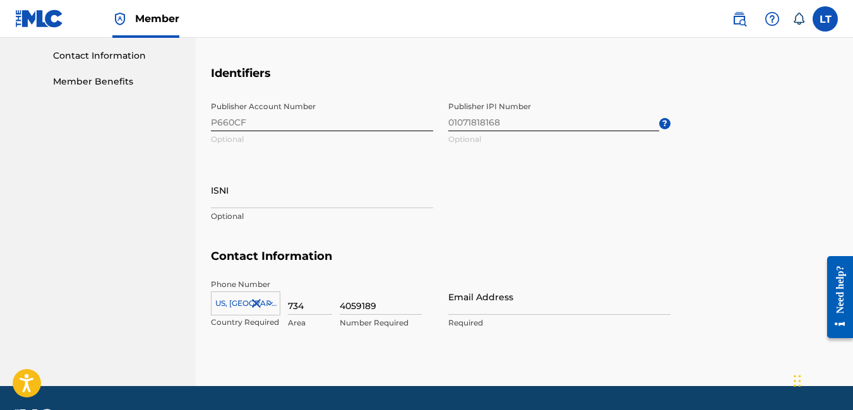
scroll to position [618, 0]
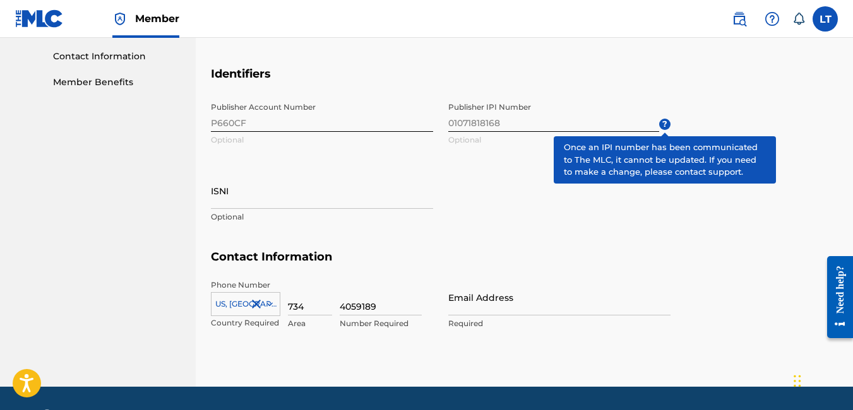
click at [662, 121] on span "?" at bounding box center [664, 124] width 11 height 11
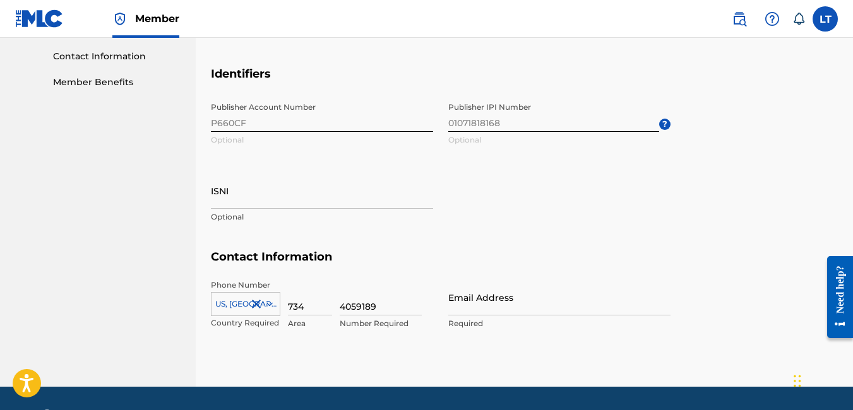
click at [769, 20] on img at bounding box center [771, 18] width 15 height 15
click at [766, 45] on link "Contact us" at bounding box center [771, 53] width 107 height 30
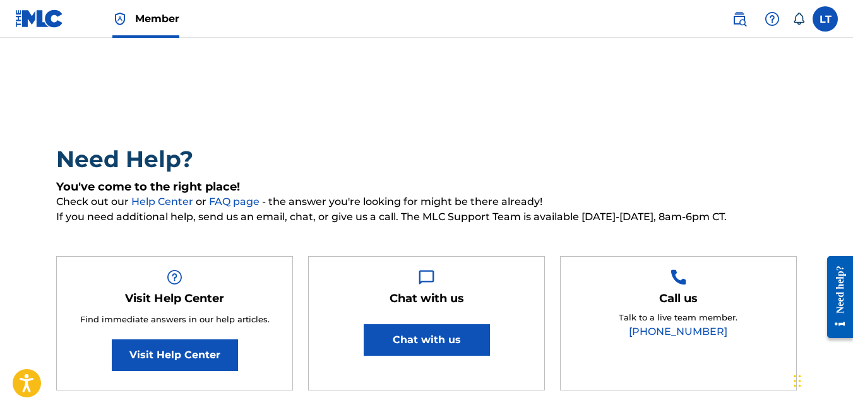
click at [461, 351] on button "Chat with us" at bounding box center [427, 340] width 126 height 32
click at [215, 363] on link "Visit Help Center" at bounding box center [175, 356] width 126 height 32
click at [828, 8] on label at bounding box center [824, 18] width 25 height 25
click at [825, 19] on input "LT [PERSON_NAME] [EMAIL_ADDRESS][DOMAIN_NAME] Notification Preferences Profile …" at bounding box center [825, 19] width 0 height 0
click at [158, 10] on link "Member" at bounding box center [145, 18] width 67 height 37
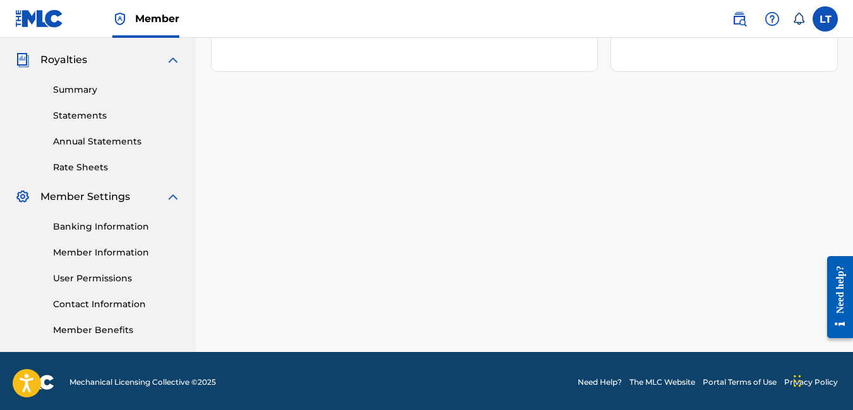
scroll to position [372, 0]
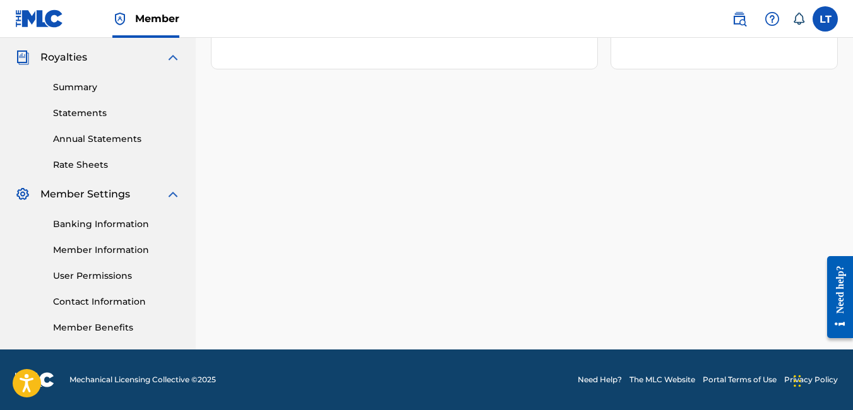
click at [124, 226] on link "Banking Information" at bounding box center [117, 224] width 128 height 13
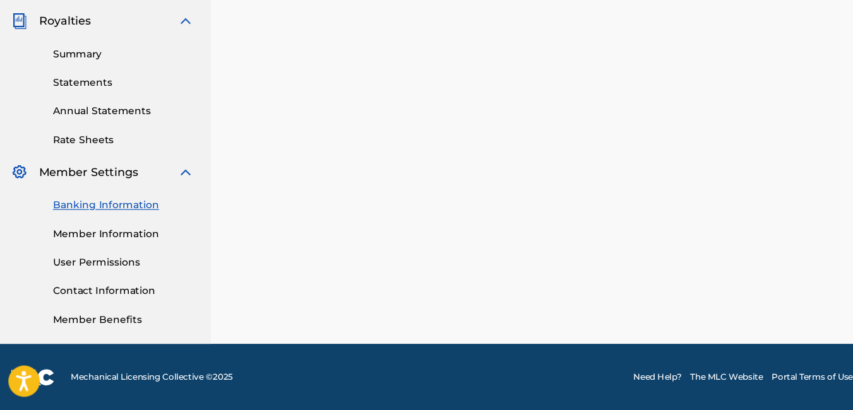
scroll to position [372, 0]
click at [109, 271] on link "User Permissions" at bounding box center [117, 276] width 128 height 13
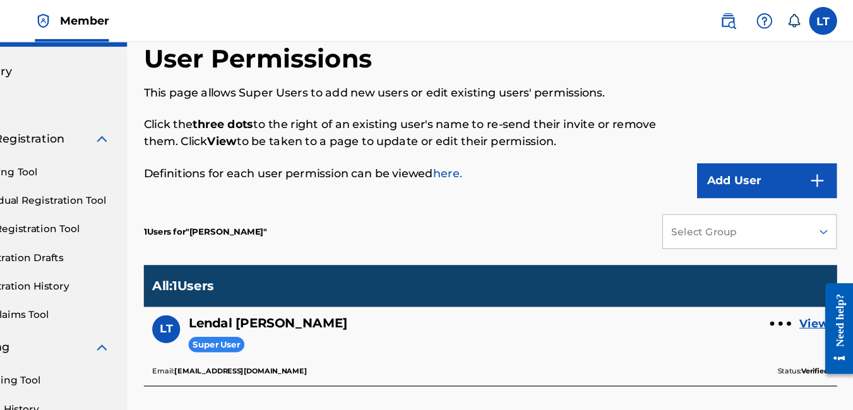
scroll to position [27, 0]
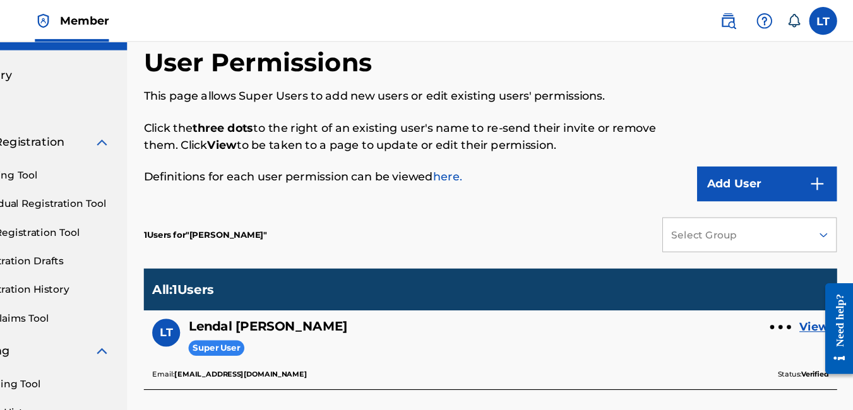
click at [489, 159] on link "here." at bounding box center [485, 160] width 27 height 12
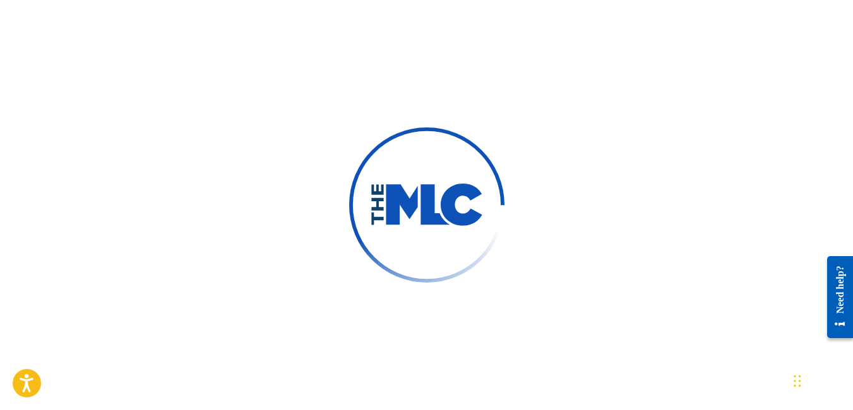
click at [413, 205] on img at bounding box center [427, 205] width 114 height 43
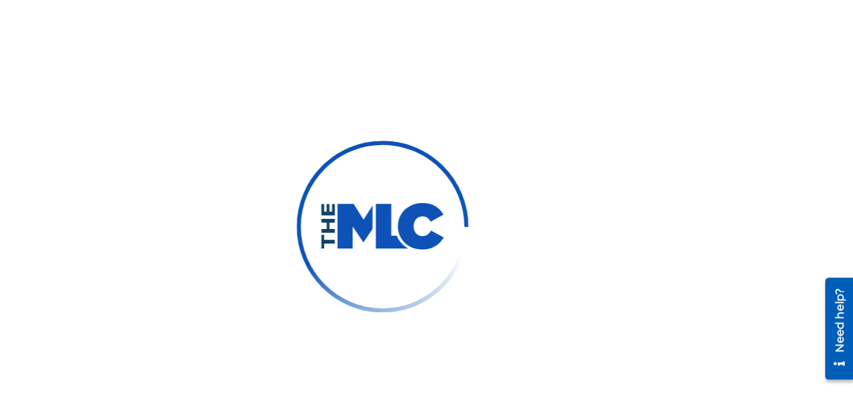
drag, startPoint x: 321, startPoint y: 44, endPoint x: 509, endPoint y: 50, distance: 187.6
click at [509, 50] on div at bounding box center [426, 205] width 853 height 410
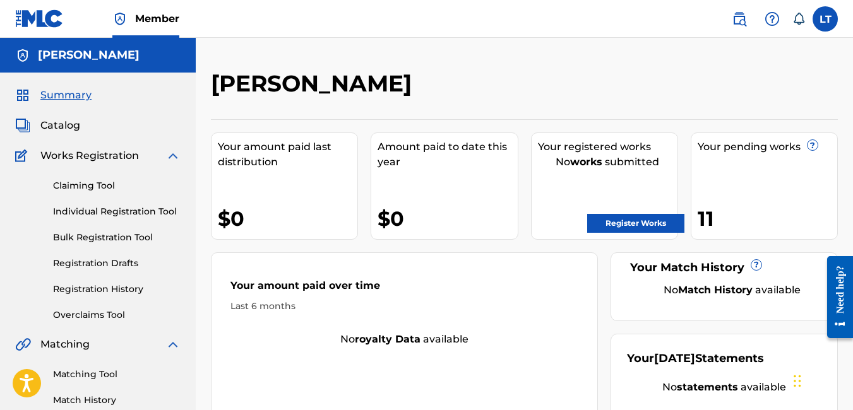
click at [750, 173] on div "Your pending works ? 11" at bounding box center [764, 186] width 147 height 107
click at [790, 165] on div "Your pending works ? 11" at bounding box center [764, 186] width 147 height 107
click at [766, 151] on div "Your pending works ?" at bounding box center [766, 146] width 139 height 15
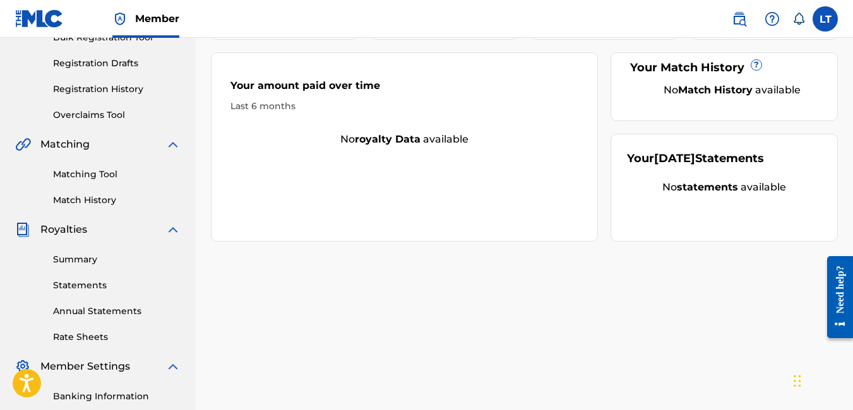
scroll to position [201, 0]
click at [80, 258] on link "Summary" at bounding box center [117, 258] width 128 height 13
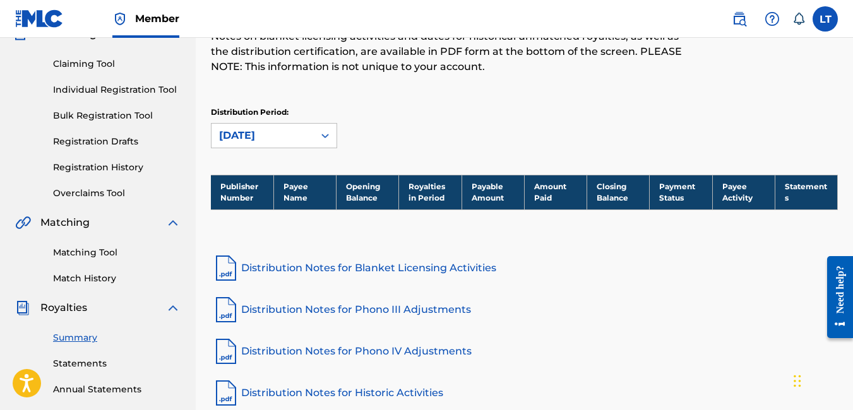
scroll to position [124, 0]
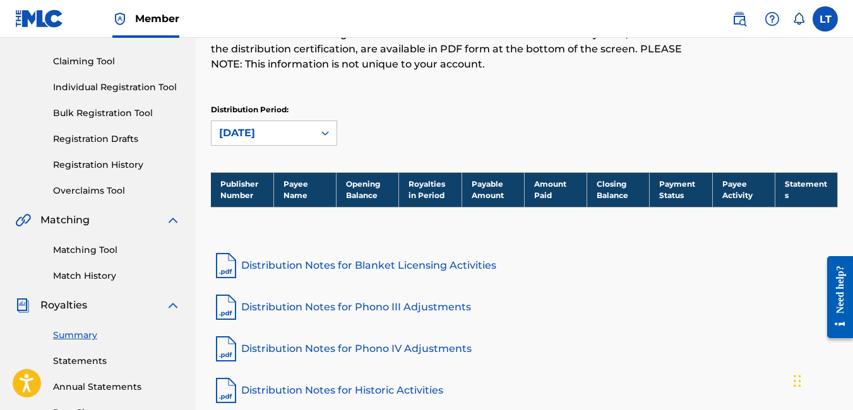
click at [83, 273] on link "Match History" at bounding box center [117, 276] width 128 height 13
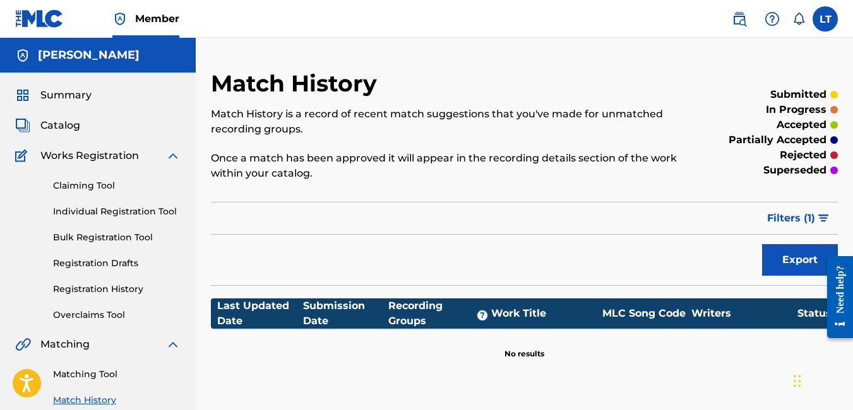
click at [64, 126] on span "Catalog" at bounding box center [60, 125] width 40 height 15
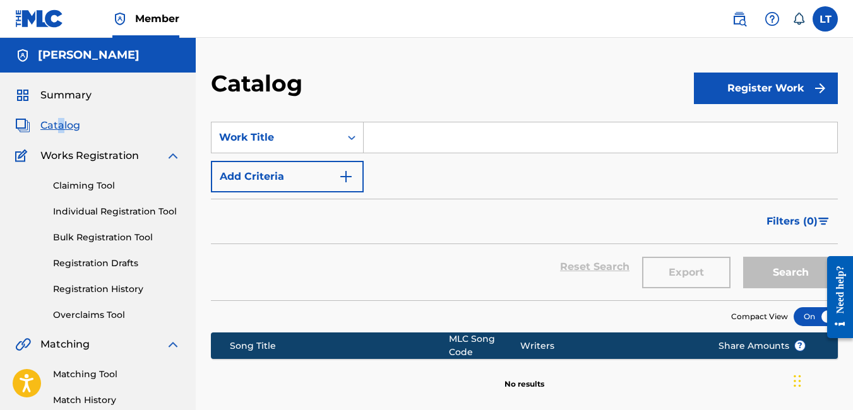
drag, startPoint x: 58, startPoint y: 133, endPoint x: 63, endPoint y: 121, distance: 13.0
click at [63, 121] on div "Summary Catalog Works Registration Claiming Tool Individual Registration Tool B…" at bounding box center [98, 398] width 196 height 650
drag, startPoint x: 105, startPoint y: 118, endPoint x: 93, endPoint y: 158, distance: 42.3
click at [93, 158] on div "Summary Catalog Works Registration Claiming Tool Individual Registration Tool B…" at bounding box center [98, 398] width 196 height 650
click at [81, 182] on link "Claiming Tool" at bounding box center [117, 185] width 128 height 13
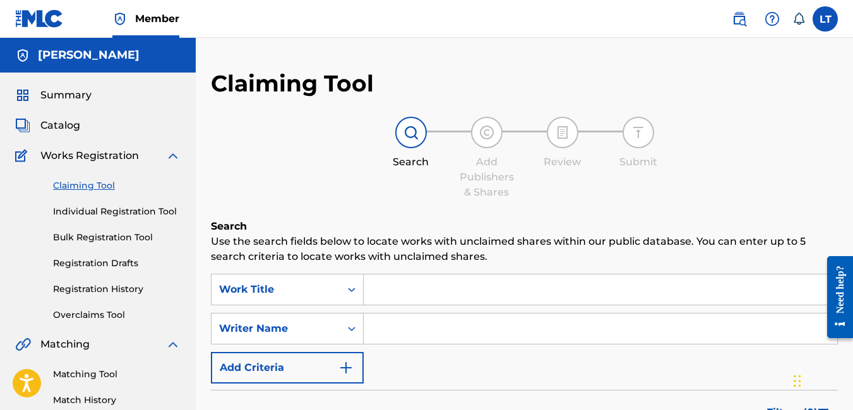
click at [389, 328] on input "Search Form" at bounding box center [600, 329] width 473 height 30
type input "G"
click at [388, 285] on input "Search Form" at bounding box center [600, 290] width 473 height 30
type input "="
click at [389, 326] on input "G" at bounding box center [600, 329] width 473 height 30
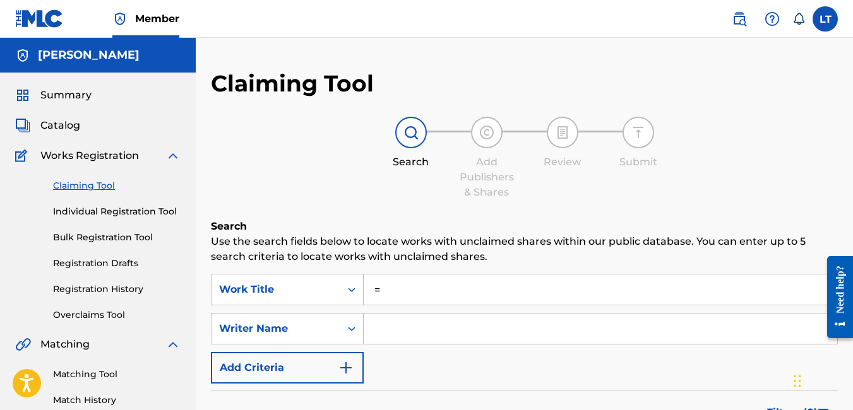
click at [383, 295] on input "=" at bounding box center [600, 290] width 473 height 30
